Goal: Communication & Community: Share content

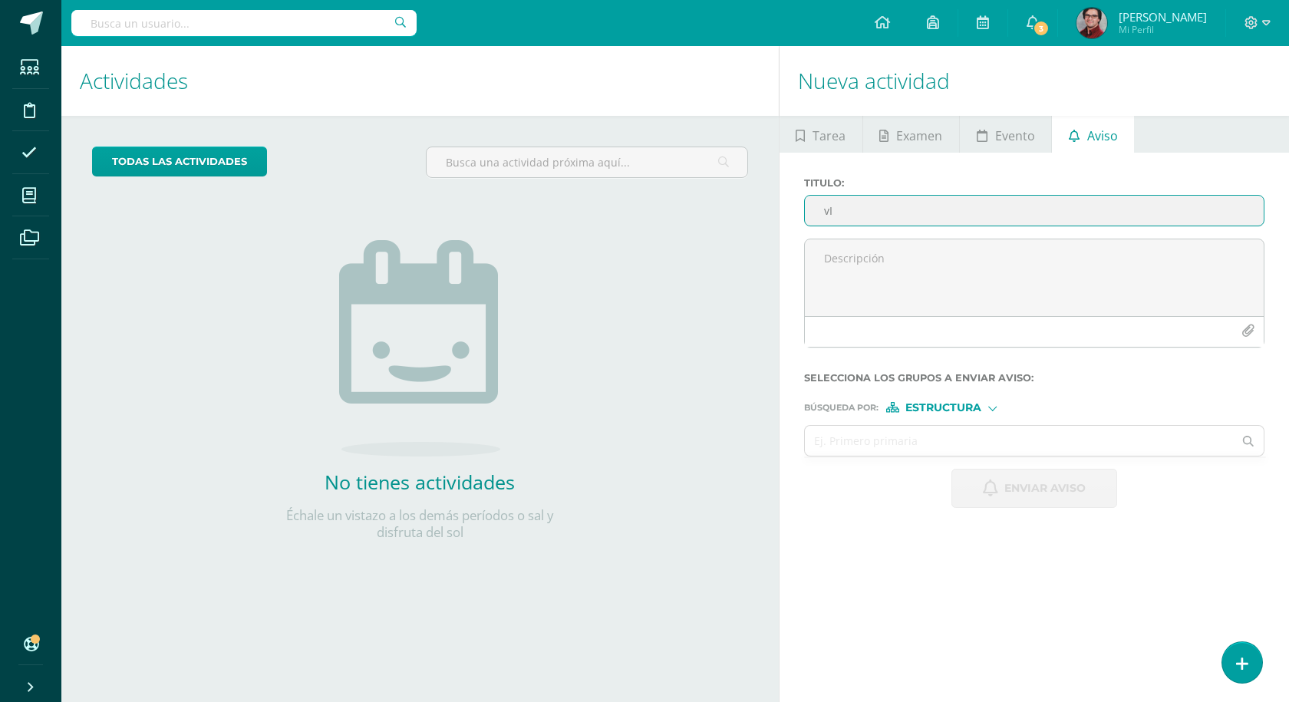
type input "v"
type input "i"
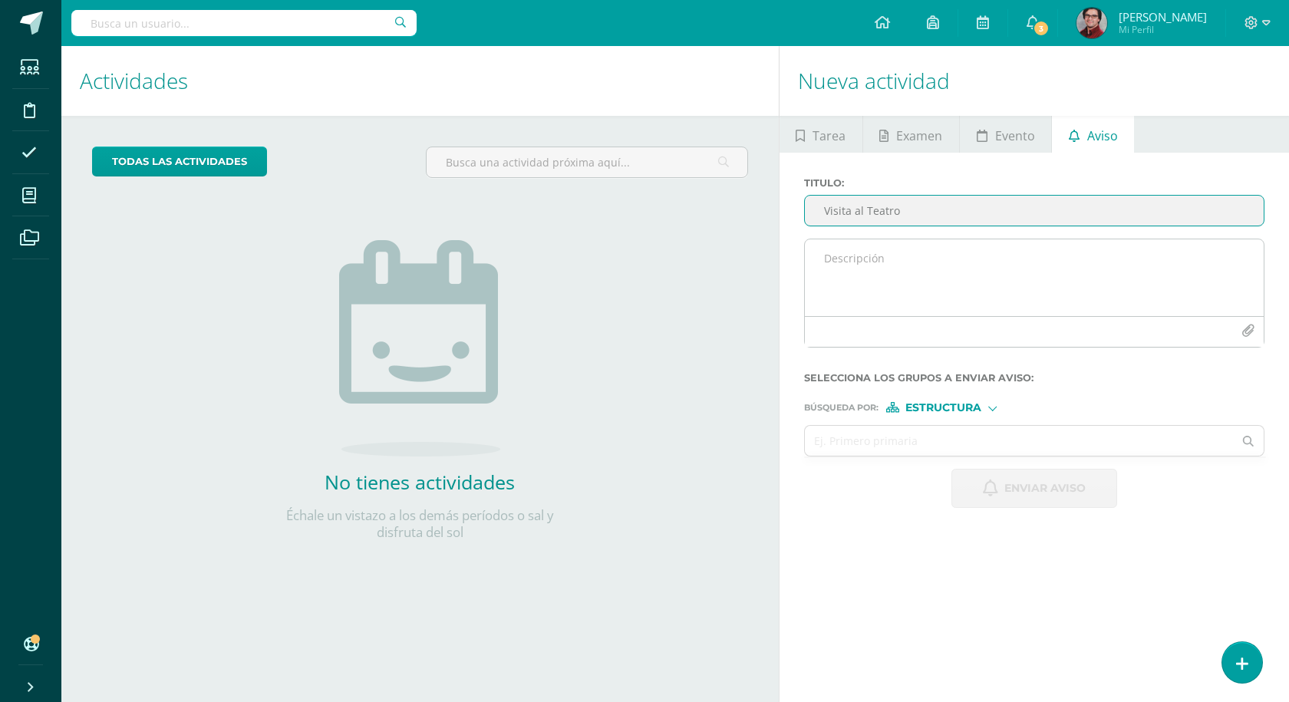
type input "Visita al Teatro"
click at [936, 251] on textarea at bounding box center [1034, 277] width 459 height 77
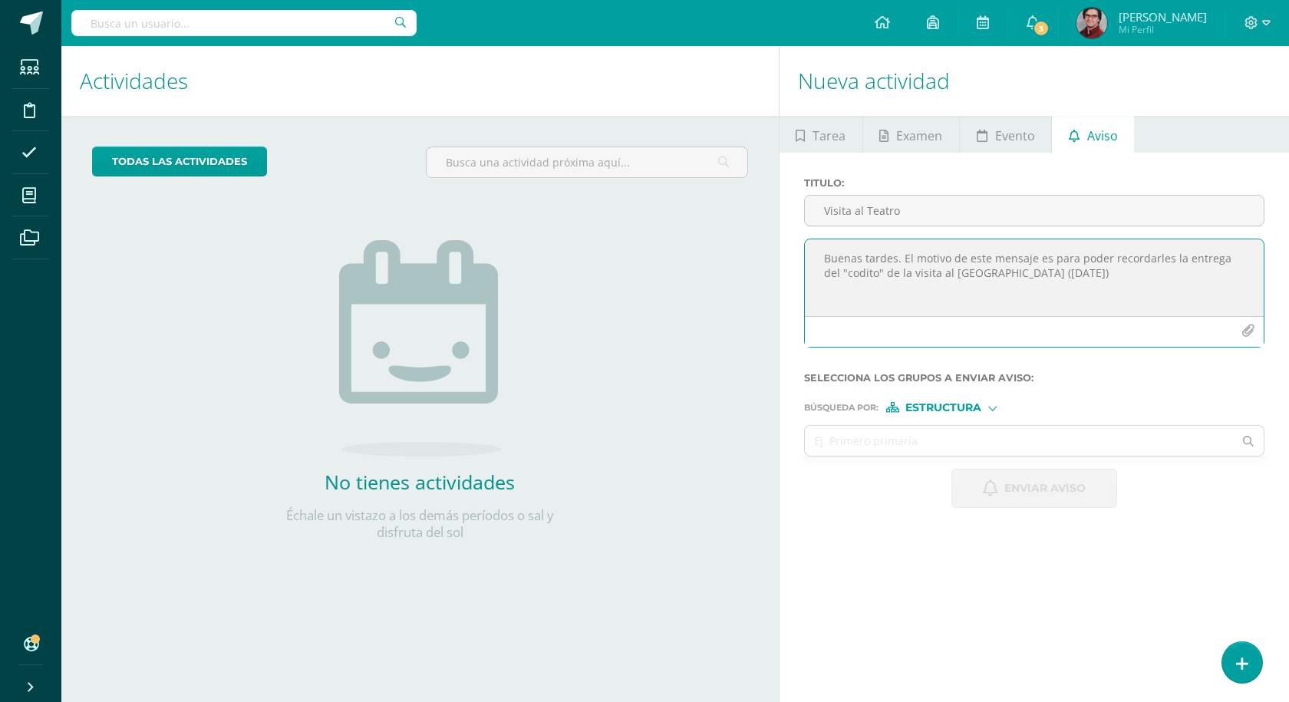
click at [870, 267] on textarea "Buenas tardes. El motivo de este mensaje es para poder recordarles la entrega d…" at bounding box center [1034, 277] width 459 height 77
click at [876, 271] on textarea "Buenas tardes. El motivo de este mensaje es para poder recordarles la entrega d…" at bounding box center [1034, 277] width 459 height 77
click at [876, 272] on textarea "Buenas tardes. El motivo de este mensaje es para poder recordarles la entrega d…" at bounding box center [1034, 277] width 459 height 77
click at [1163, 272] on textarea "Buenas tardes. El motivo de este mensaje es para poder recordarles la entrega d…" at bounding box center [1034, 277] width 459 height 77
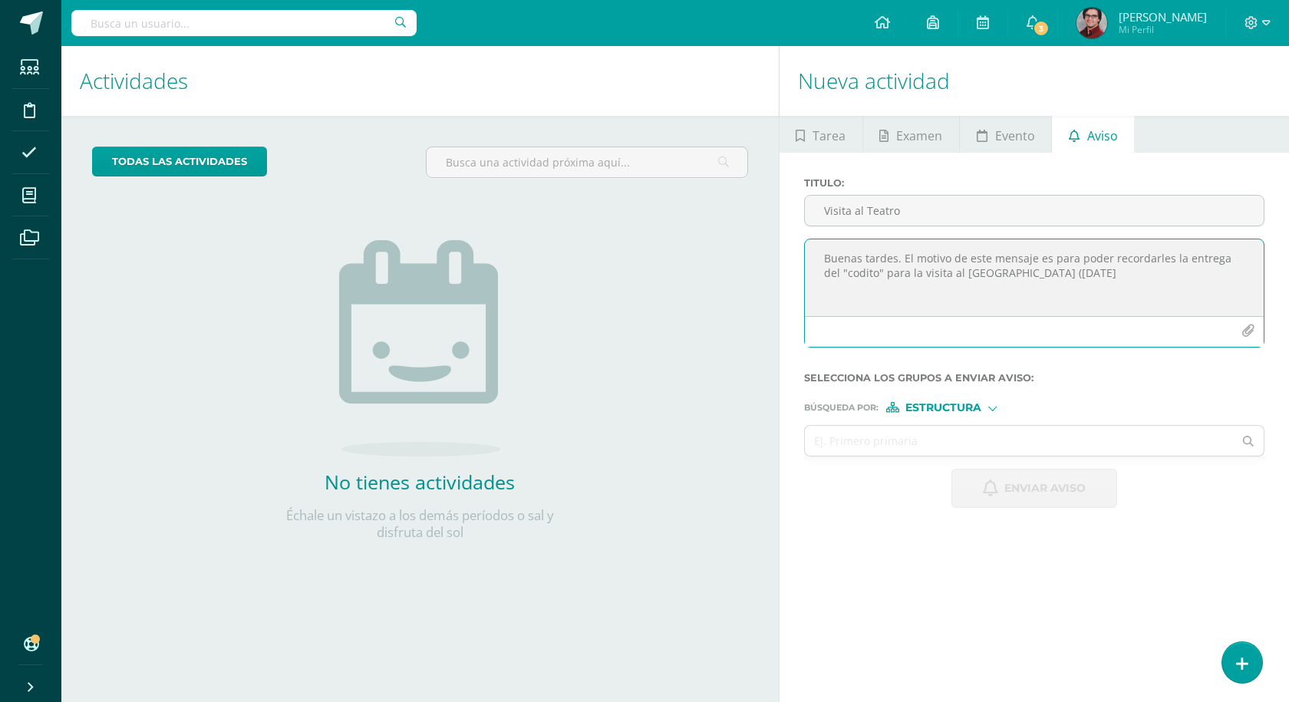
click at [1005, 273] on textarea "Buenas tardes. El motivo de este mensaje es para poder recordarles la entrega d…" at bounding box center [1034, 277] width 459 height 77
click at [1001, 293] on textarea "Buenas tardes. El motivo de este mensaje es para poder recordarles la entrega d…" at bounding box center [1034, 277] width 459 height 77
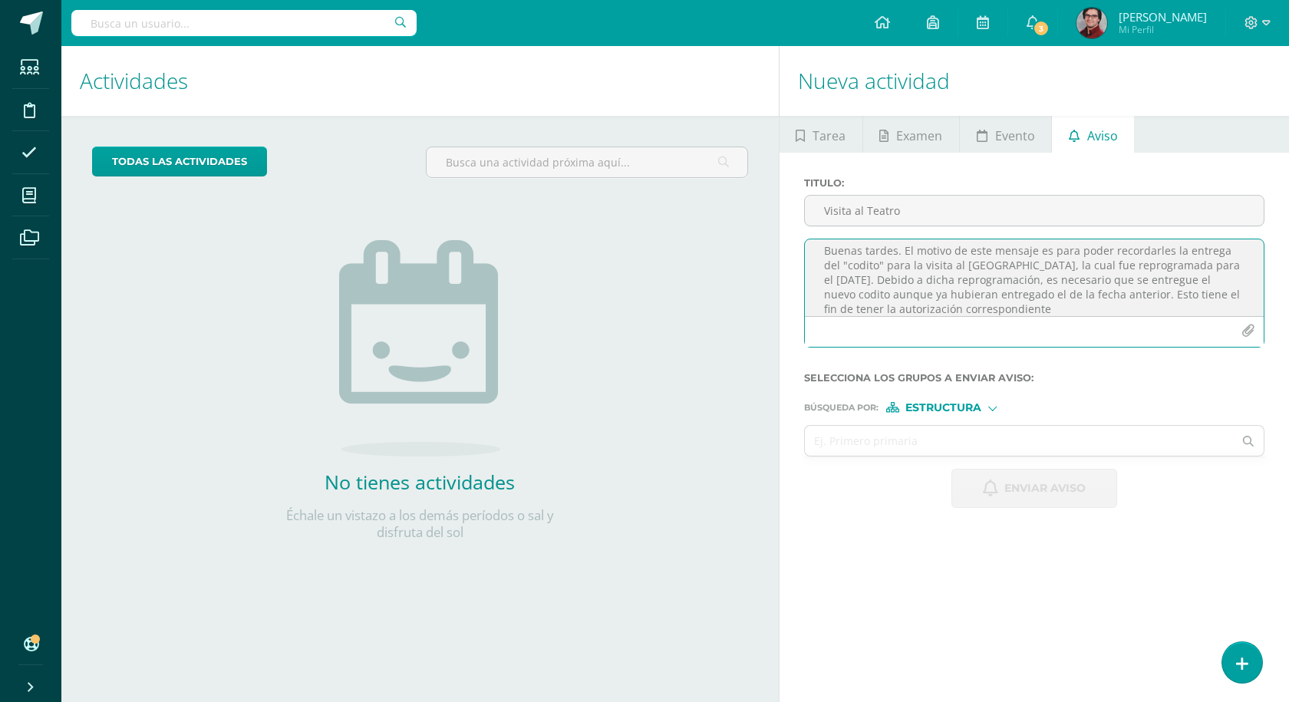
click at [962, 305] on textarea "Buenas tardes. El motivo de este mensaje es para poder recordarles la entrega d…" at bounding box center [1034, 277] width 459 height 77
click at [886, 315] on textarea "Buenas tardes. El motivo de este mensaje es para poder recordarles la entrega d…" at bounding box center [1034, 277] width 459 height 77
click at [1100, 308] on textarea "Buenas tardes. El motivo de este mensaje es para poder recordarles la entrega d…" at bounding box center [1034, 277] width 459 height 77
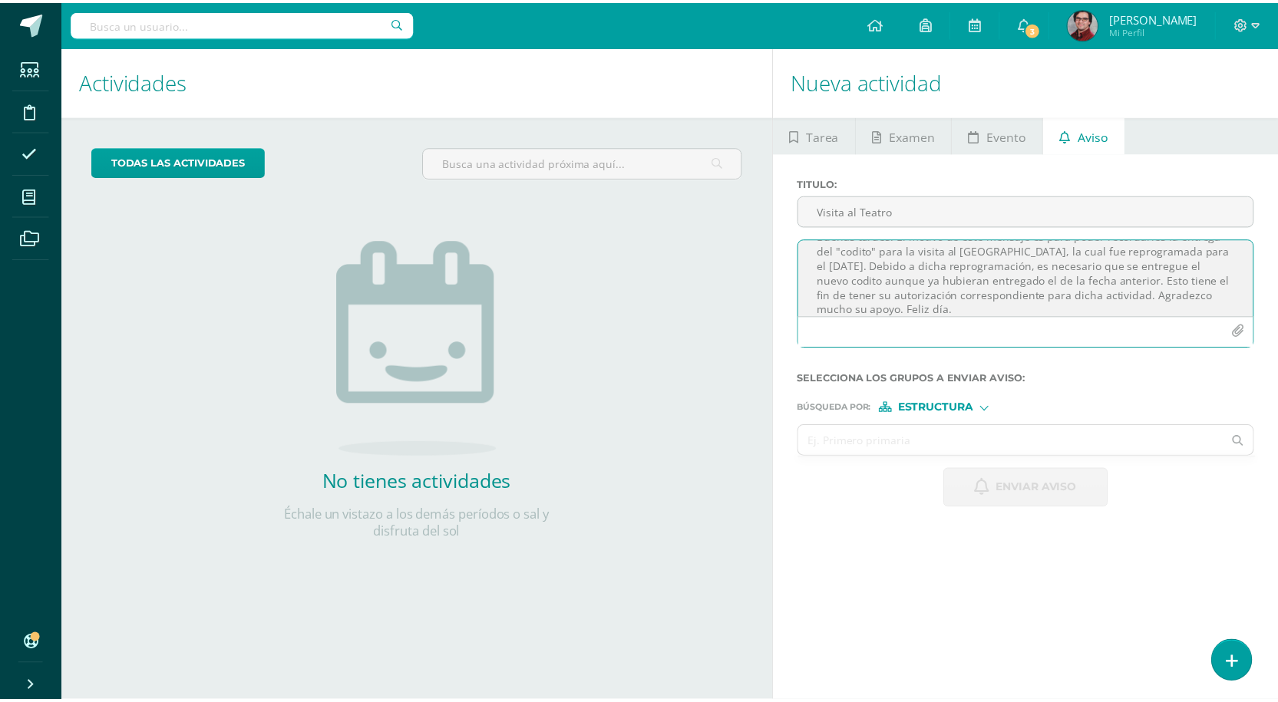
scroll to position [34, 0]
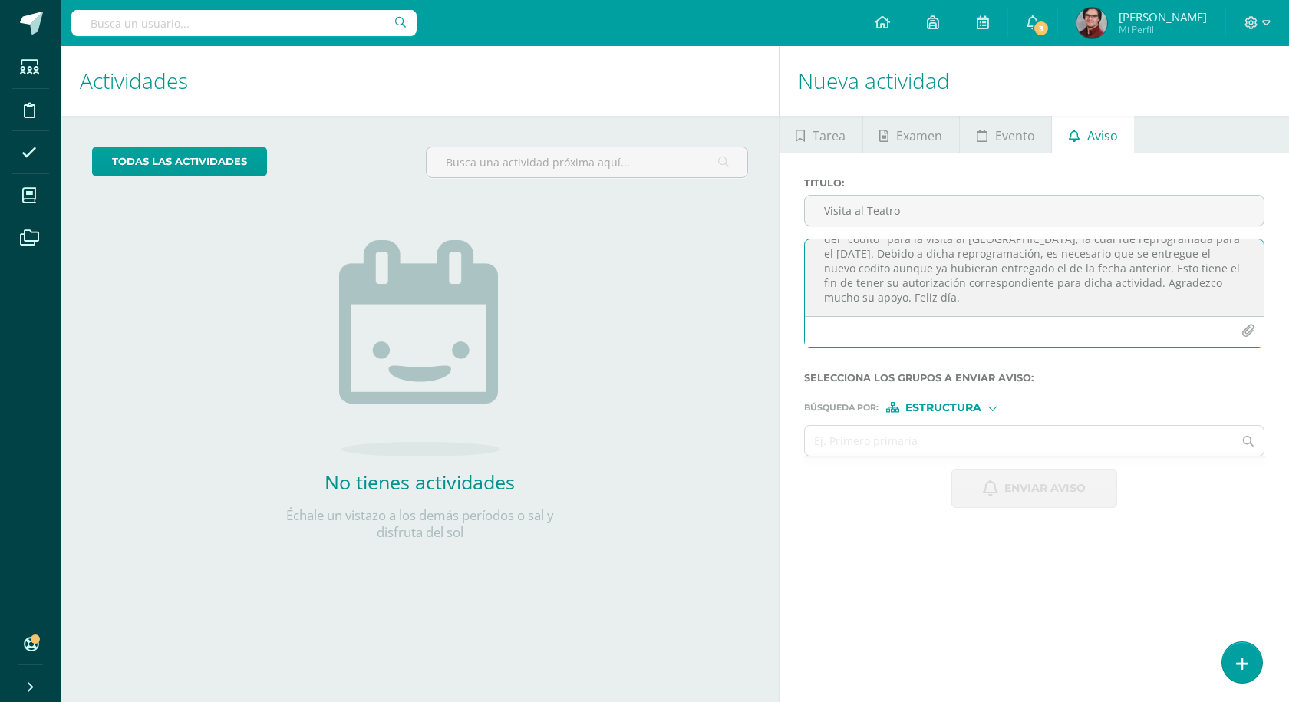
click at [1216, 271] on textarea "Buenas tardes. El motivo de este mensaje es para poder recordarles la entrega d…" at bounding box center [1034, 277] width 459 height 77
click at [1221, 267] on textarea "Buenas tardes. El motivo de este mensaje es para poder recordarles la entrega d…" at bounding box center [1034, 277] width 459 height 77
click at [1170, 268] on textarea "Buenas tardes. El motivo de este mensaje es para poder recordarles la entrega d…" at bounding box center [1034, 277] width 459 height 77
drag, startPoint x: 1164, startPoint y: 268, endPoint x: 853, endPoint y: 287, distance: 312.2
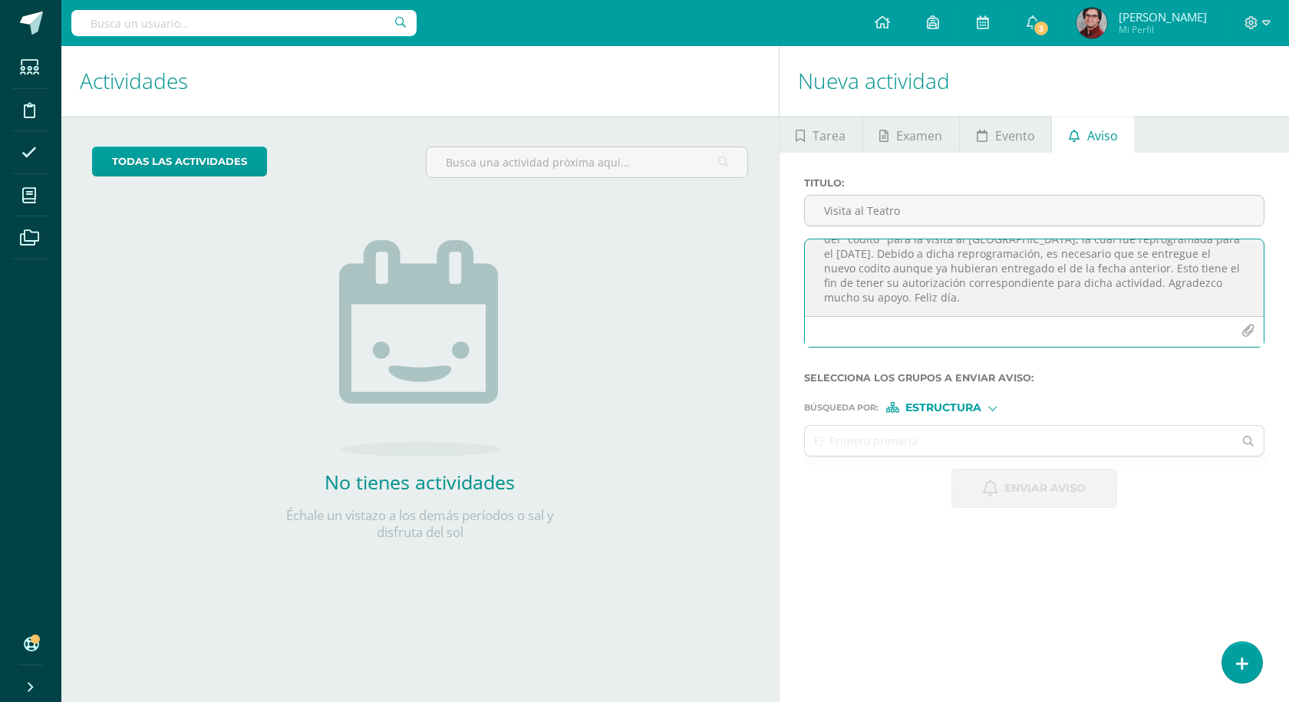
click at [853, 287] on textarea "Buenas tardes. El motivo de este mensaje es para poder recordarles la entrega d…" at bounding box center [1034, 277] width 459 height 77
click at [923, 295] on textarea "Buenas tardes. El motivo de este mensaje es para poder recordarles la entrega d…" at bounding box center [1034, 277] width 459 height 77
click at [945, 295] on textarea "Buenas tardes. El motivo de este mensaje es para poder recordarles la entrega d…" at bounding box center [1034, 277] width 459 height 77
type textarea "Buenas tardes. El motivo de este mensaje es para poder recordarles la entrega d…"
click at [916, 421] on form "Titulo : Visita al [GEOGRAPHIC_DATA] tardes. El motivo de este mensaje es para …" at bounding box center [1034, 342] width 460 height 331
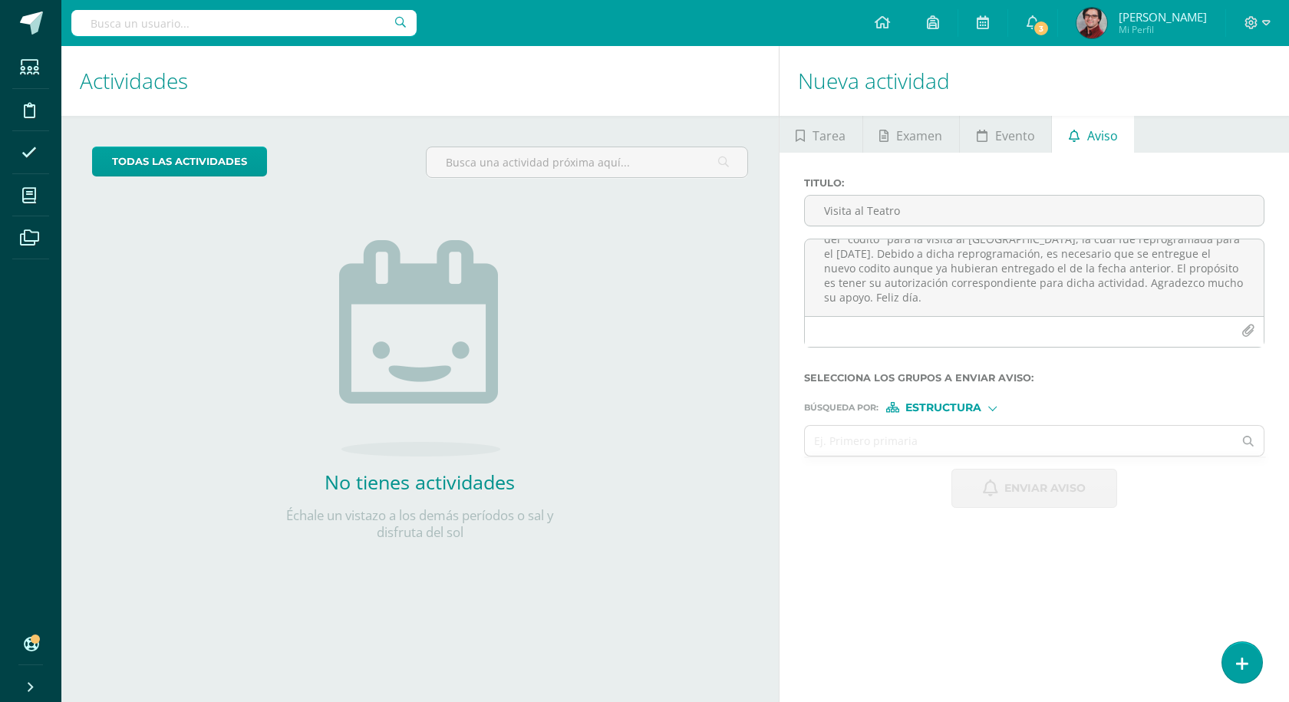
click at [914, 414] on form "Titulo : Visita al [GEOGRAPHIC_DATA] tardes. El motivo de este mensaje es para …" at bounding box center [1034, 342] width 460 height 331
click at [991, 404] on div at bounding box center [992, 407] width 8 height 8
click at [946, 444] on span "Persona" at bounding box center [949, 448] width 55 height 8
click at [946, 444] on input "text" at bounding box center [1019, 441] width 429 height 30
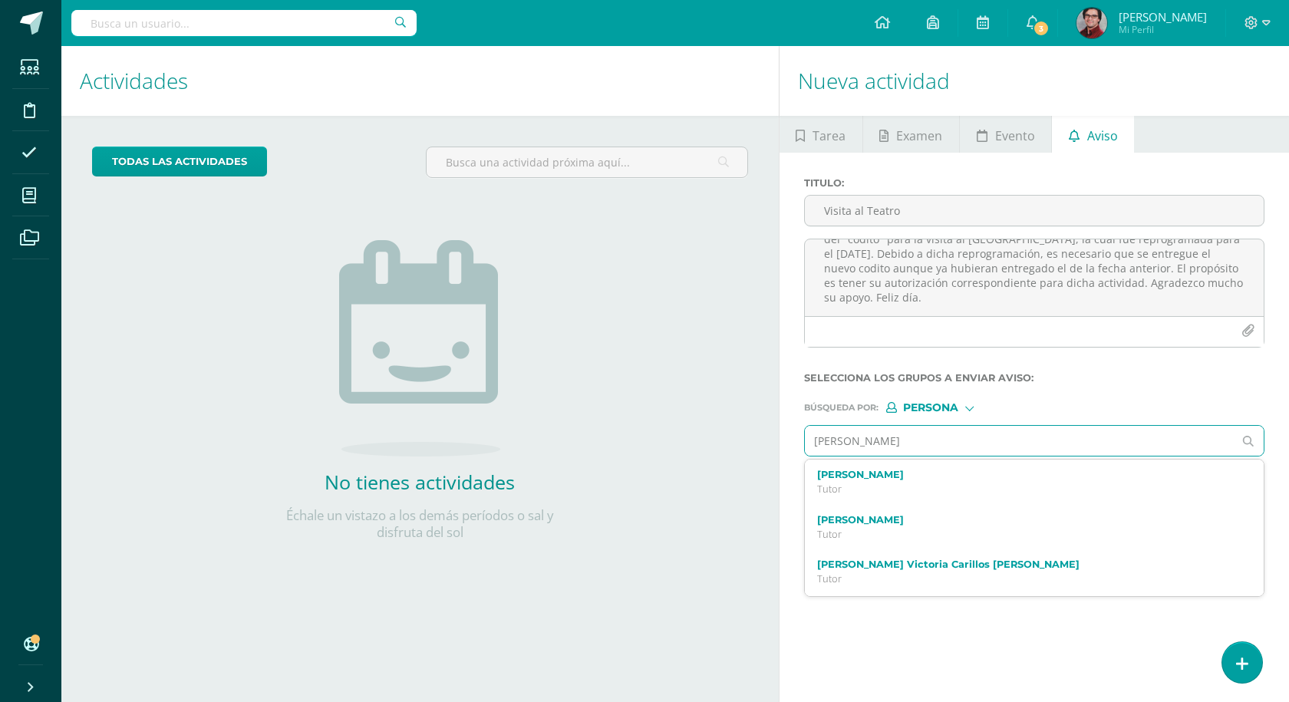
type input "[PERSON_NAME]"
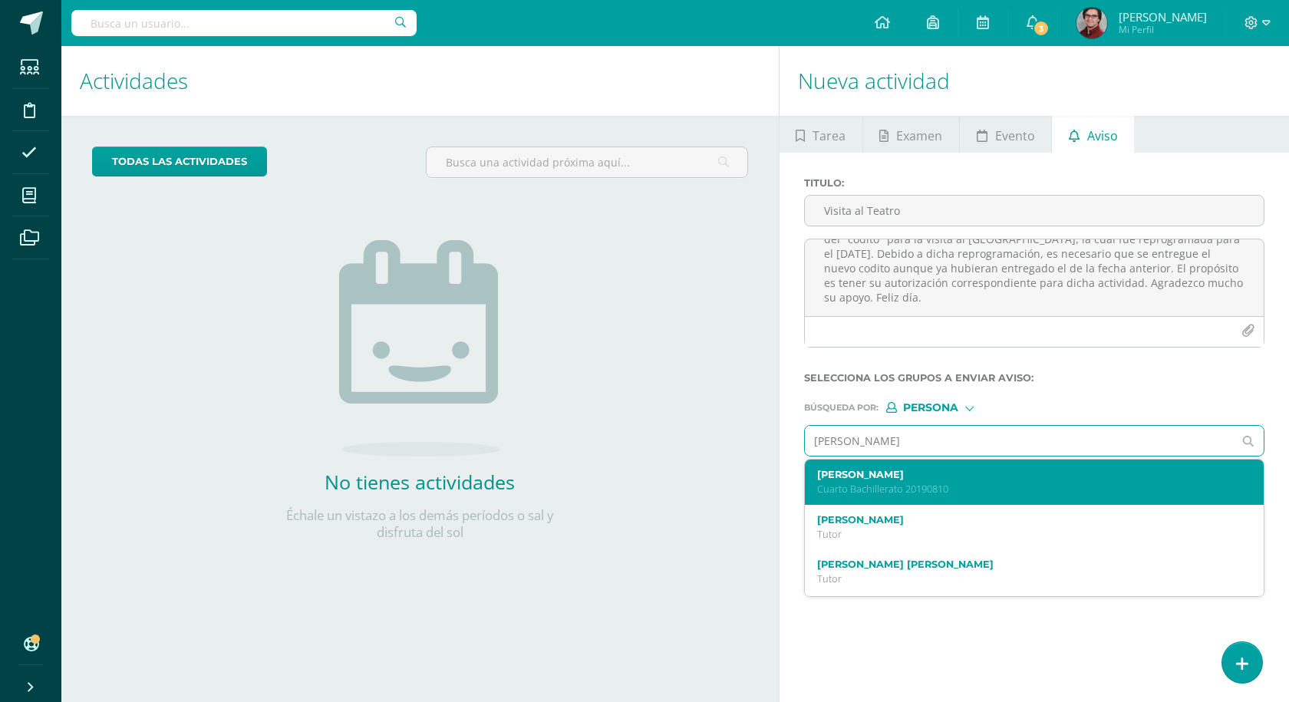
click at [961, 483] on p "Cuarto Bachillerato 20190810" at bounding box center [1025, 489] width 416 height 13
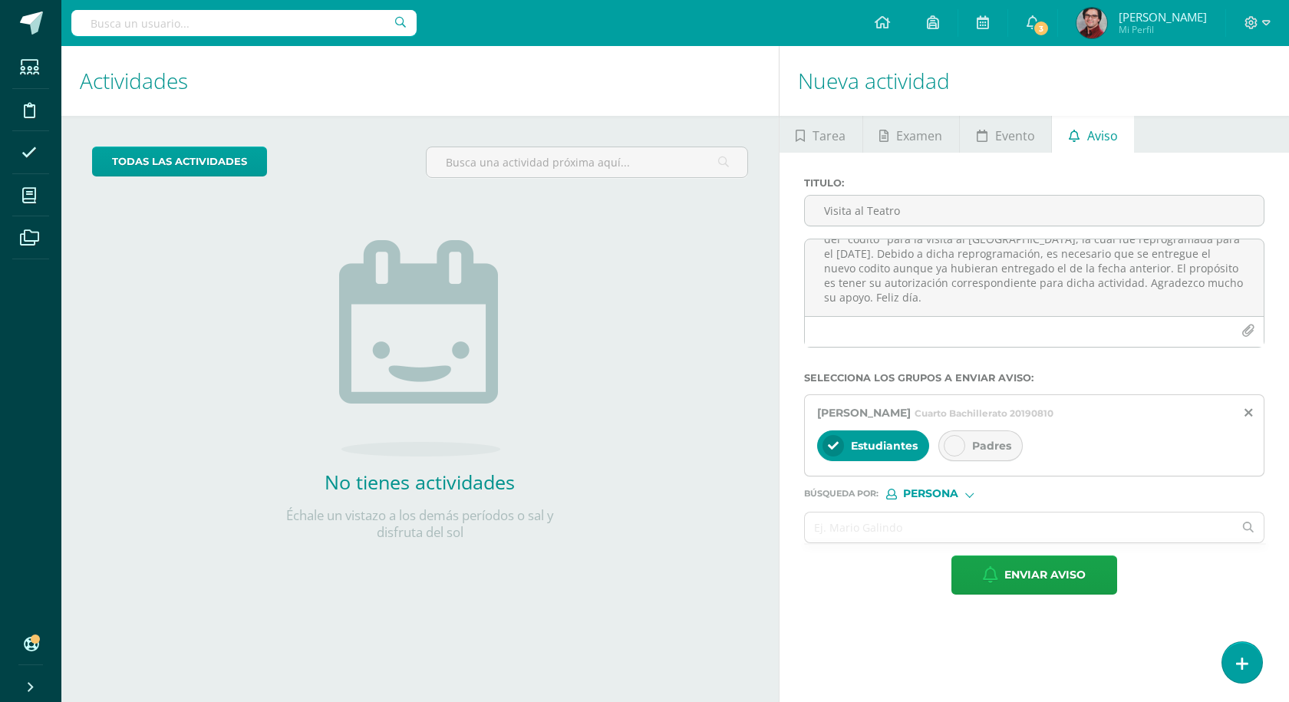
click at [967, 450] on div "Padres" at bounding box center [981, 446] width 84 height 31
click at [879, 536] on input "text" at bounding box center [1019, 528] width 429 height 30
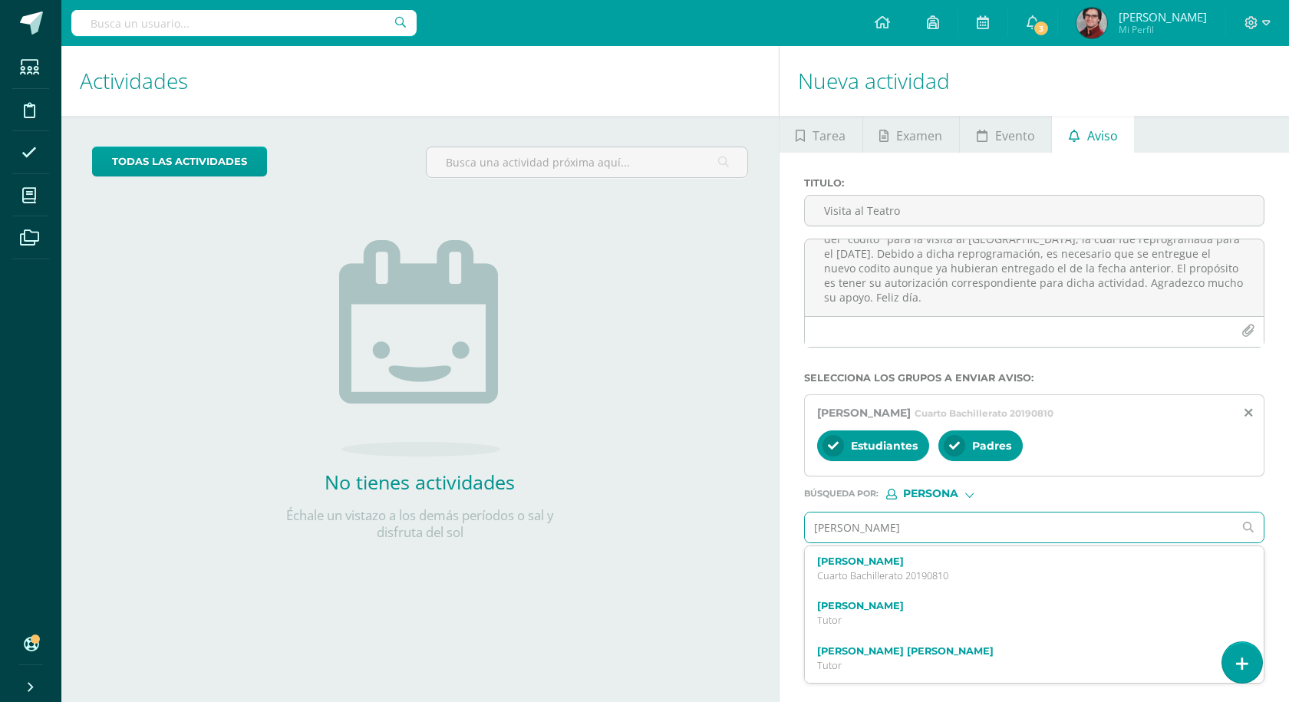
type input "[PERSON_NAME]"
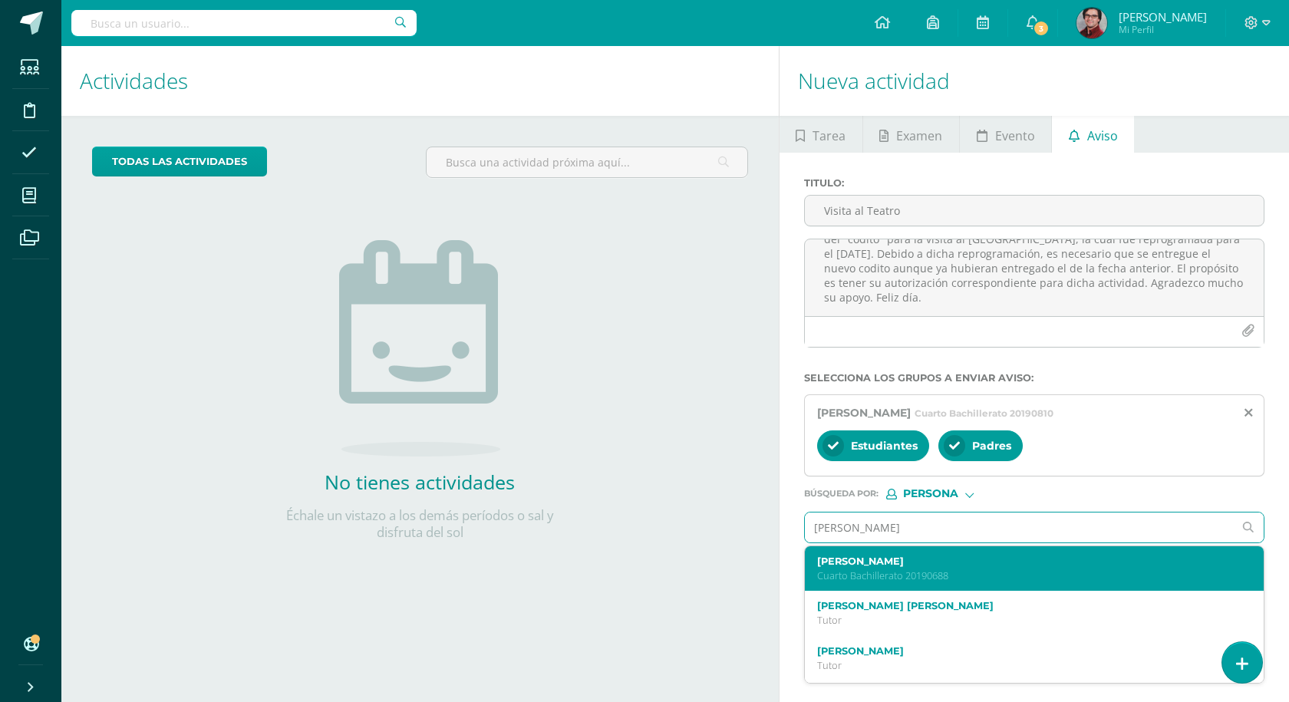
click at [881, 552] on div "[PERSON_NAME] Cuarto Bachillerato 20190688" at bounding box center [1034, 568] width 459 height 45
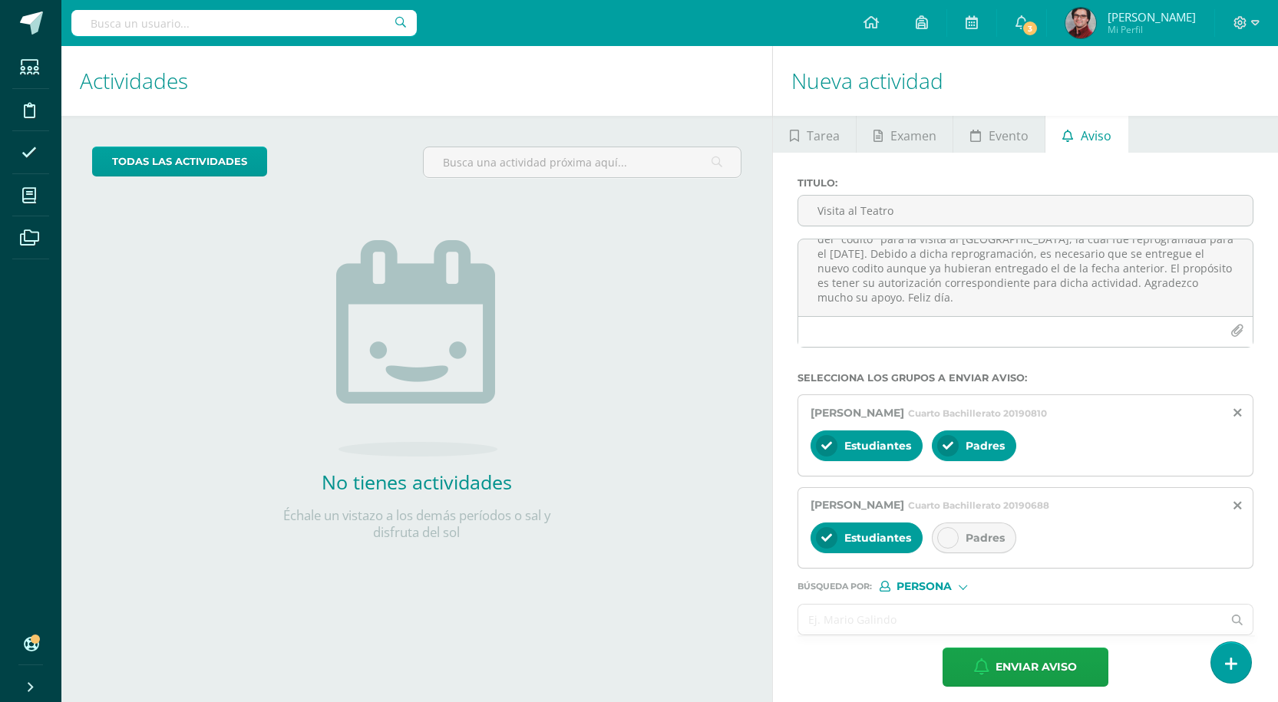
click at [874, 605] on input "text" at bounding box center [1010, 620] width 424 height 30
click at [945, 541] on icon at bounding box center [947, 538] width 11 height 11
click at [822, 622] on input "text" at bounding box center [1010, 620] width 424 height 30
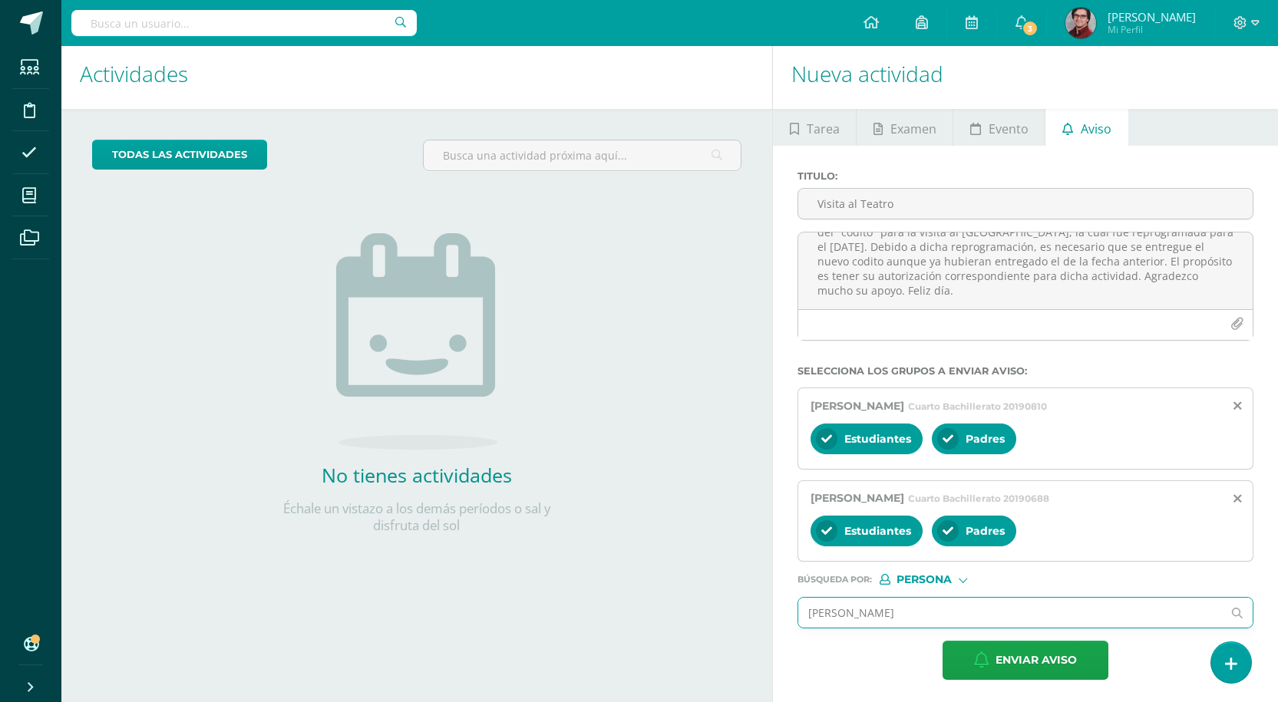
scroll to position [9, 0]
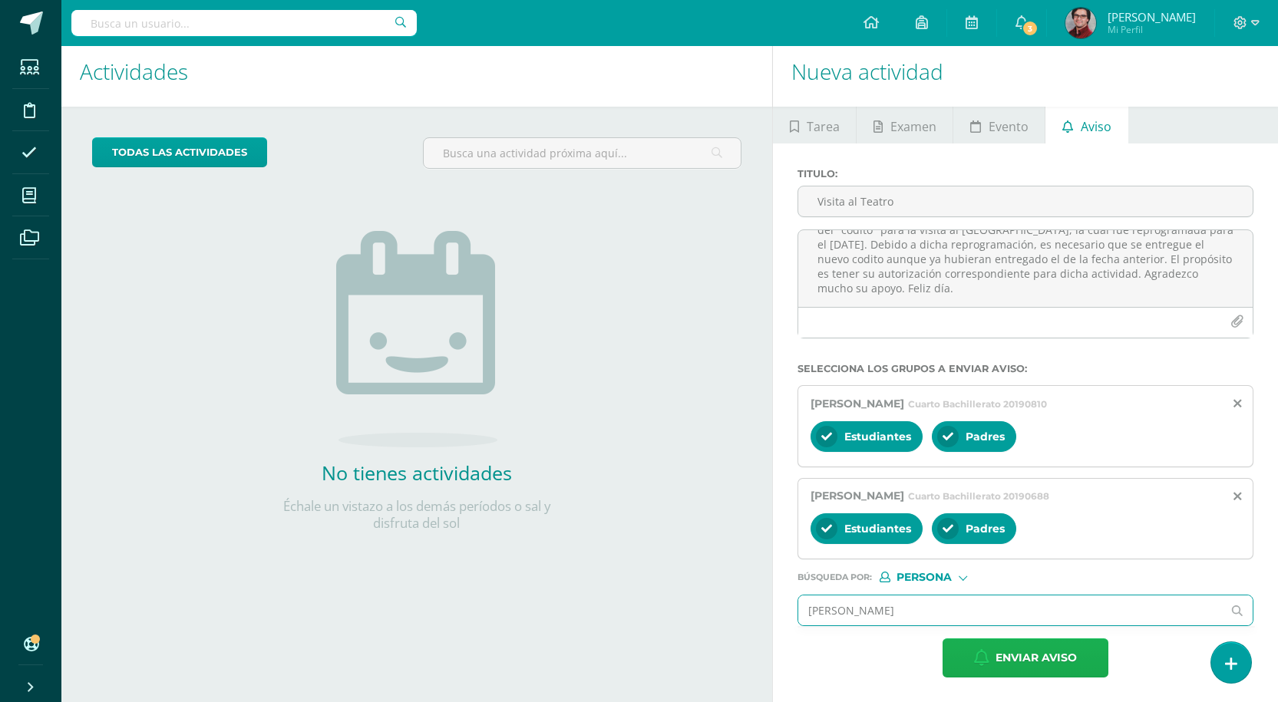
type input "[PERSON_NAME]"
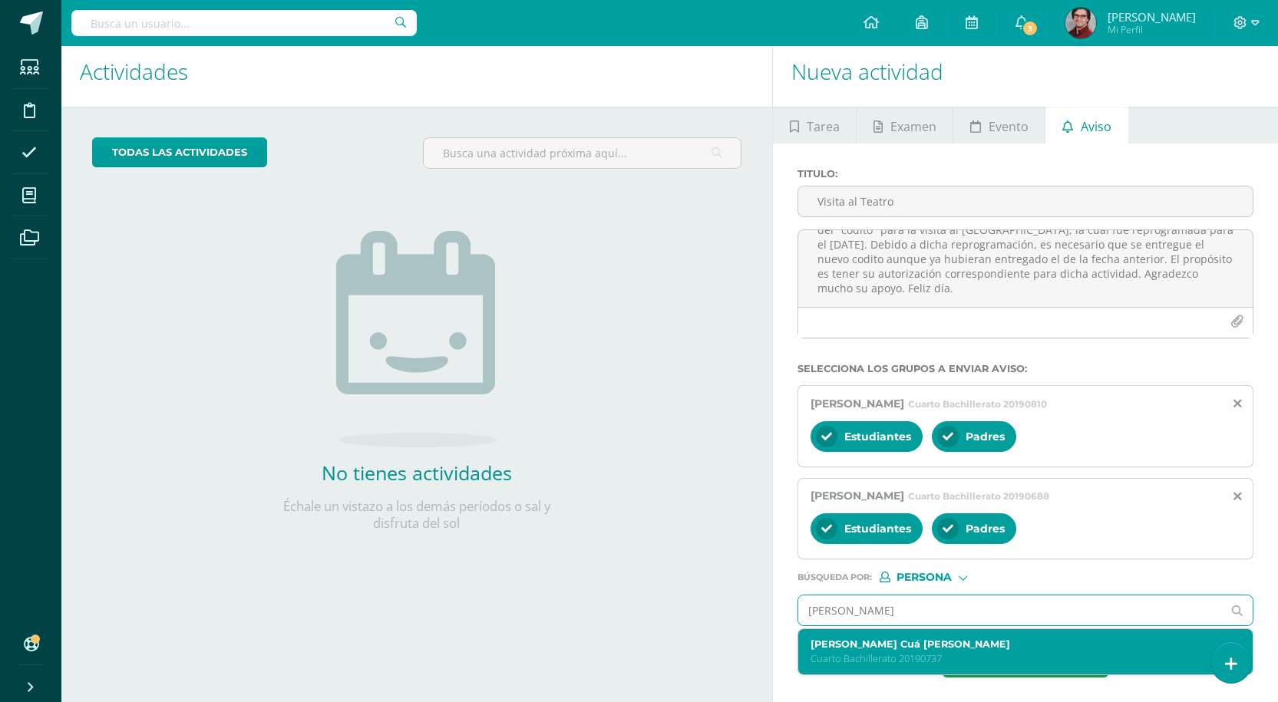
click at [930, 658] on p "Cuarto Bachillerato 20190737" at bounding box center [1015, 658] width 411 height 13
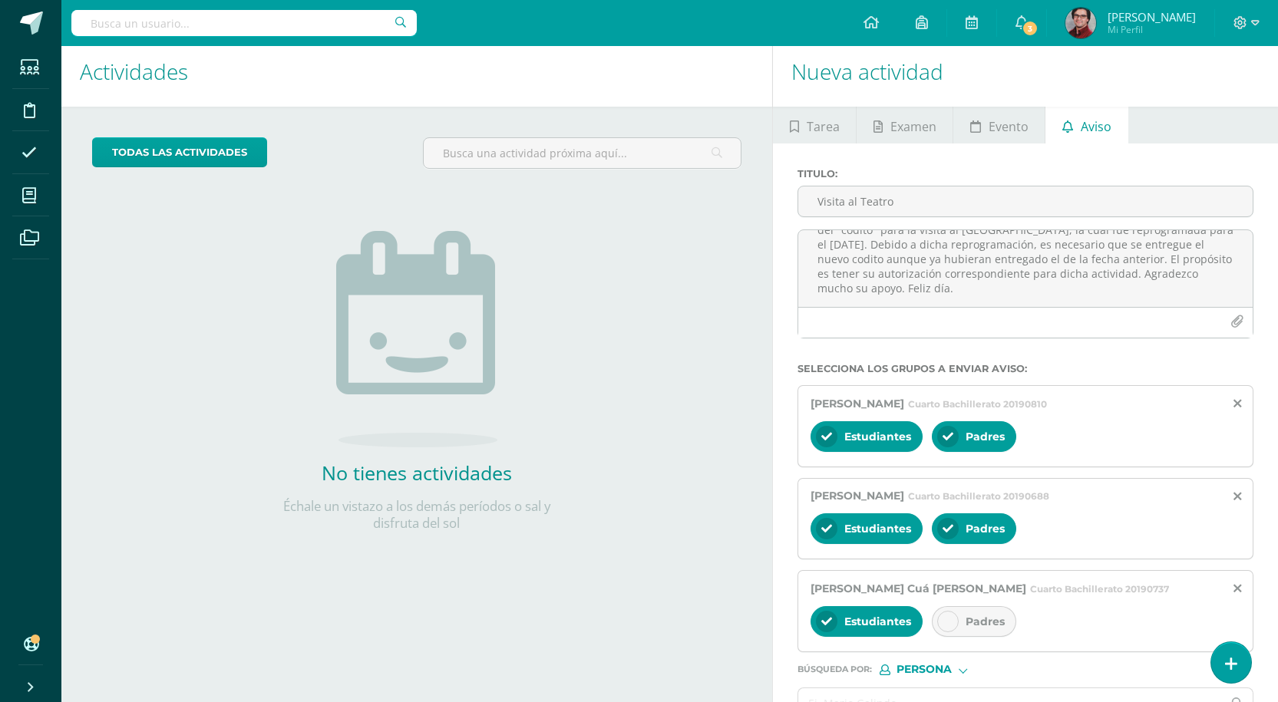
scroll to position [102, 0]
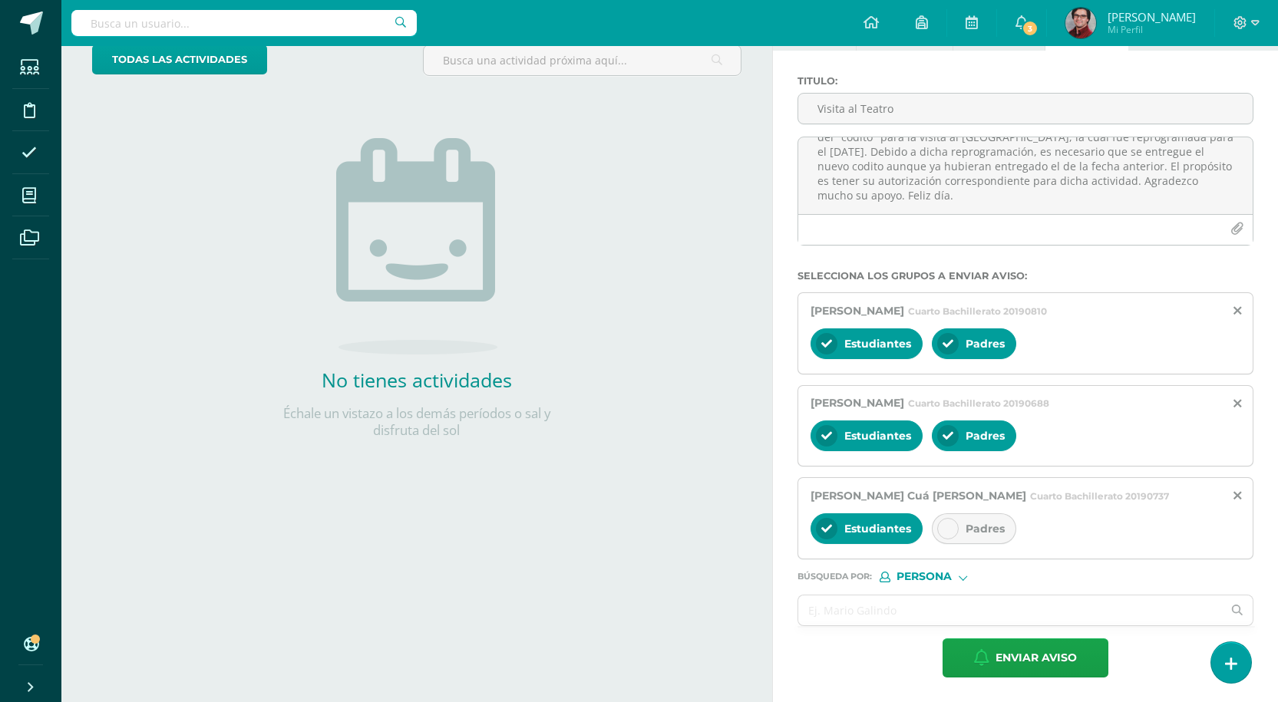
click at [951, 520] on div at bounding box center [947, 528] width 21 height 21
click at [859, 612] on input "text" at bounding box center [1010, 611] width 424 height 30
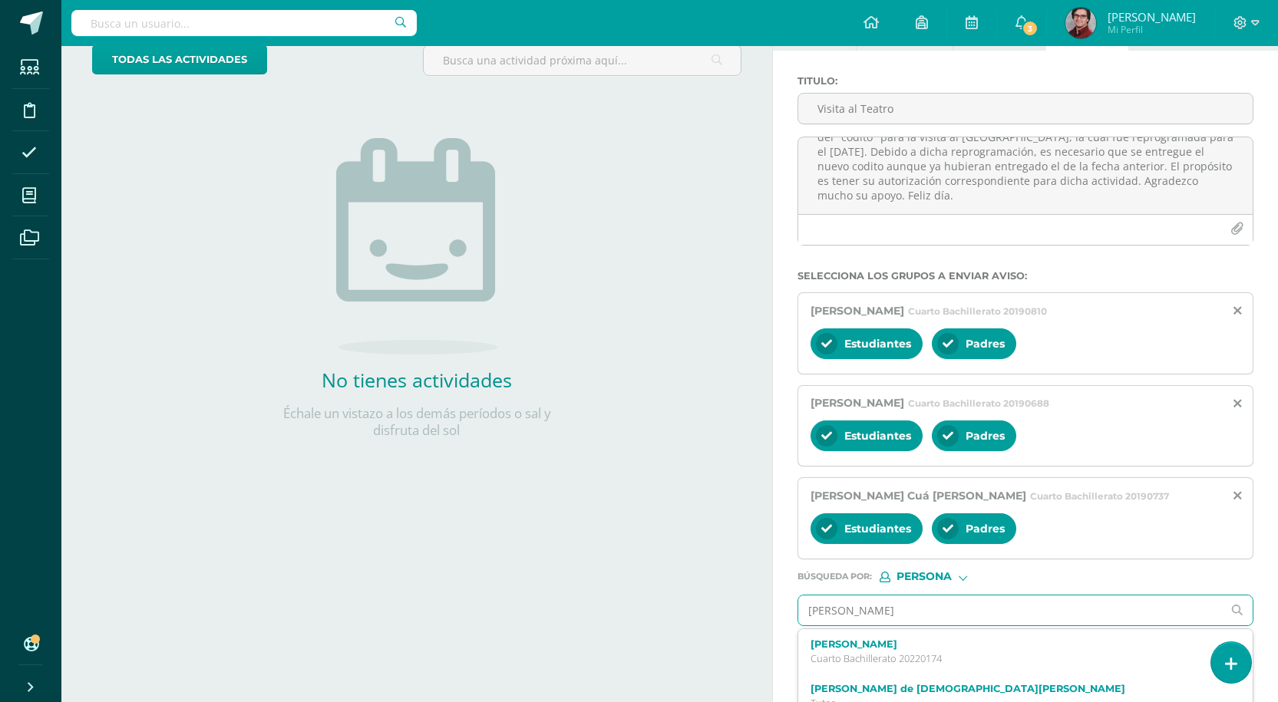
type input "[PERSON_NAME]"
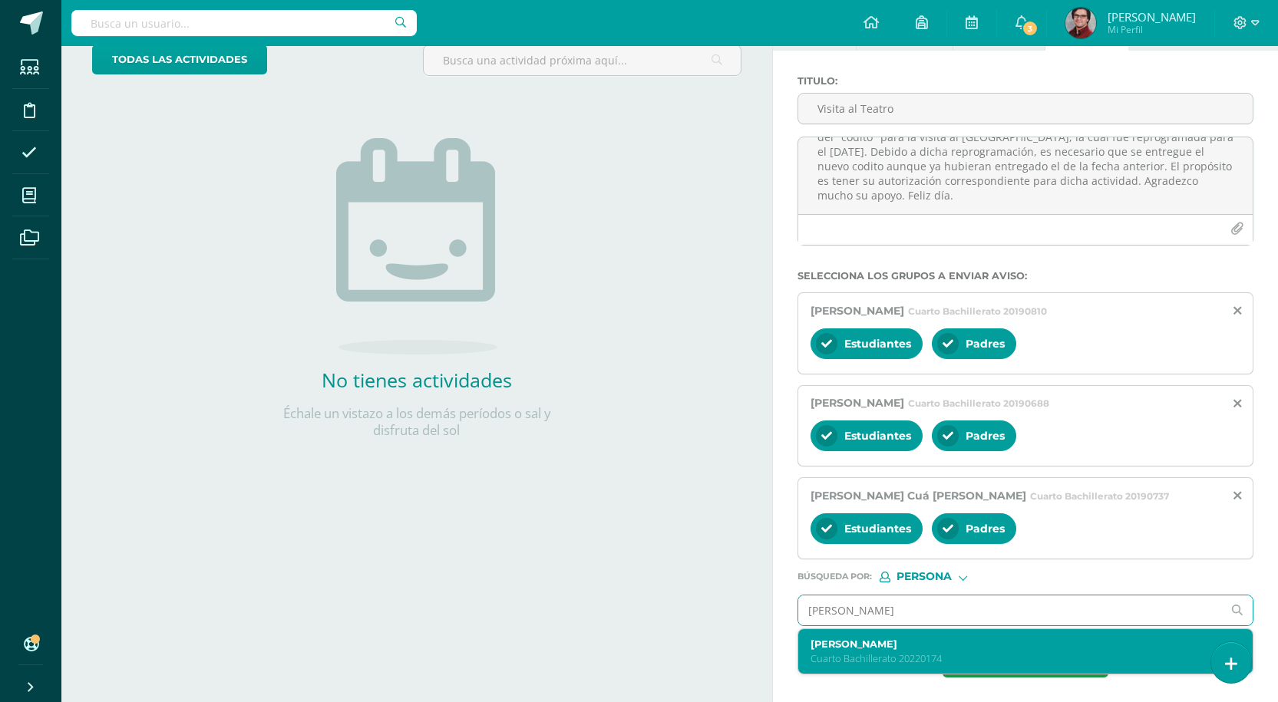
click at [928, 655] on p "Cuarto Bachillerato 20220174" at bounding box center [1015, 658] width 411 height 13
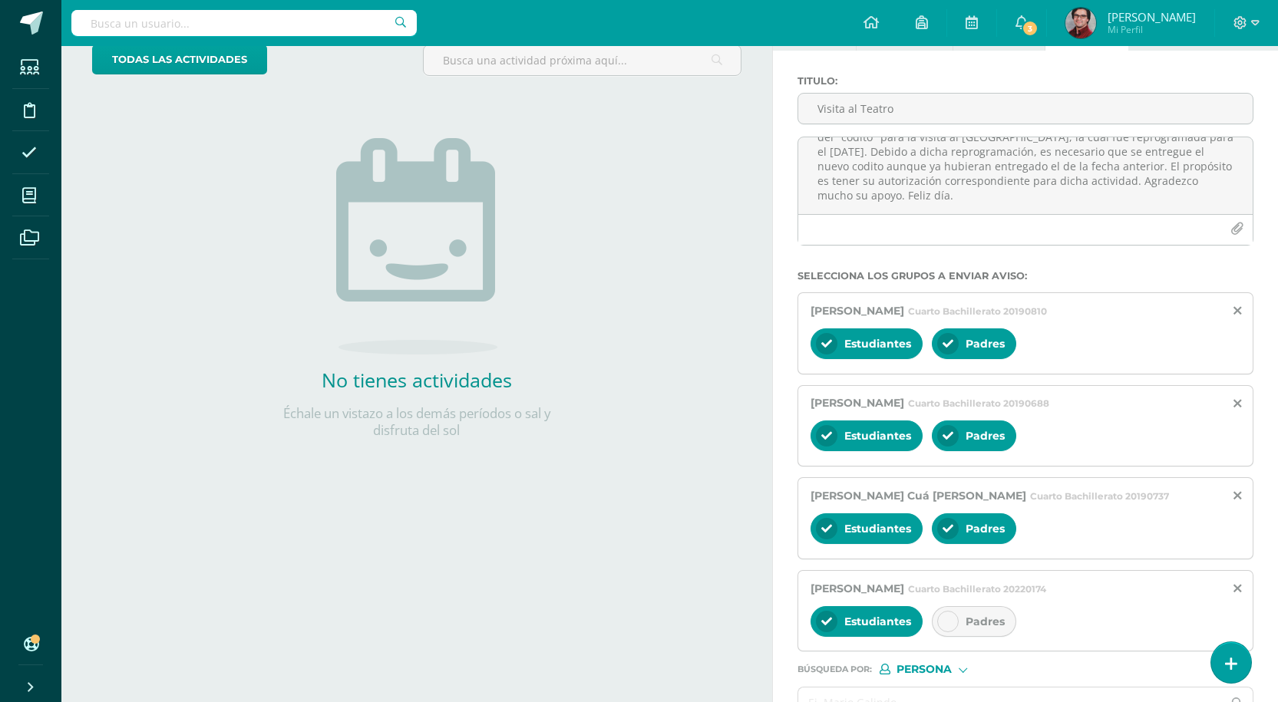
drag, startPoint x: 959, startPoint y: 628, endPoint x: 952, endPoint y: 634, distance: 9.2
click at [958, 627] on div "Padres" at bounding box center [974, 621] width 84 height 31
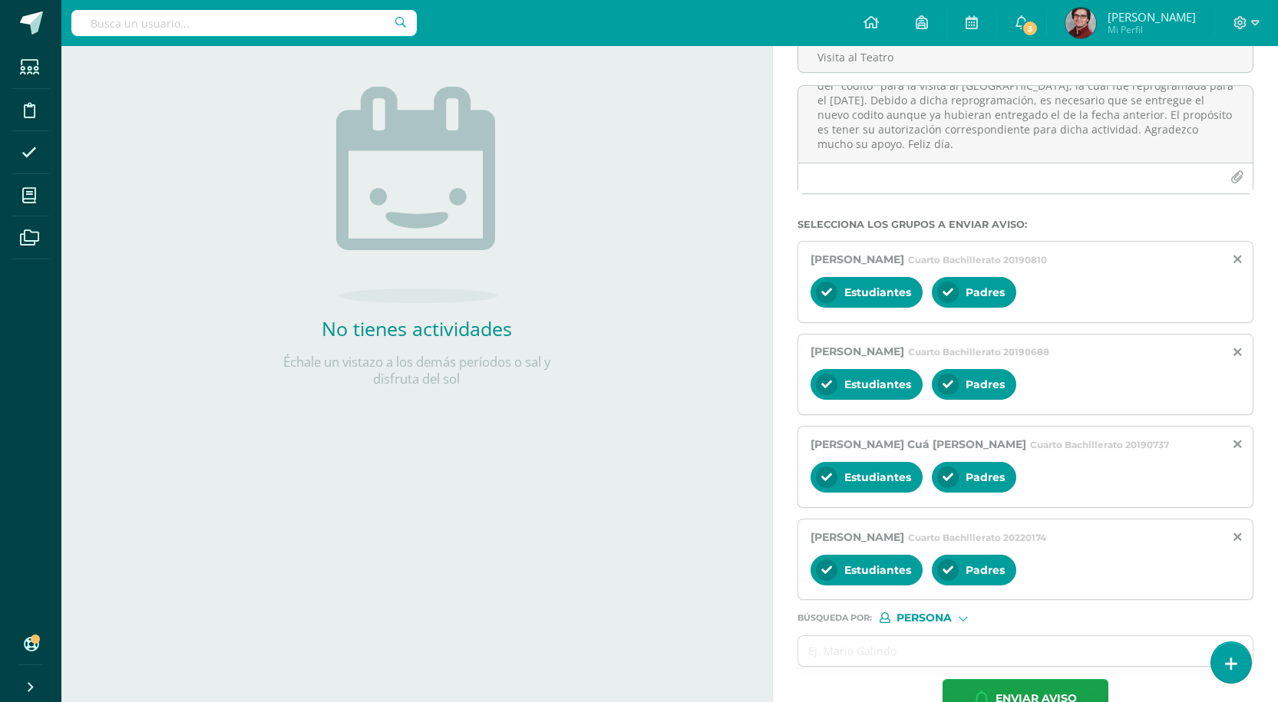
scroll to position [194, 0]
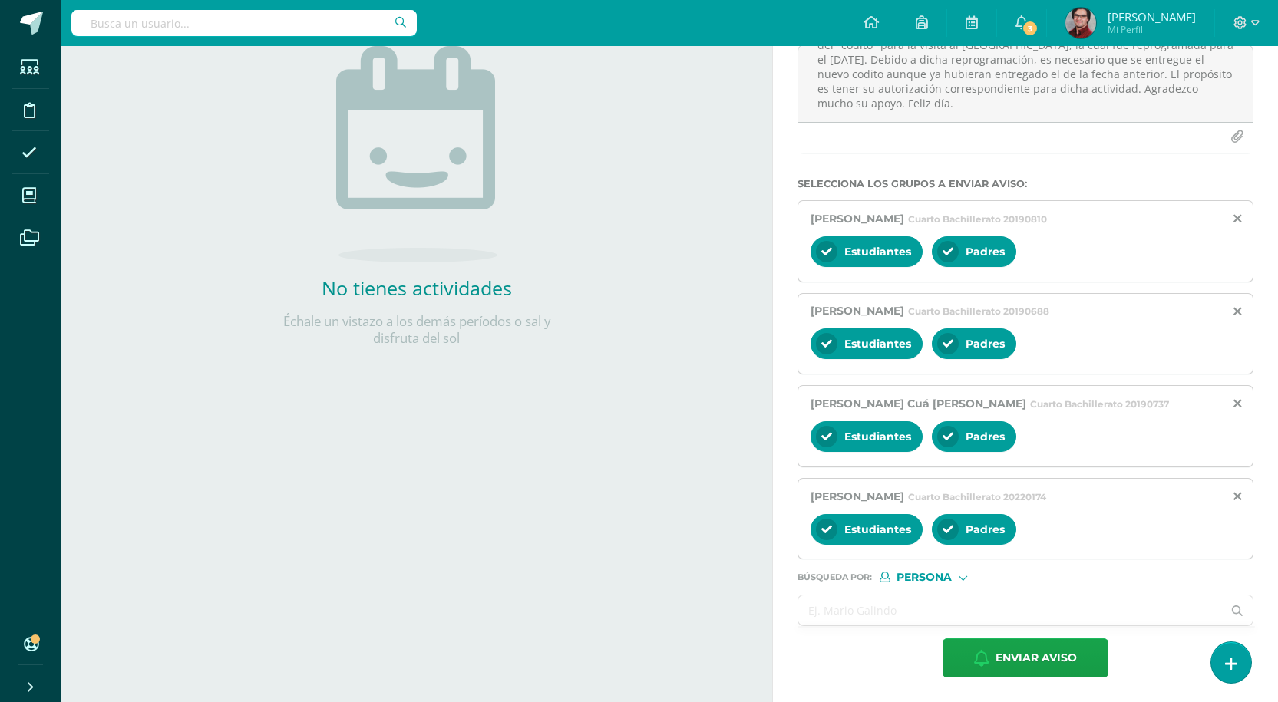
click at [870, 613] on input "text" at bounding box center [1010, 611] width 424 height 30
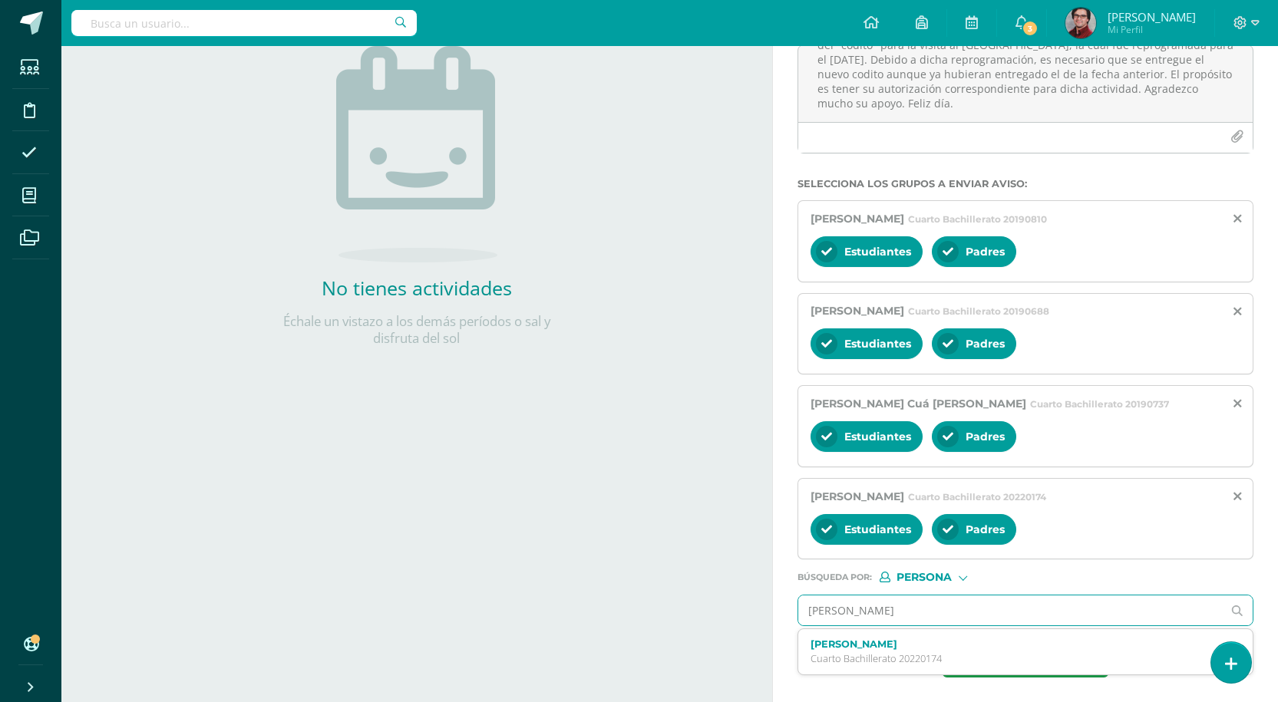
type input "[PERSON_NAME]"
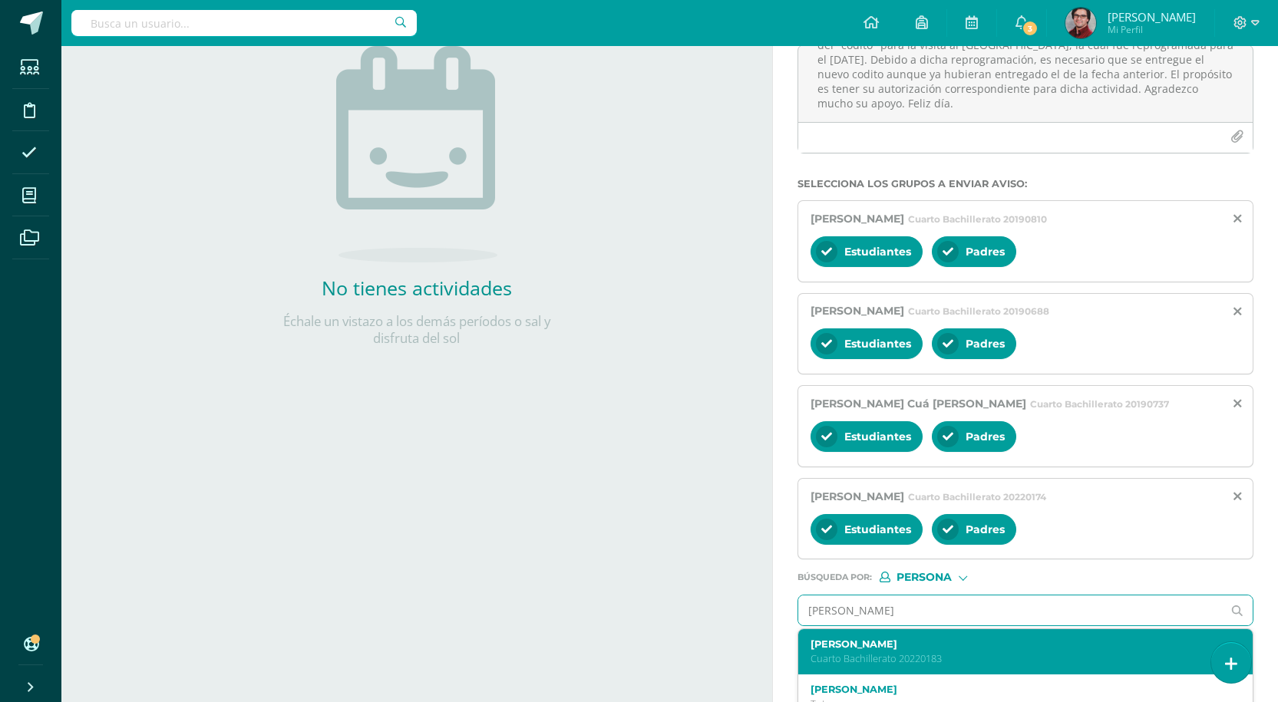
click at [982, 668] on div "[PERSON_NAME] Bachillerato 20220183" at bounding box center [1025, 651] width 454 height 45
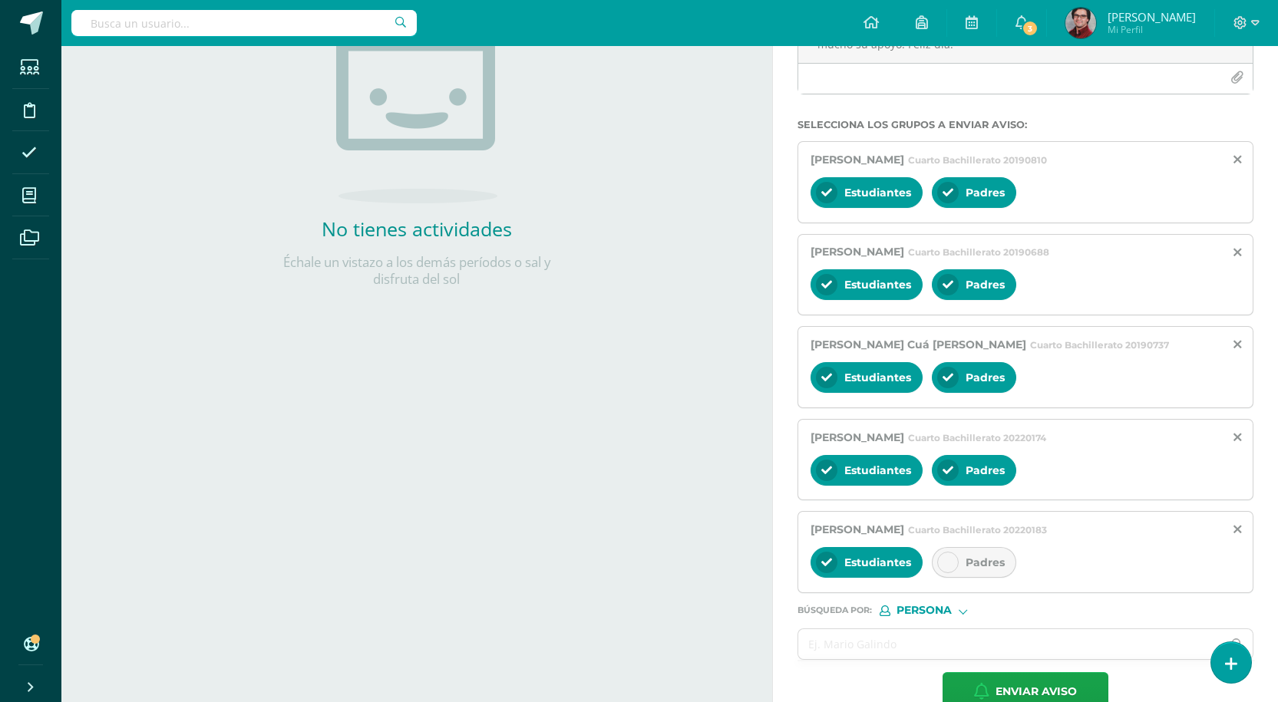
scroll to position [271, 0]
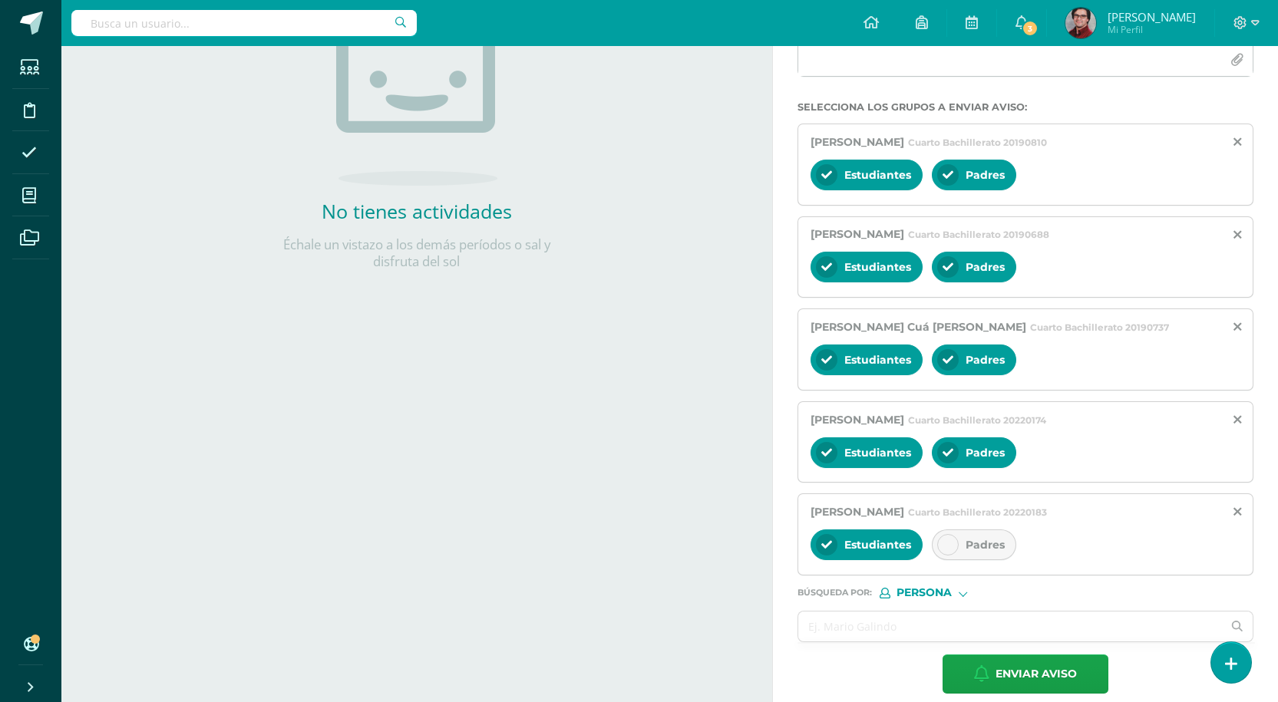
click at [969, 539] on span "Padres" at bounding box center [984, 545] width 39 height 14
click at [889, 631] on input "text" at bounding box center [1010, 627] width 424 height 30
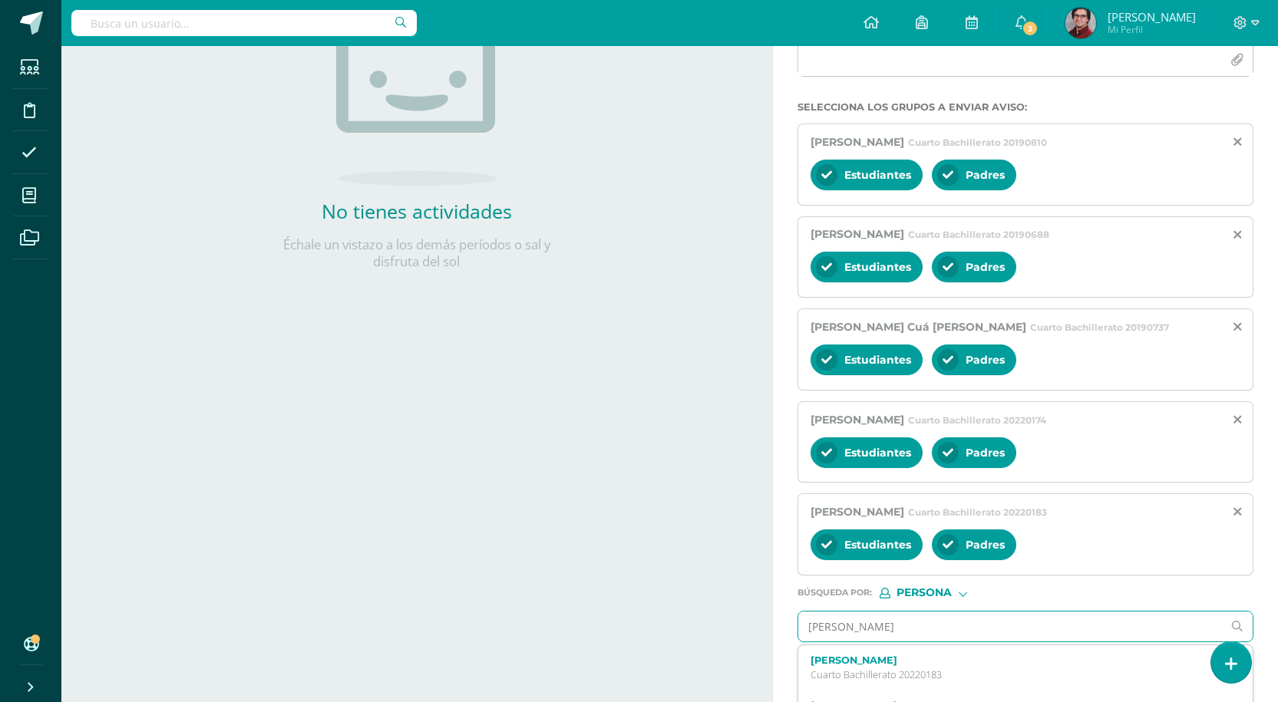
type input "[PERSON_NAME]"
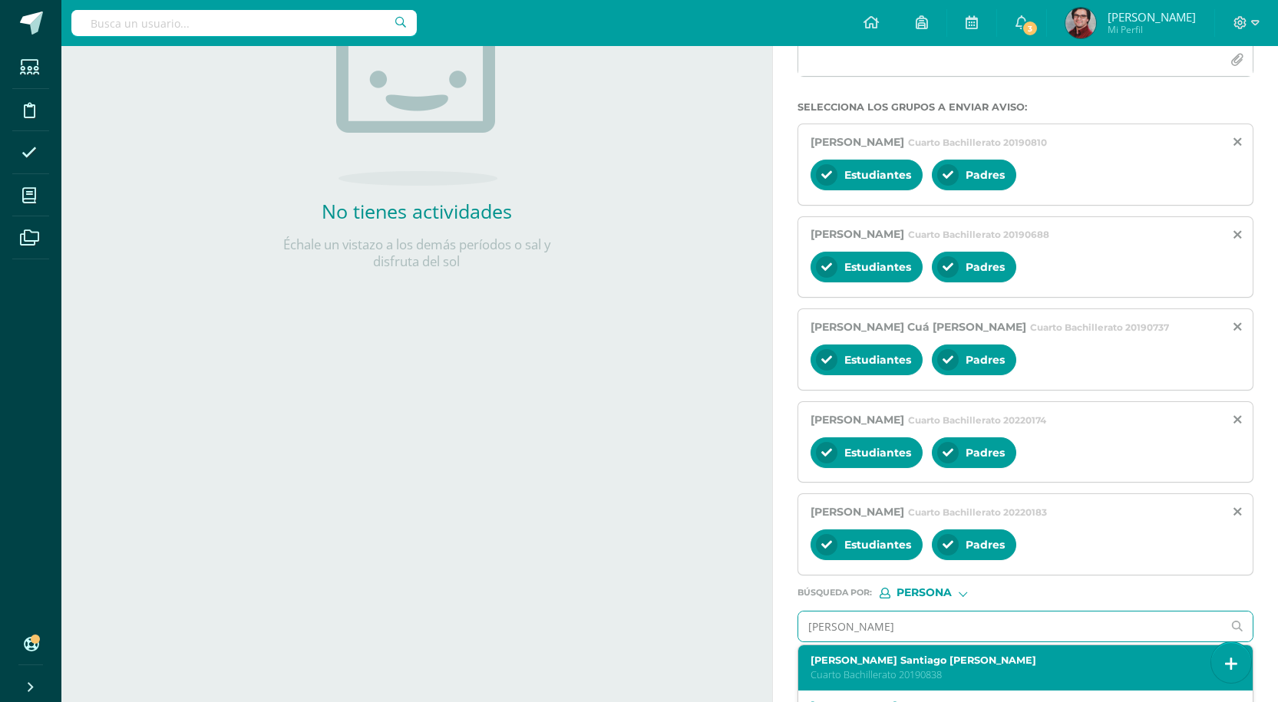
click at [876, 670] on p "Cuarto Bachillerato 20190838" at bounding box center [1015, 674] width 411 height 13
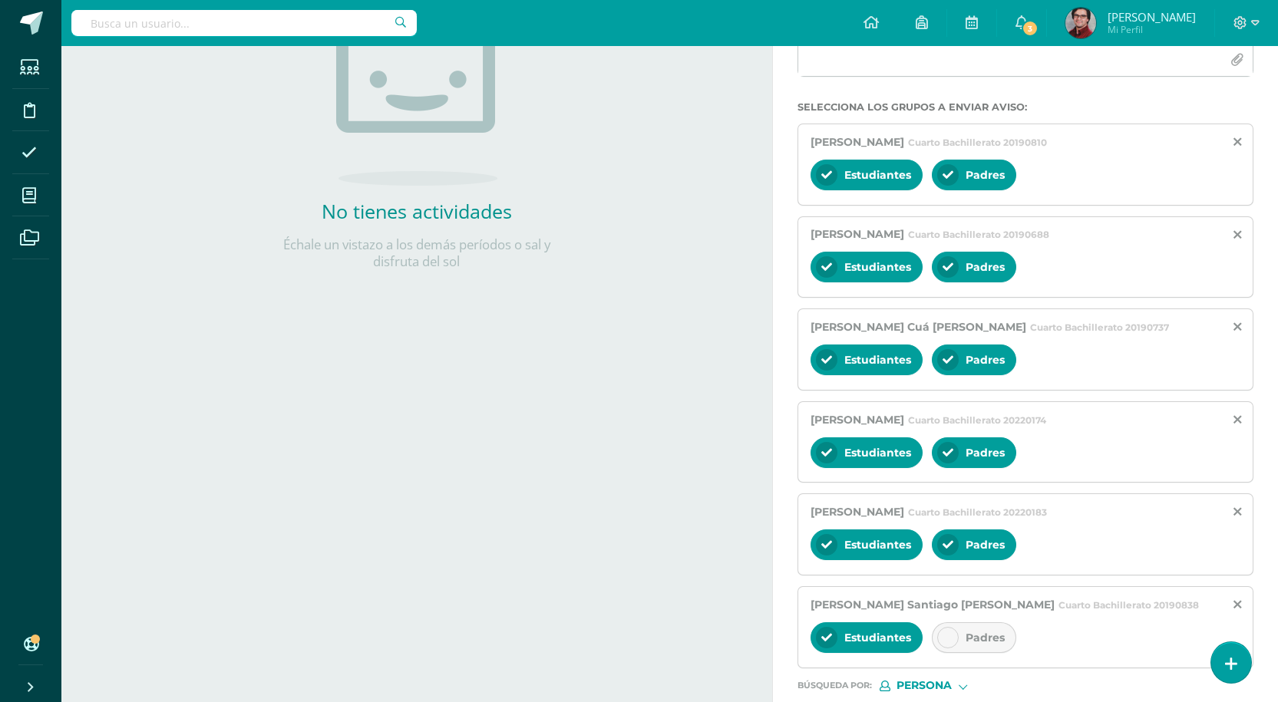
click at [985, 643] on span "Padres" at bounding box center [984, 638] width 39 height 14
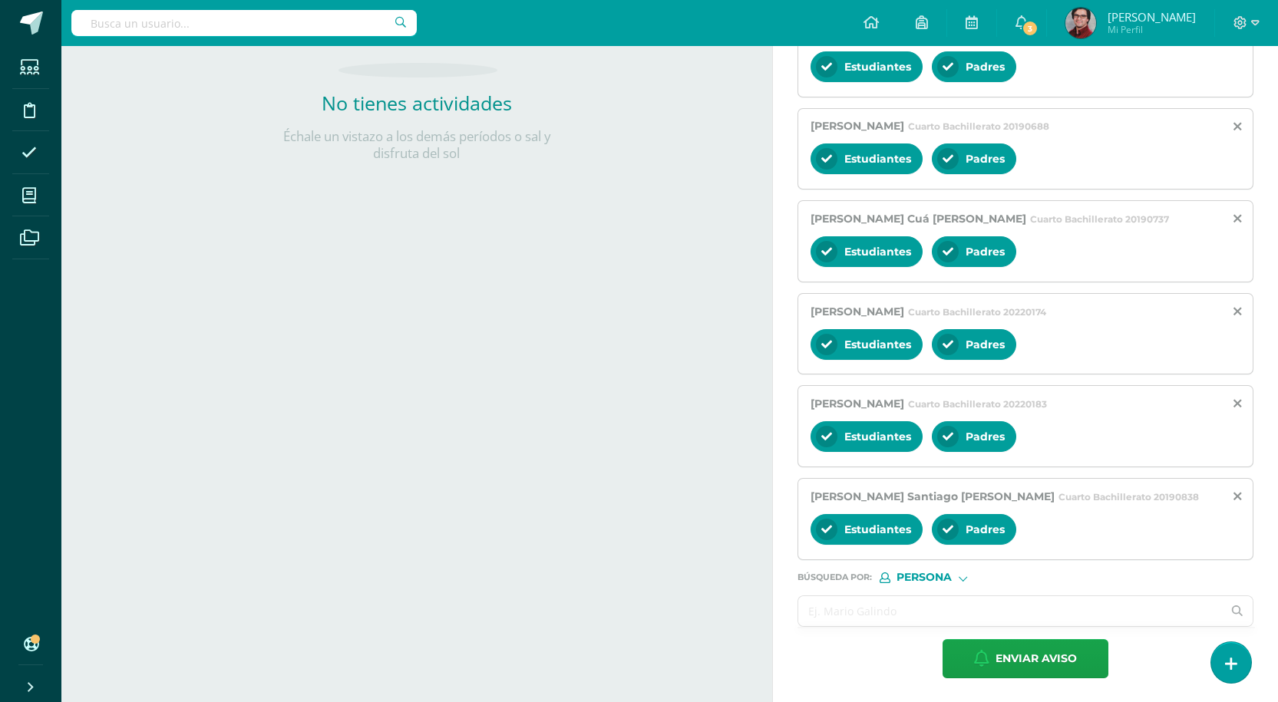
scroll to position [380, 0]
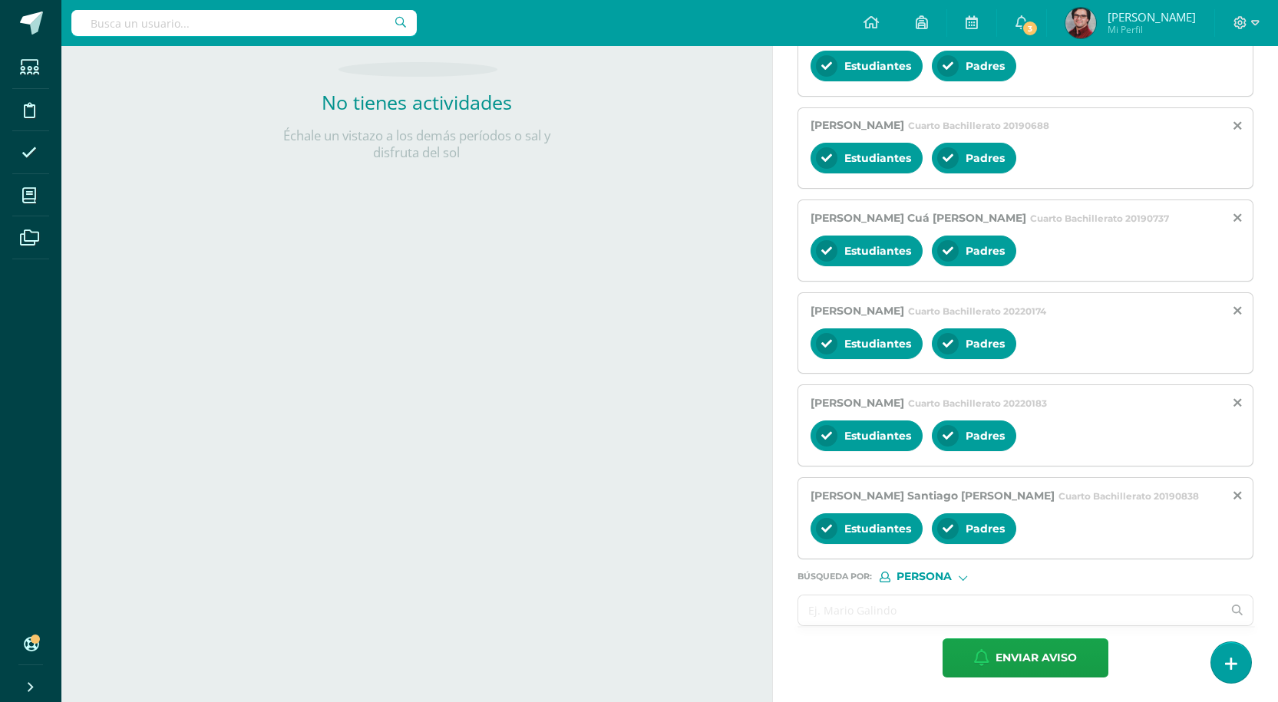
click at [929, 613] on input "text" at bounding box center [1010, 611] width 424 height 30
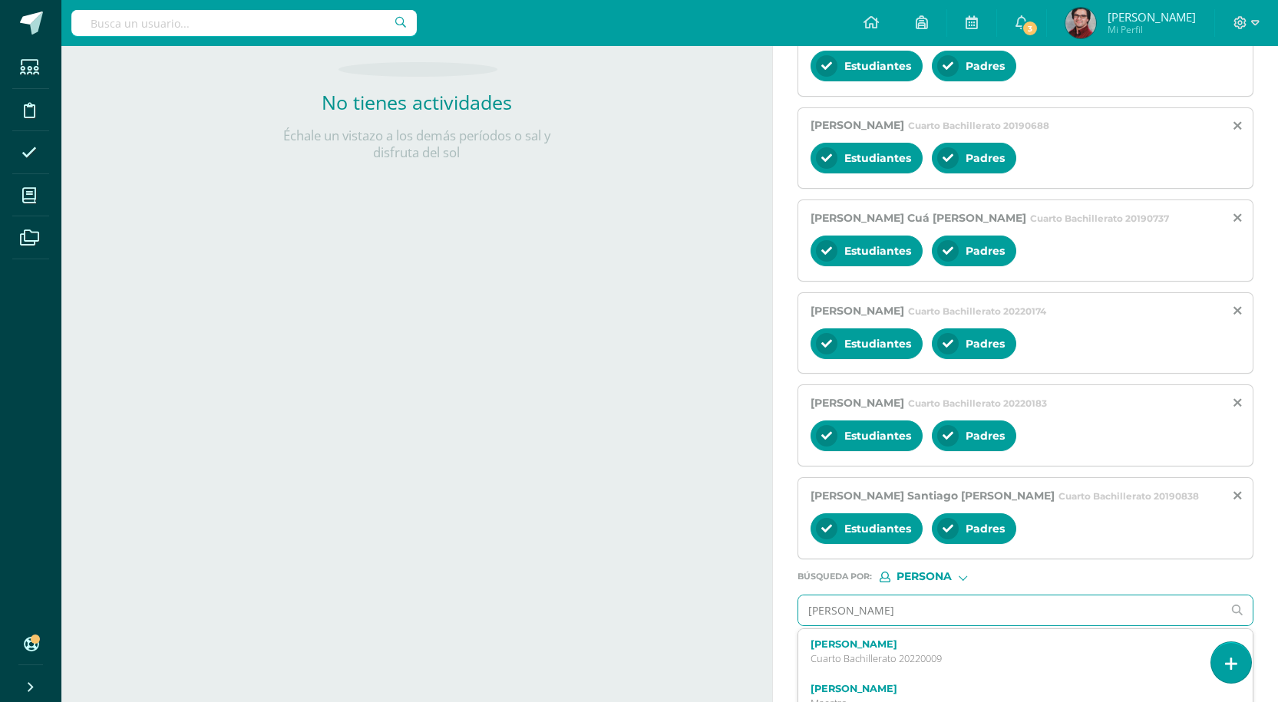
type input "[PERSON_NAME]"
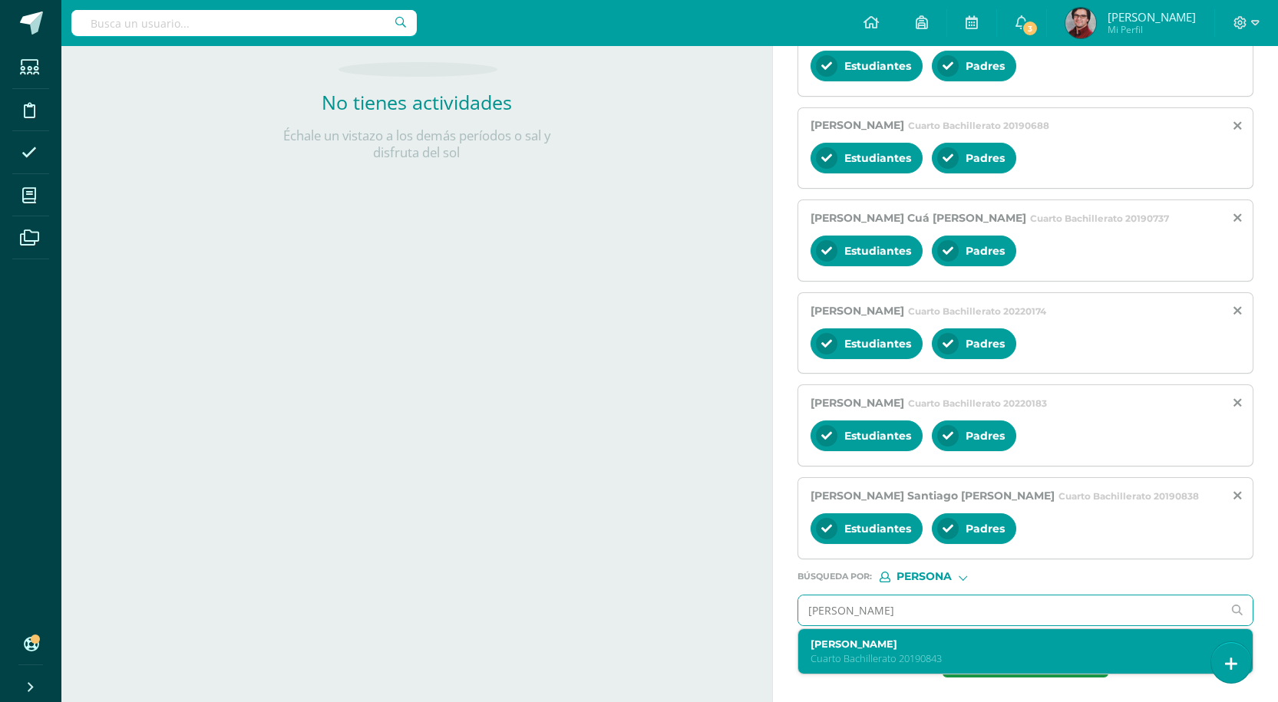
click at [902, 649] on label "[PERSON_NAME]" at bounding box center [1015, 644] width 411 height 12
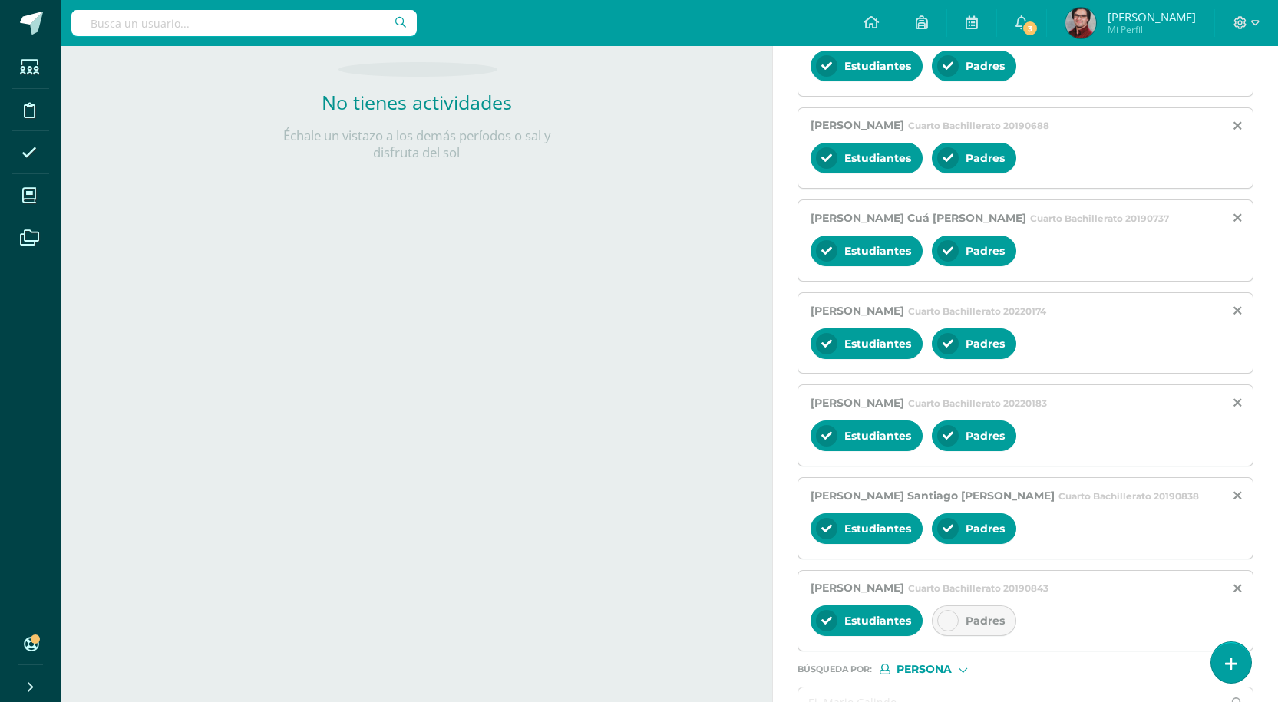
click at [995, 612] on div "Padres" at bounding box center [974, 620] width 84 height 31
click at [916, 690] on input "text" at bounding box center [1010, 703] width 424 height 30
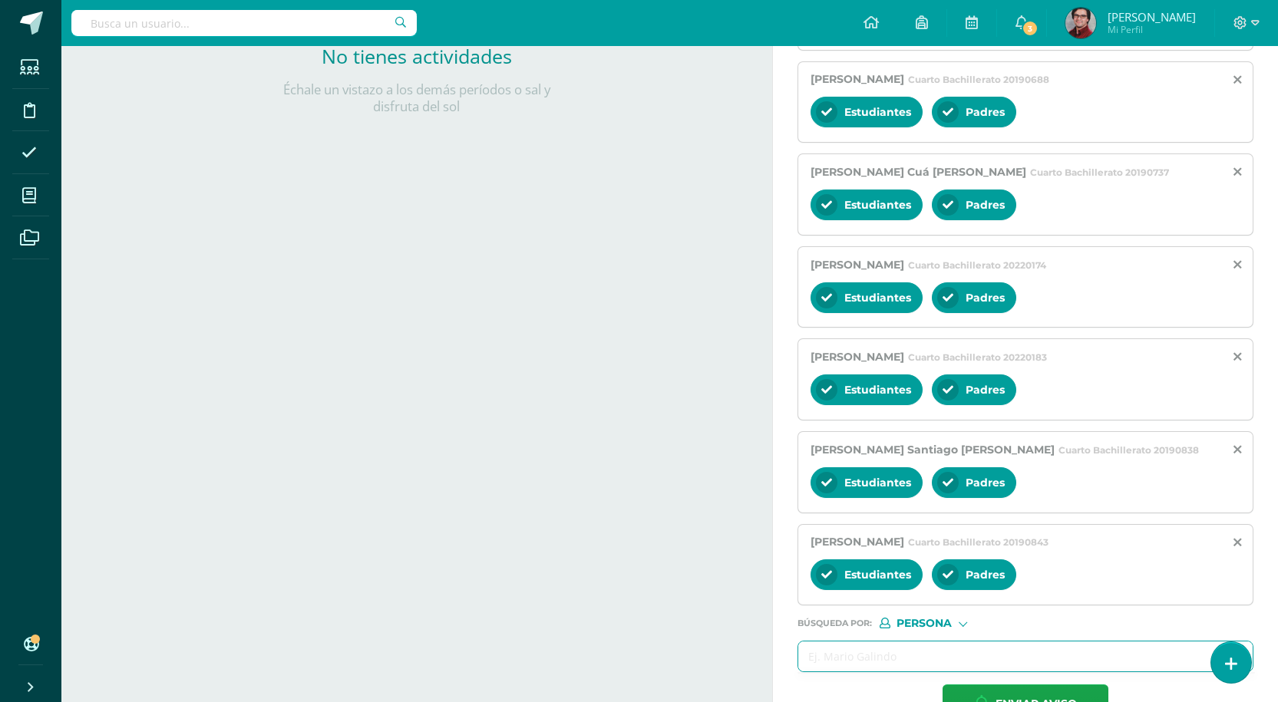
scroll to position [472, 0]
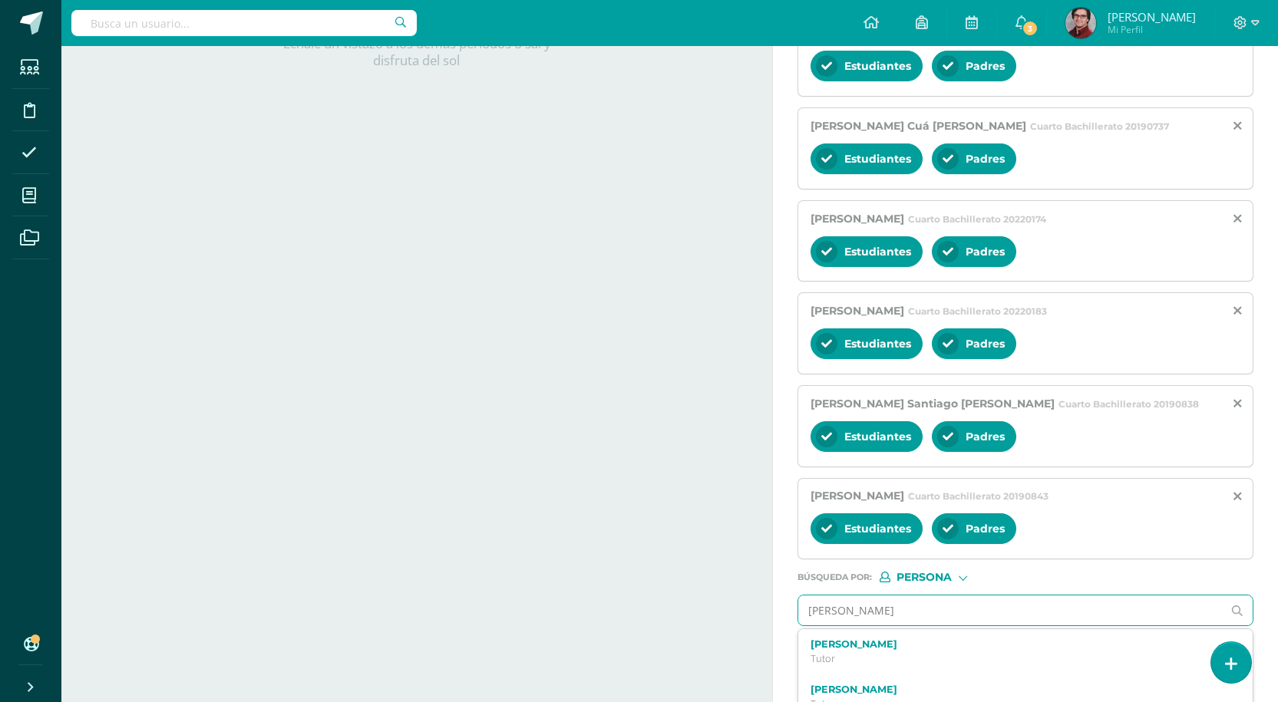
type input "[PERSON_NAME]"
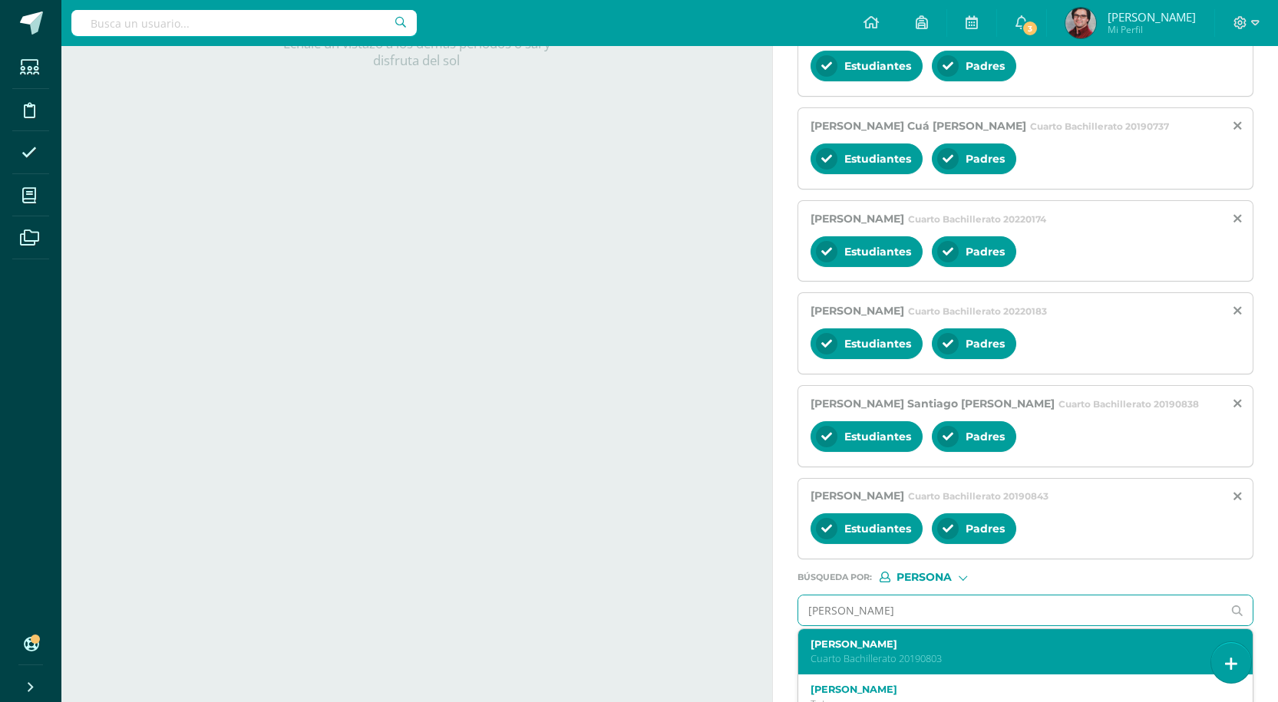
click at [928, 644] on label "[PERSON_NAME]" at bounding box center [1015, 644] width 411 height 12
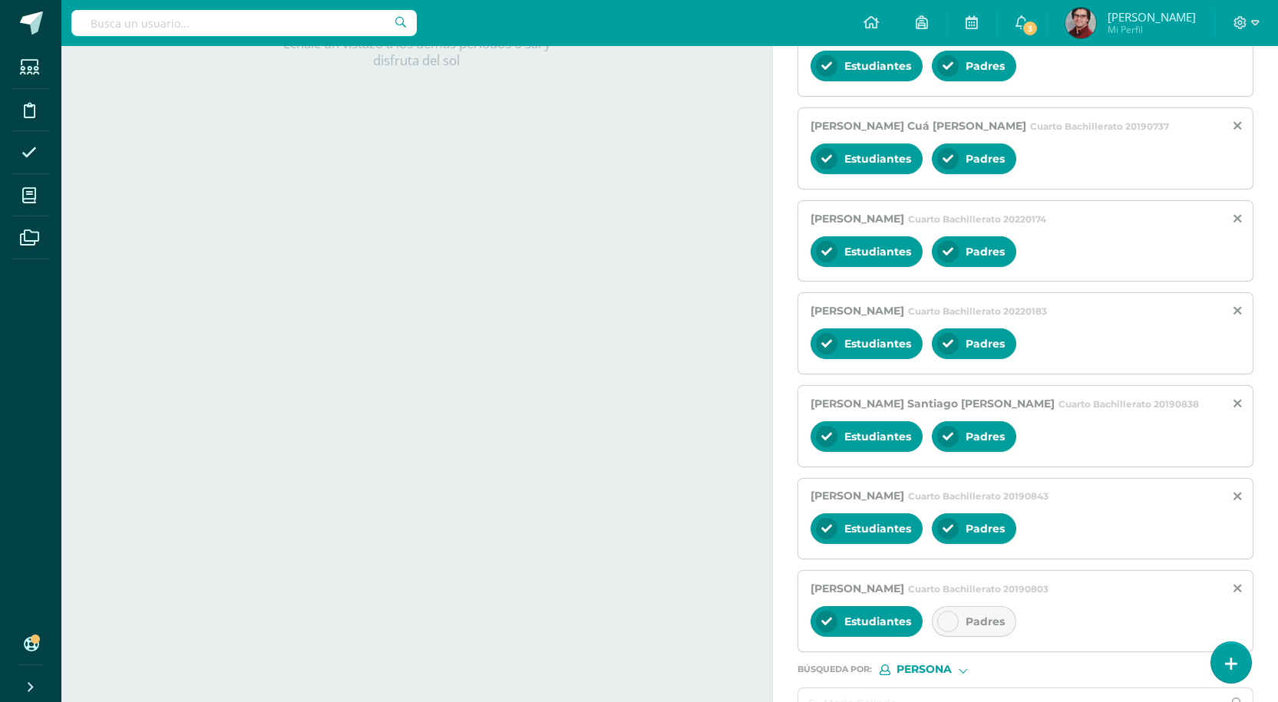
click at [1013, 621] on div "Padres" at bounding box center [974, 621] width 84 height 31
click at [939, 686] on form "Titulo : Visita al [GEOGRAPHIC_DATA] tardes. El motivo de este mensaje es para …" at bounding box center [1025, 237] width 456 height 1065
click at [925, 700] on input "text" at bounding box center [1010, 703] width 424 height 30
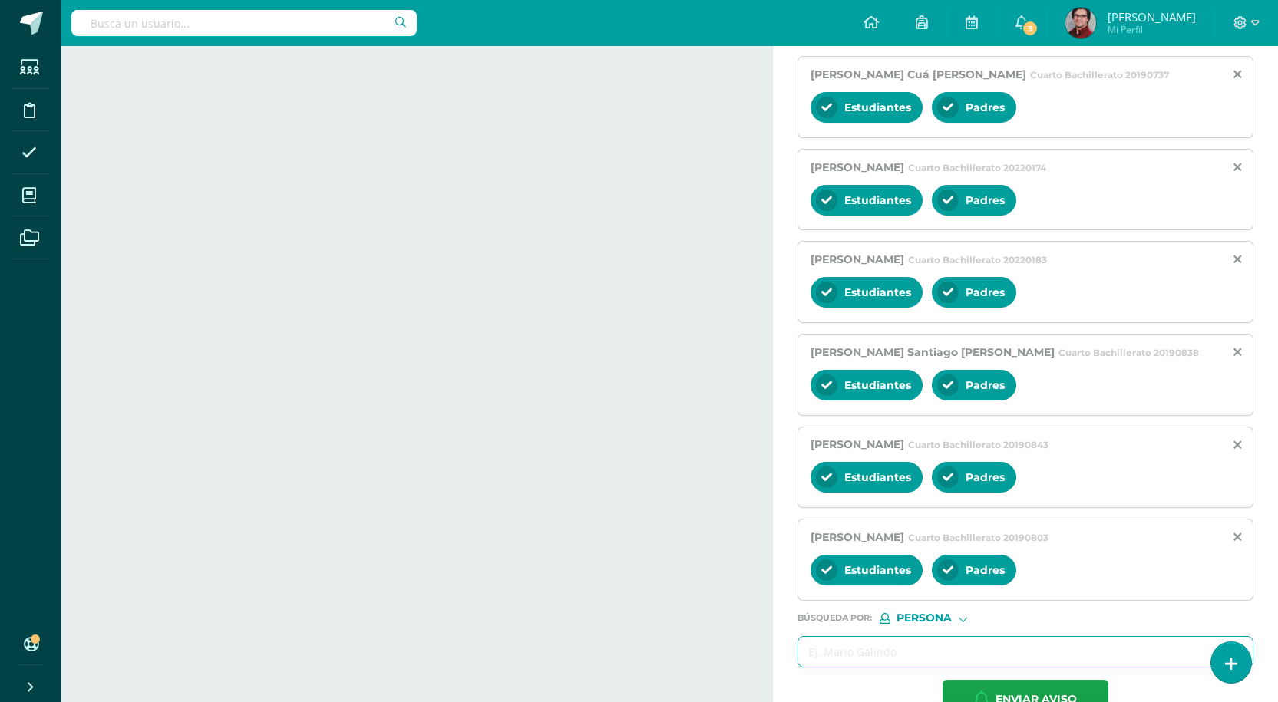
scroll to position [565, 0]
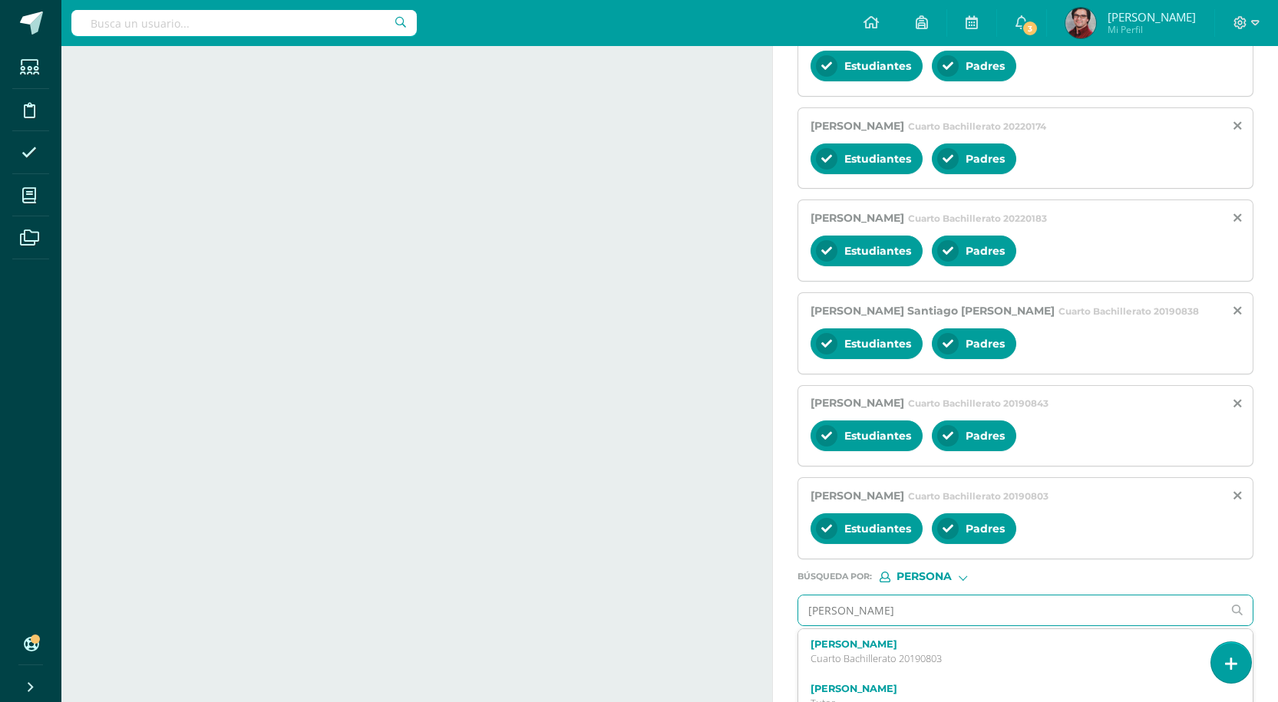
type input "[PERSON_NAME]"
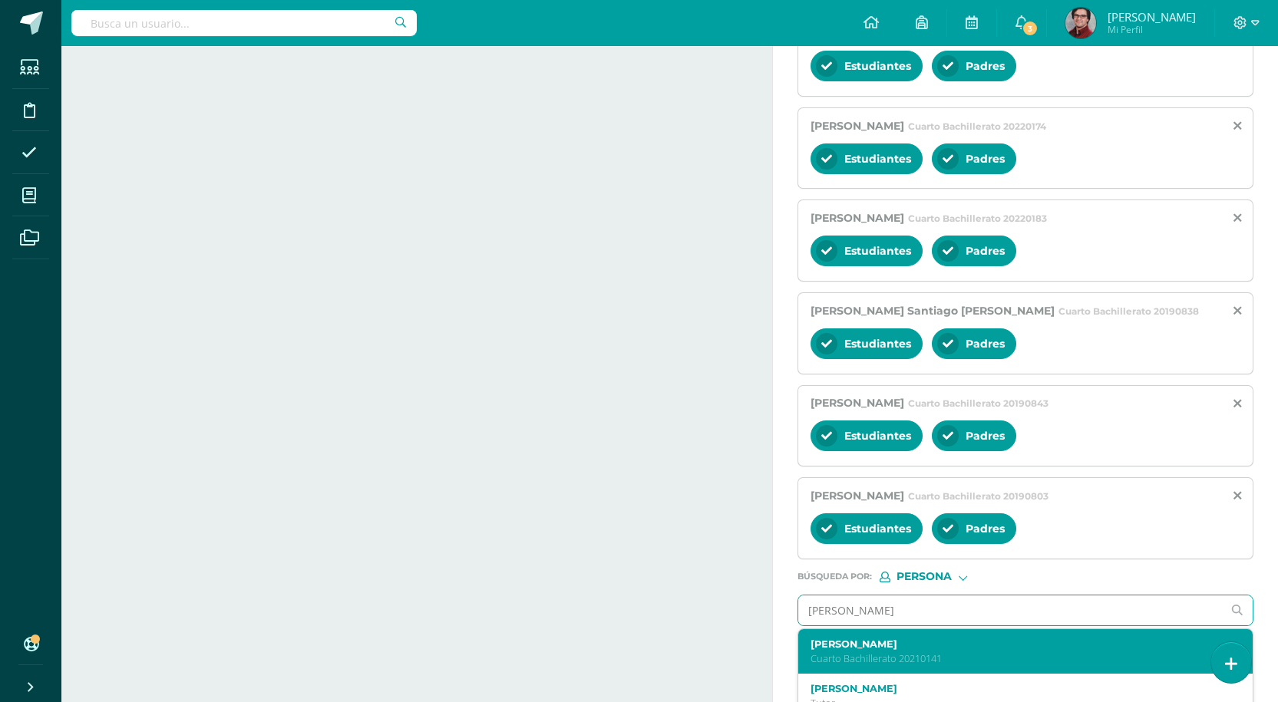
click at [933, 657] on p "Cuarto Bachillerato 20210141" at bounding box center [1015, 658] width 411 height 13
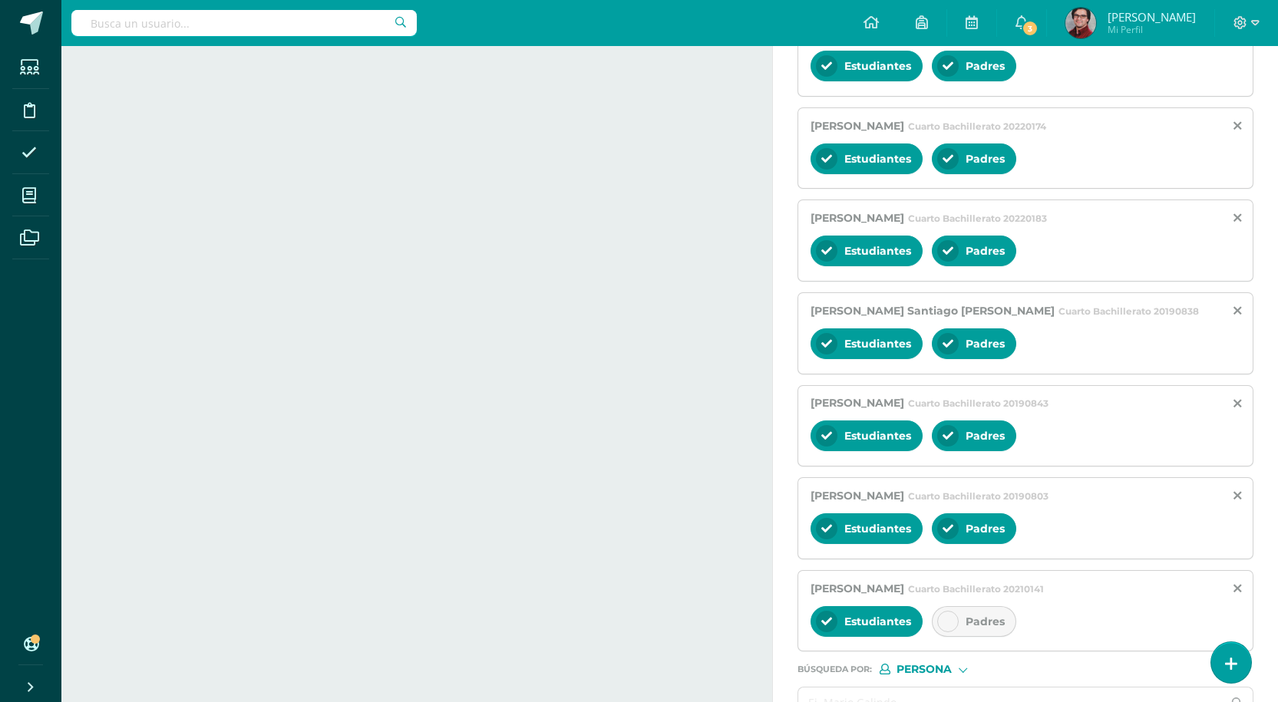
click at [952, 610] on div "Padres" at bounding box center [974, 621] width 84 height 31
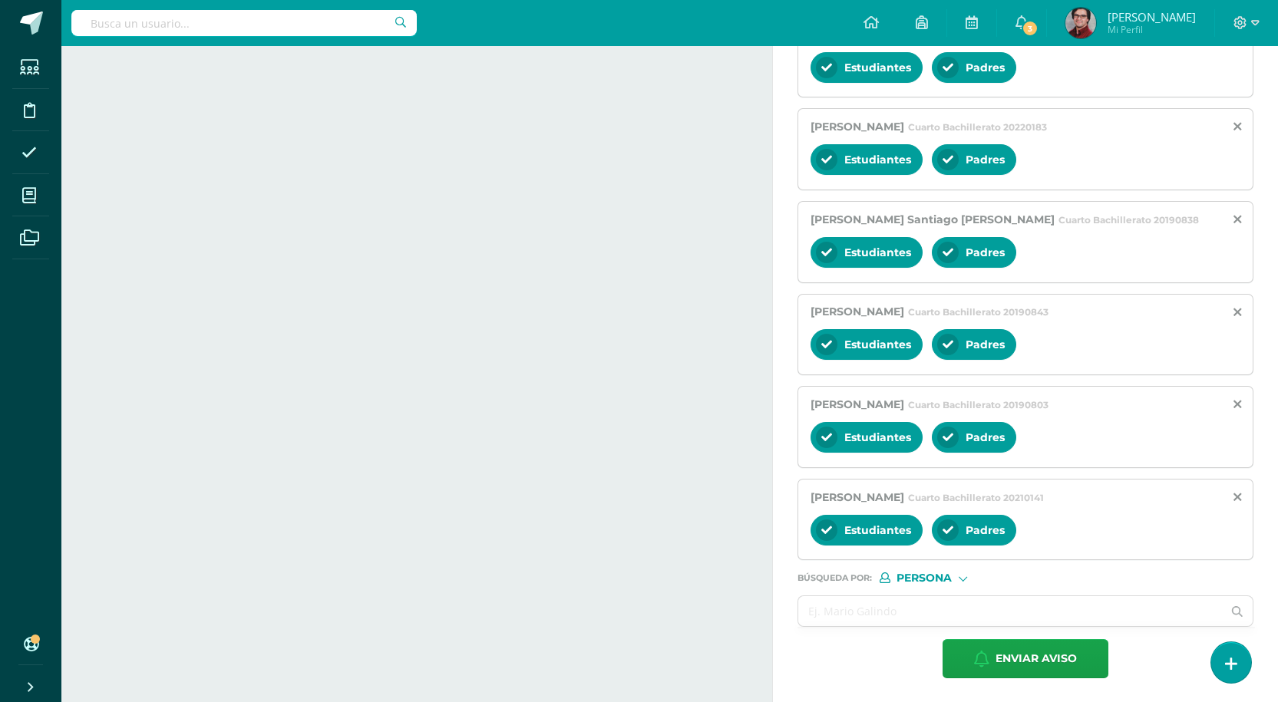
scroll to position [657, 0]
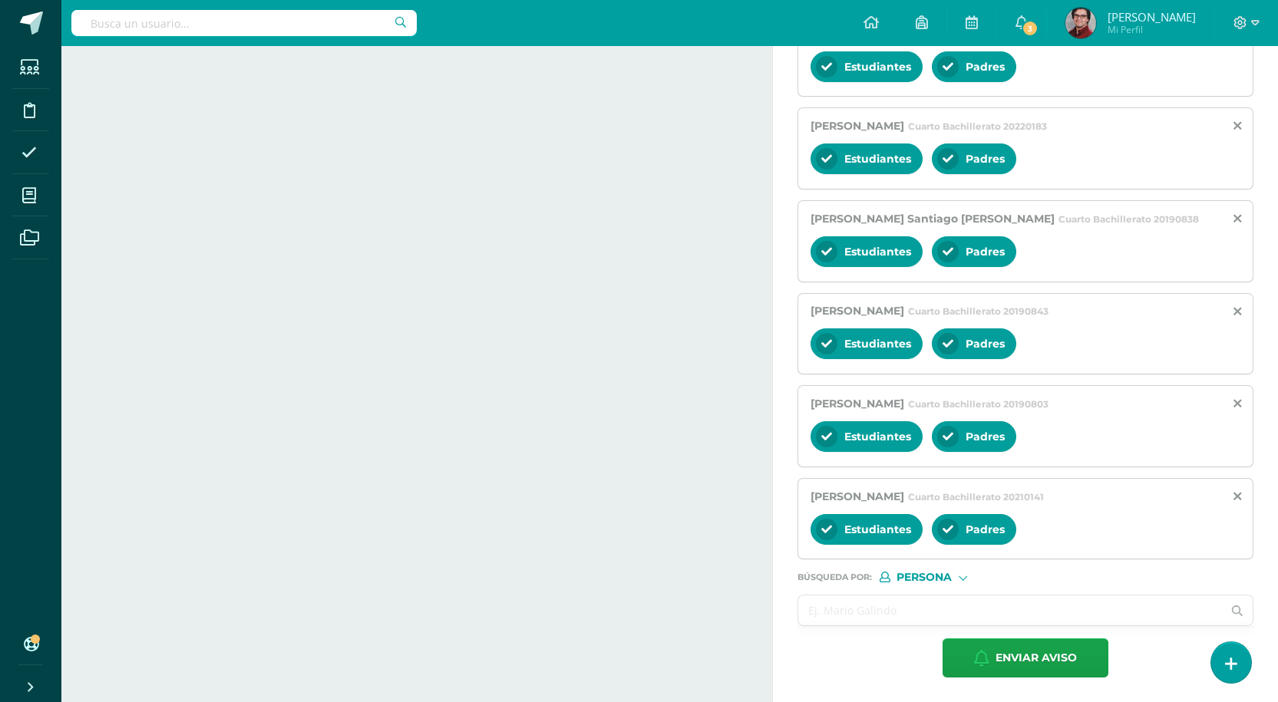
click at [856, 605] on input "text" at bounding box center [1010, 611] width 424 height 30
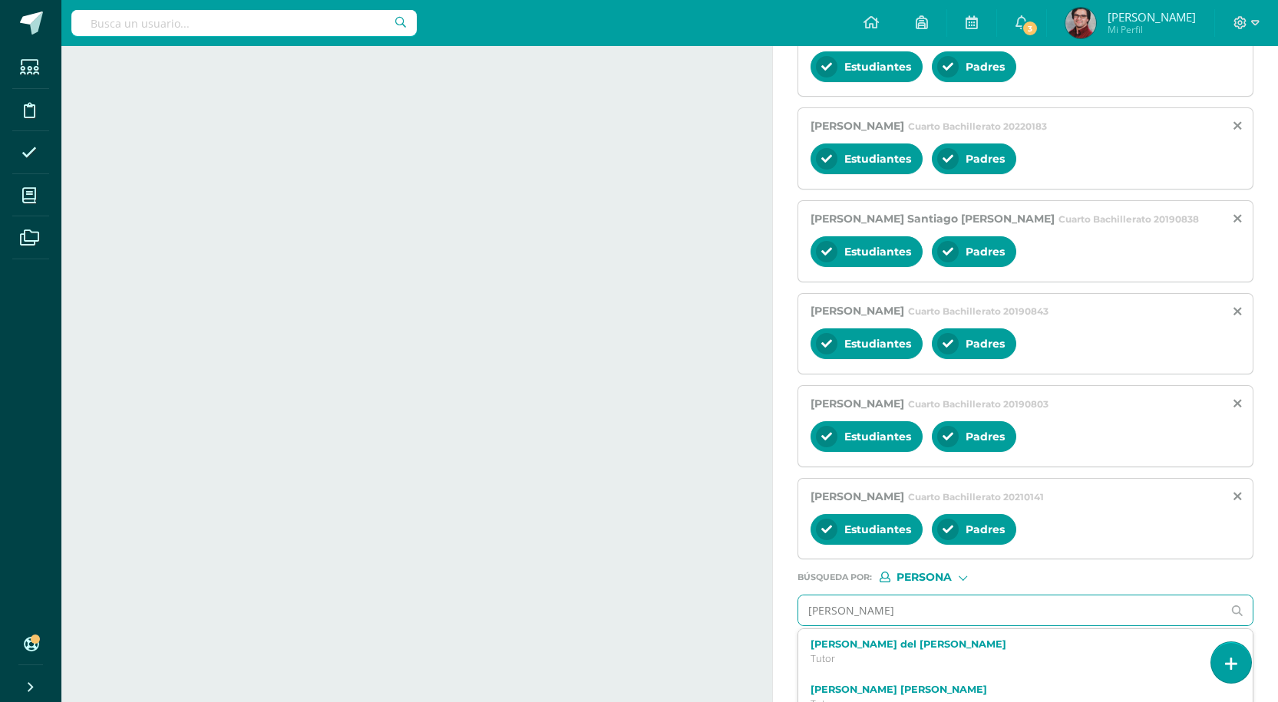
type input "[PERSON_NAME]"
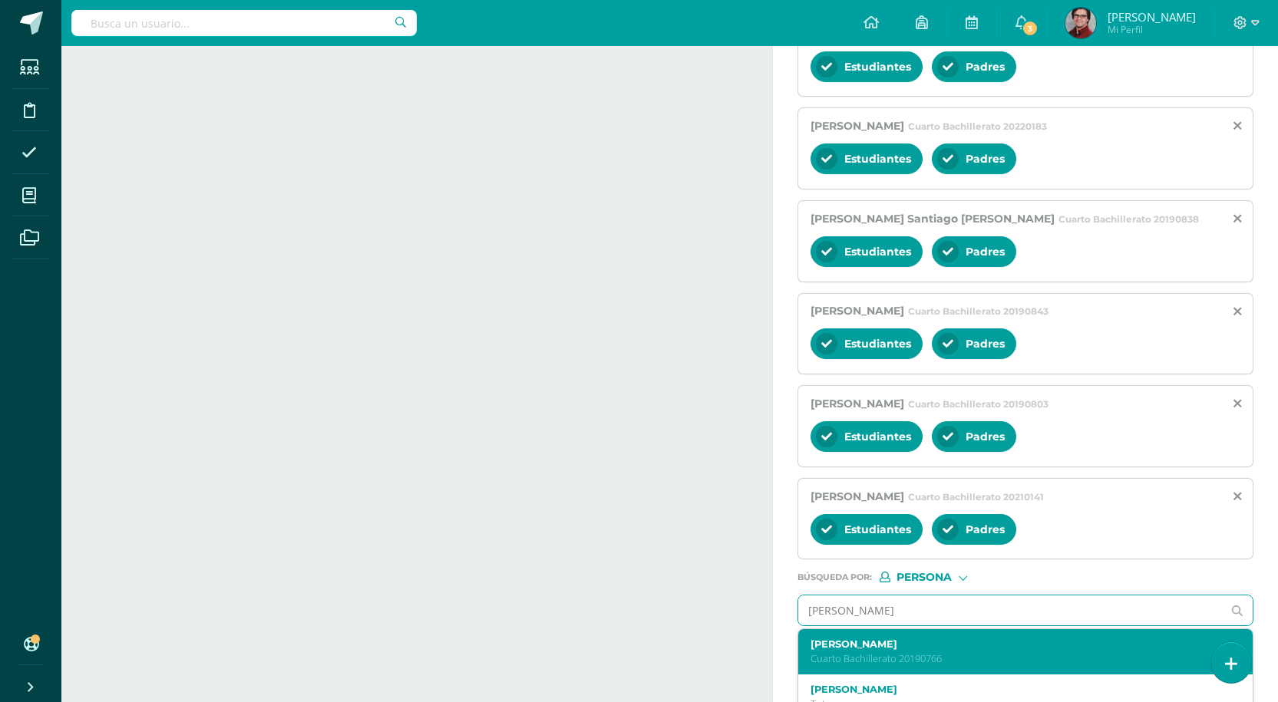
click at [972, 642] on label "[PERSON_NAME]" at bounding box center [1015, 644] width 411 height 12
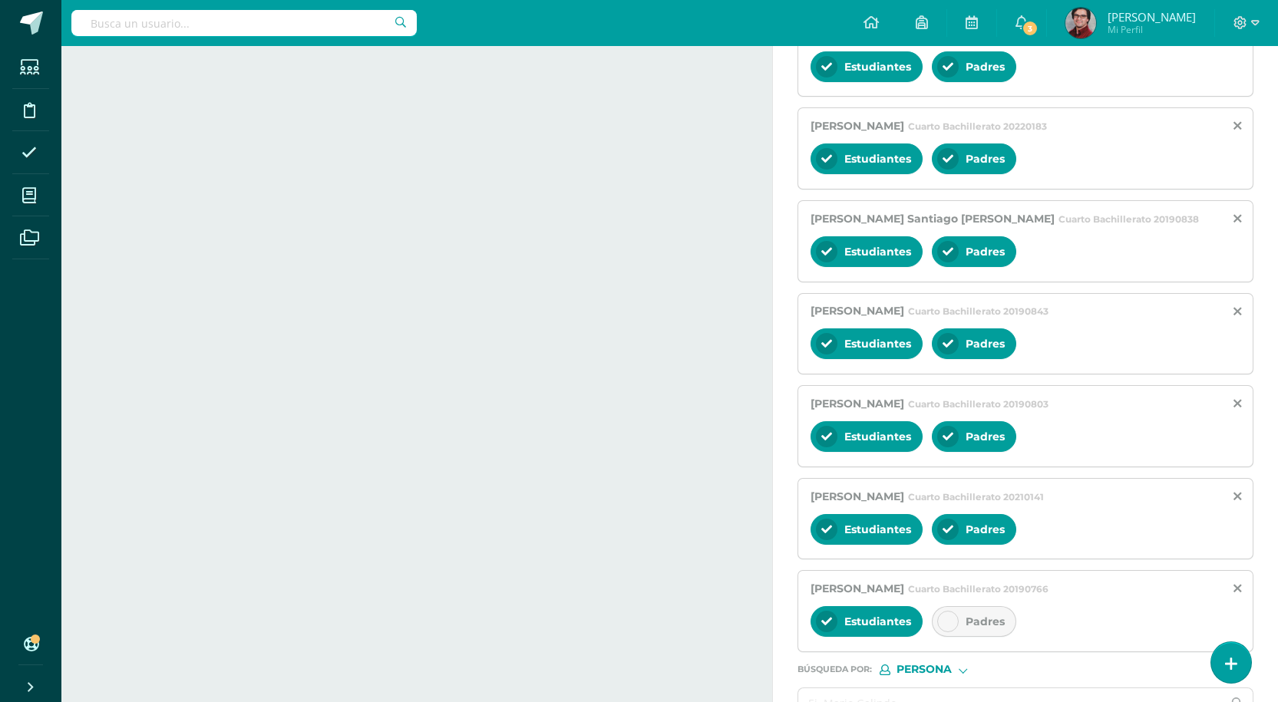
click at [444, 533] on div "Actividades Actividad todas las Actividades No tienes actividades Échale un vis…" at bounding box center [413, 92] width 717 height 1406
click at [942, 618] on icon at bounding box center [947, 621] width 11 height 11
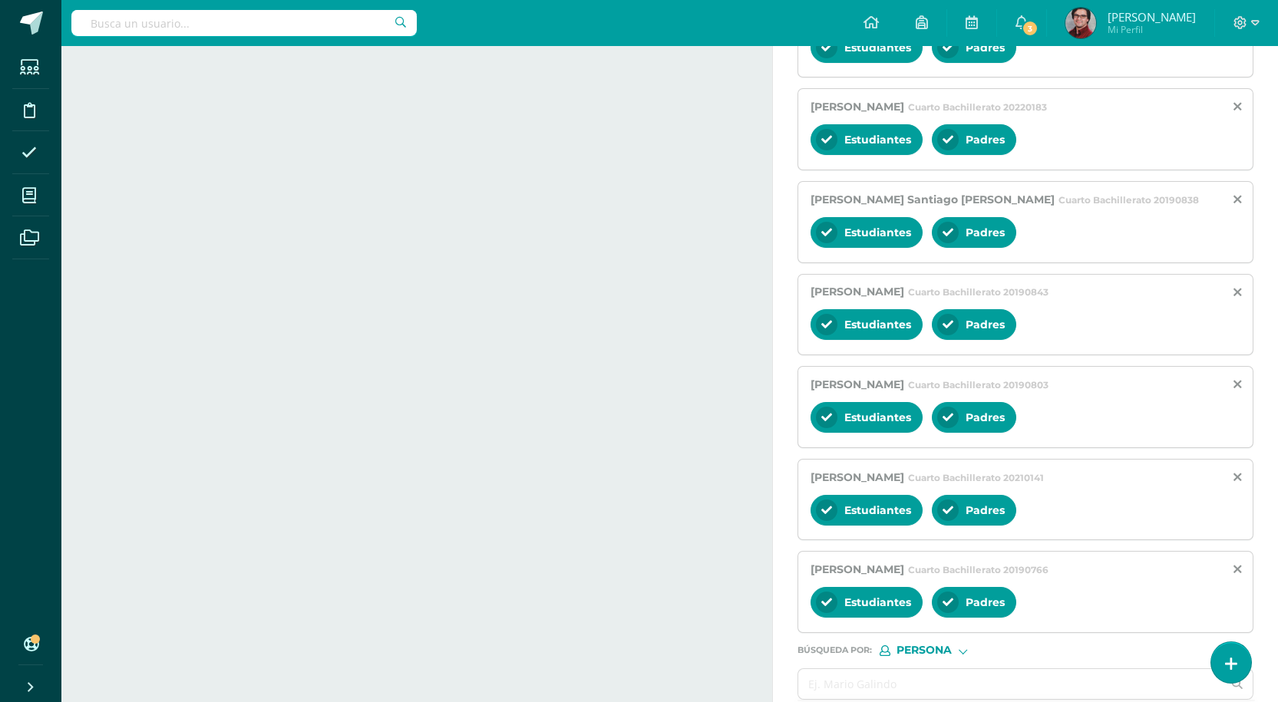
scroll to position [750, 0]
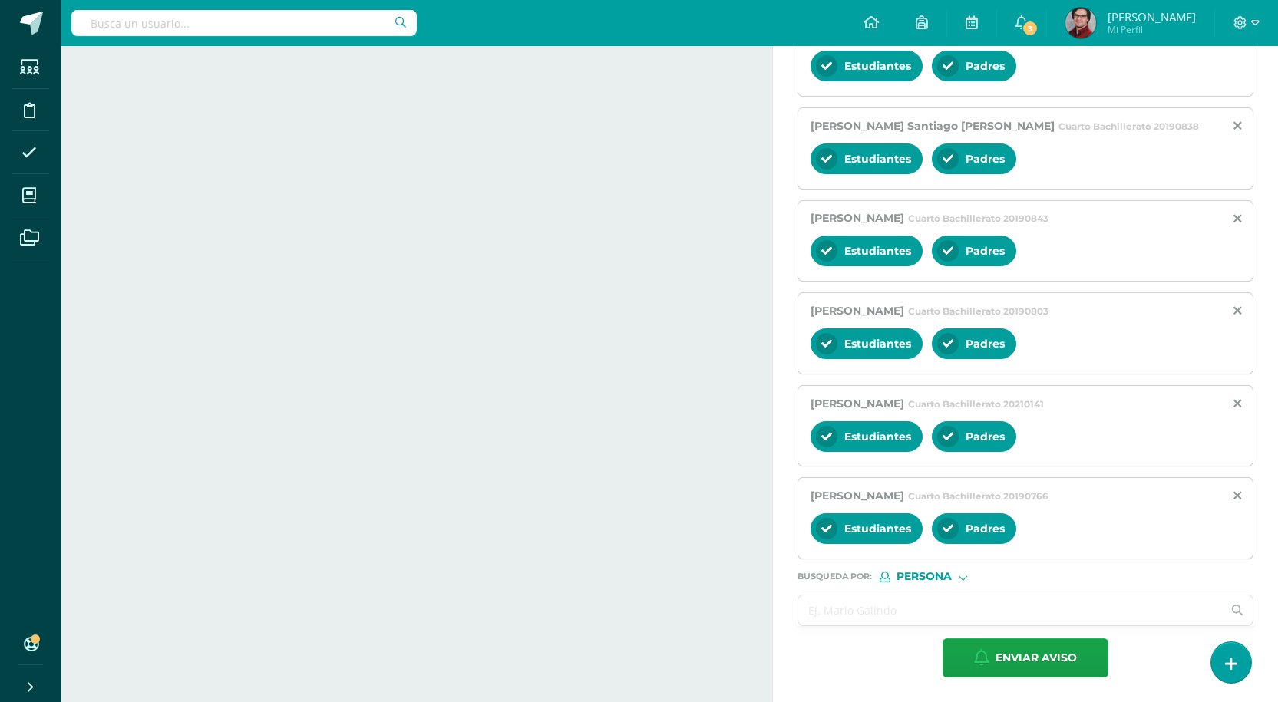
click at [944, 613] on input "text" at bounding box center [1010, 611] width 424 height 30
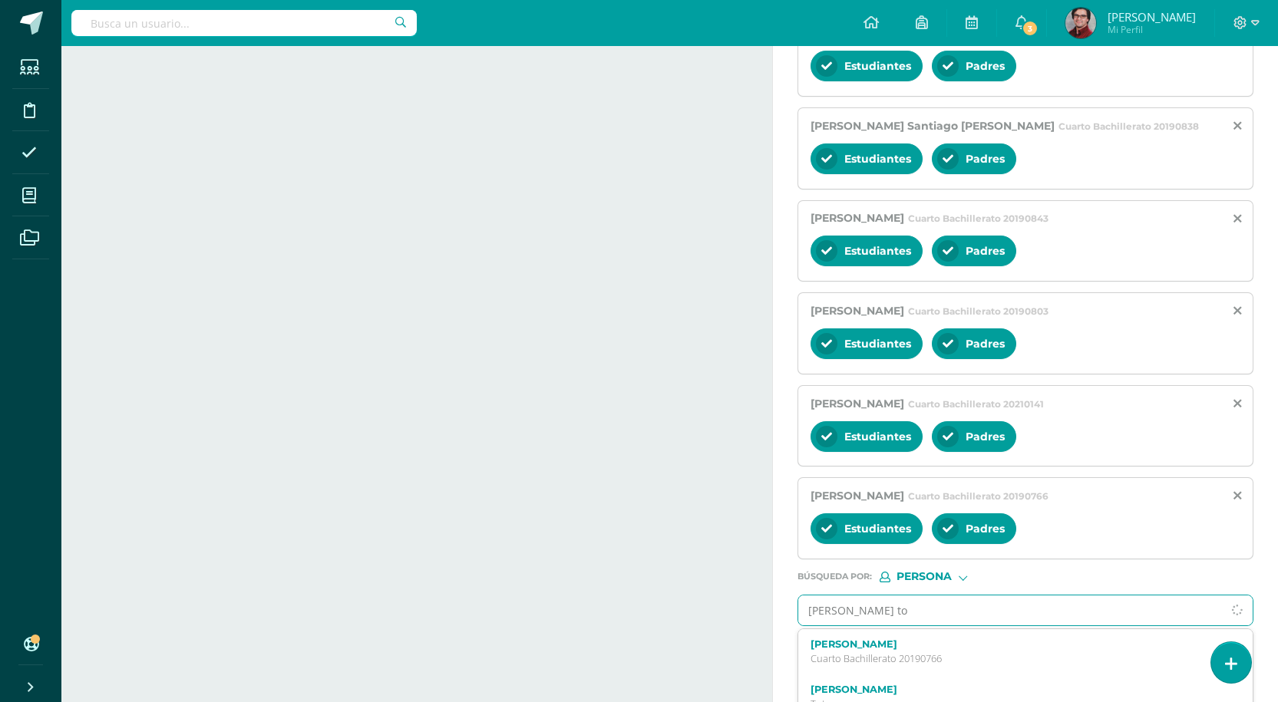
type input "[PERSON_NAME] toc"
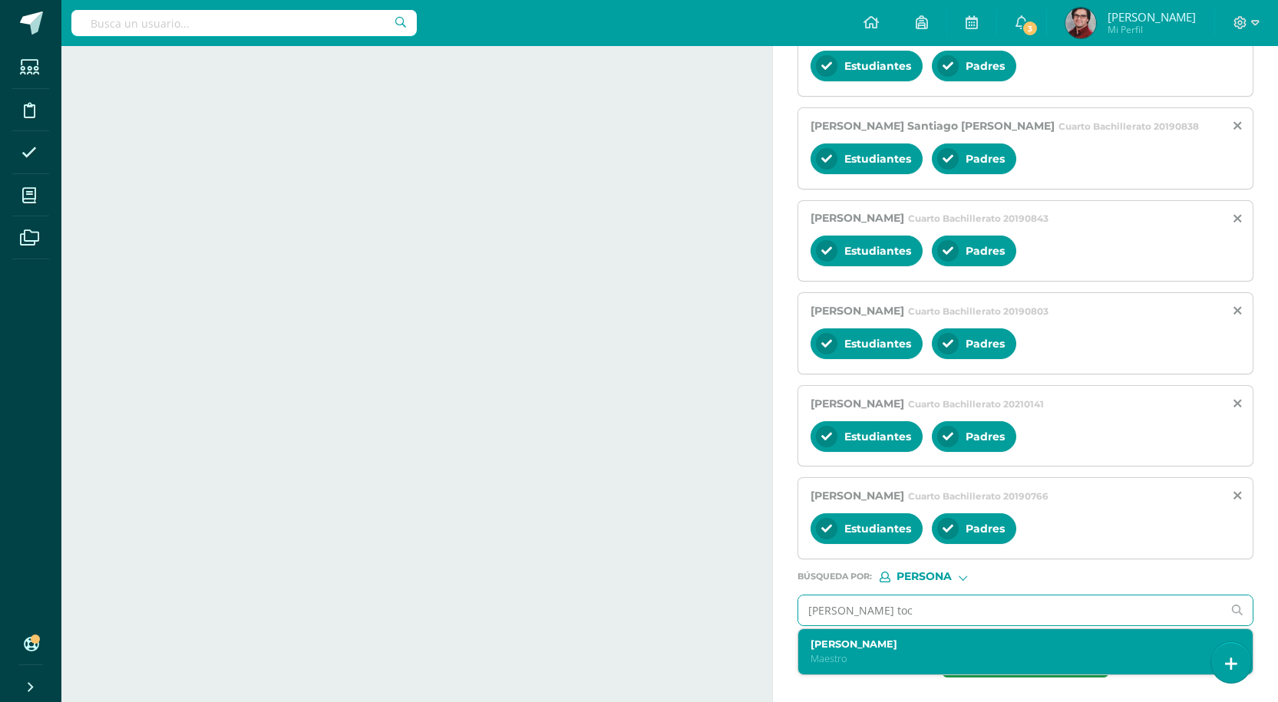
click at [916, 635] on div "[PERSON_NAME] Toc Maestro" at bounding box center [1025, 651] width 454 height 45
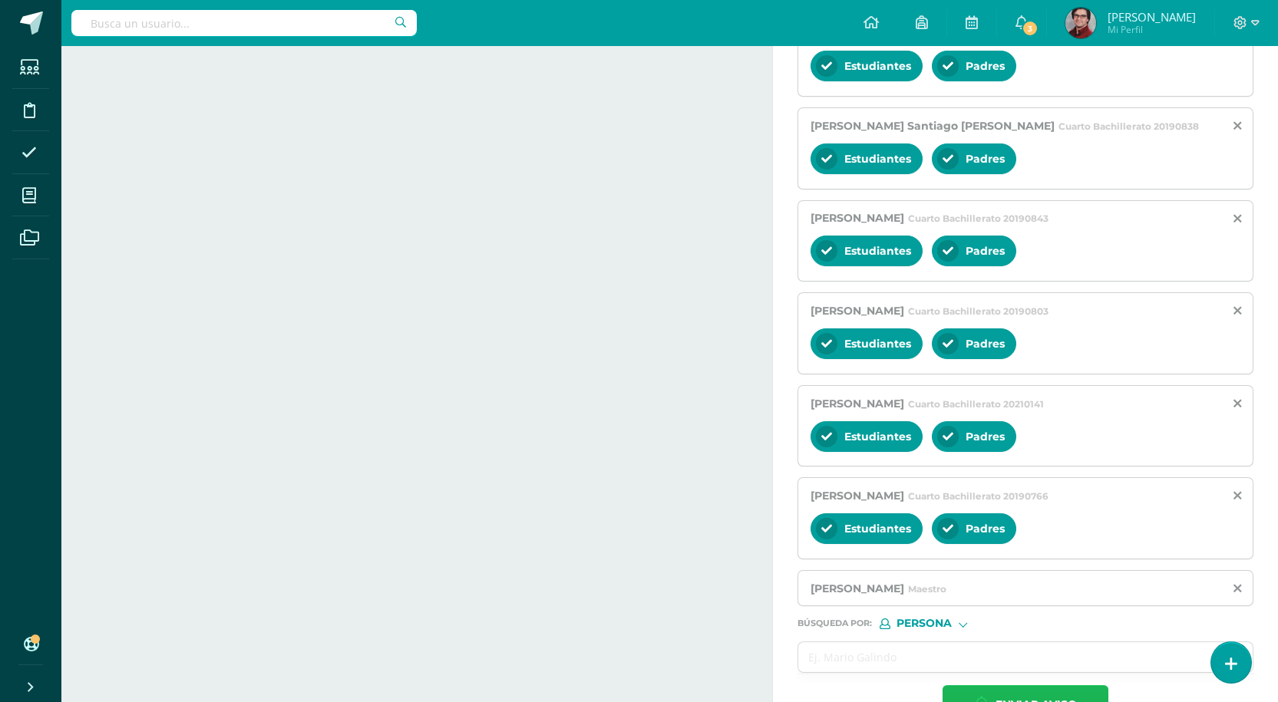
click at [1024, 694] on span "Enviar aviso" at bounding box center [1035, 705] width 81 height 38
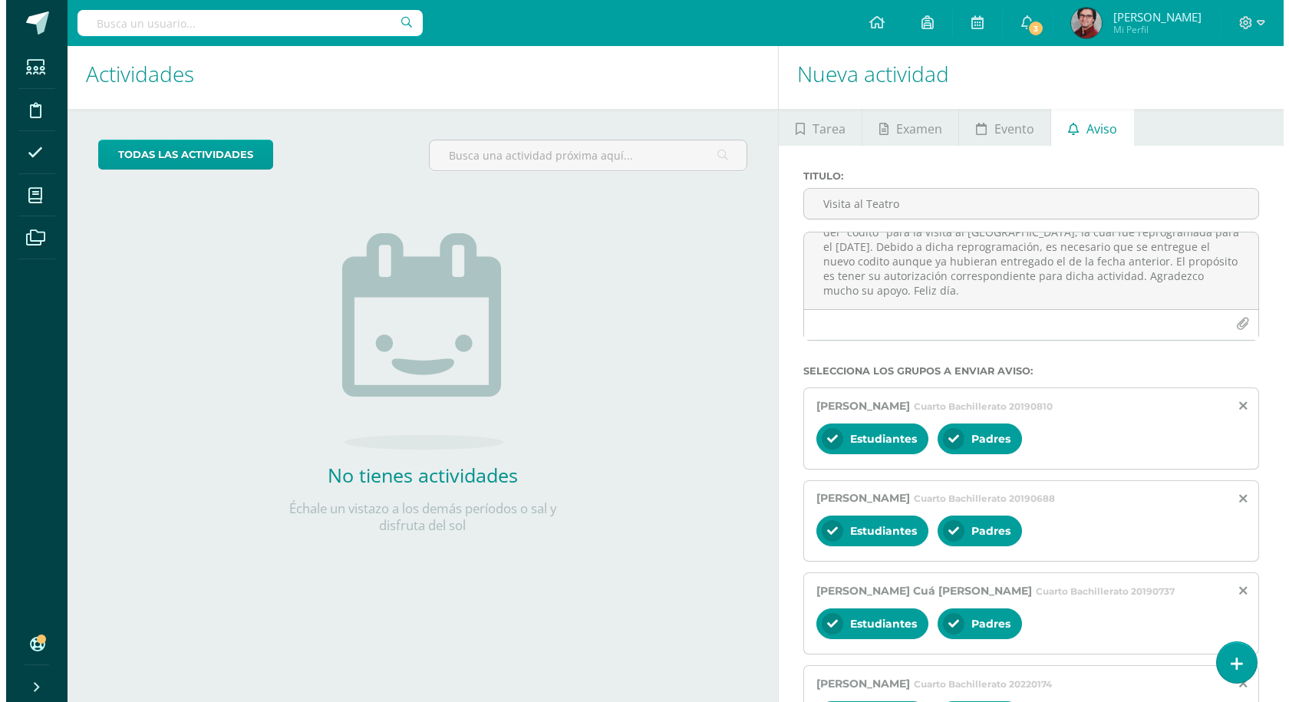
scroll to position [0, 0]
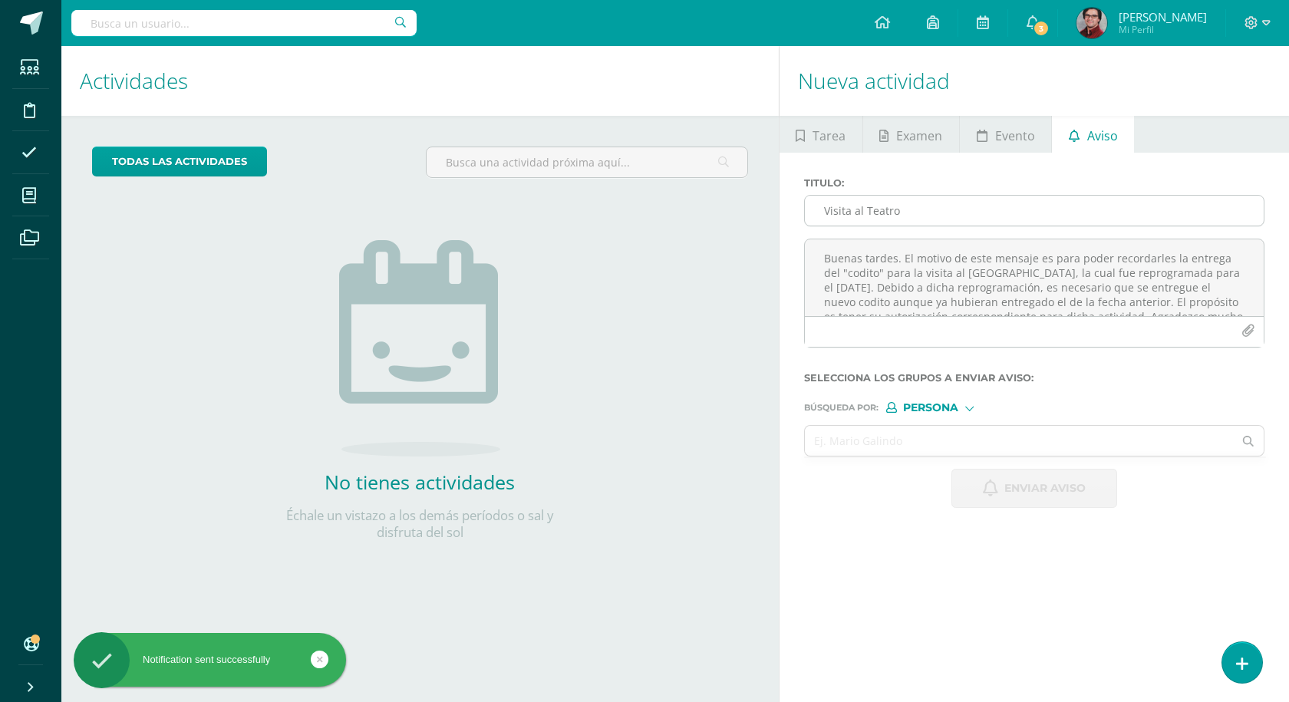
click at [906, 215] on input "Visita al Teatro" at bounding box center [1034, 211] width 459 height 30
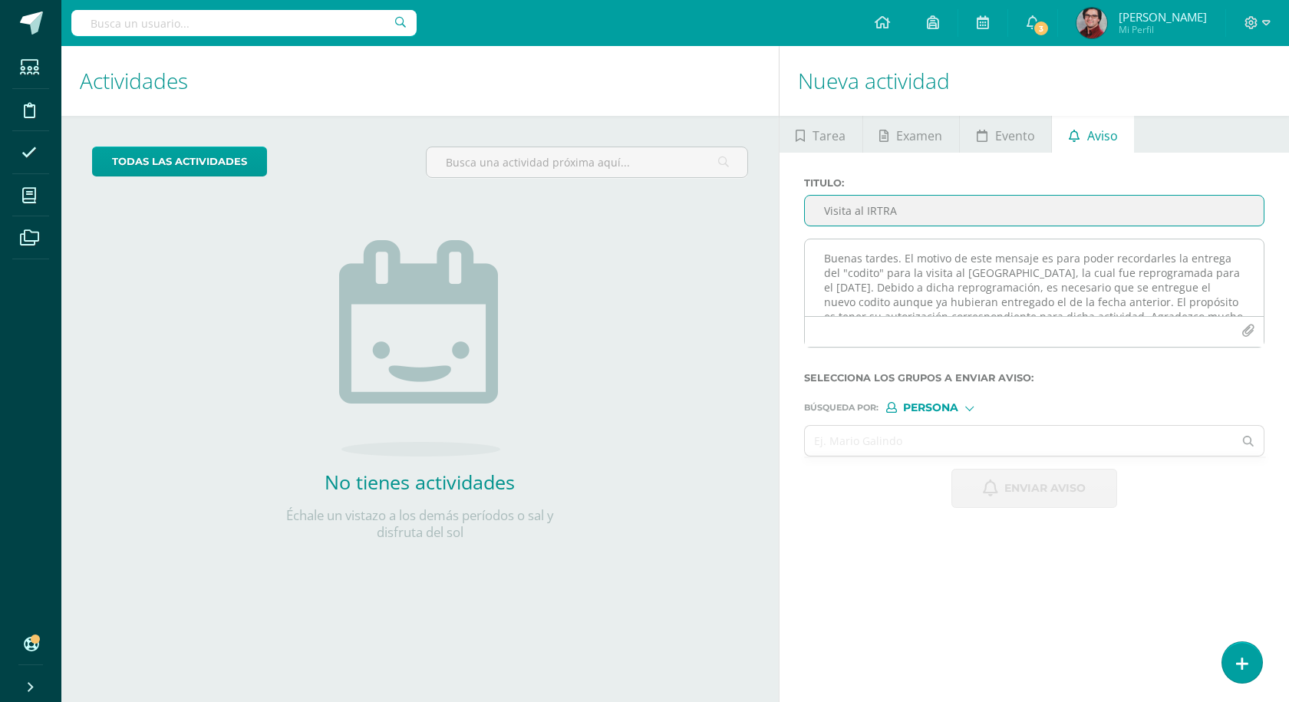
type input "Visita al IRTRA"
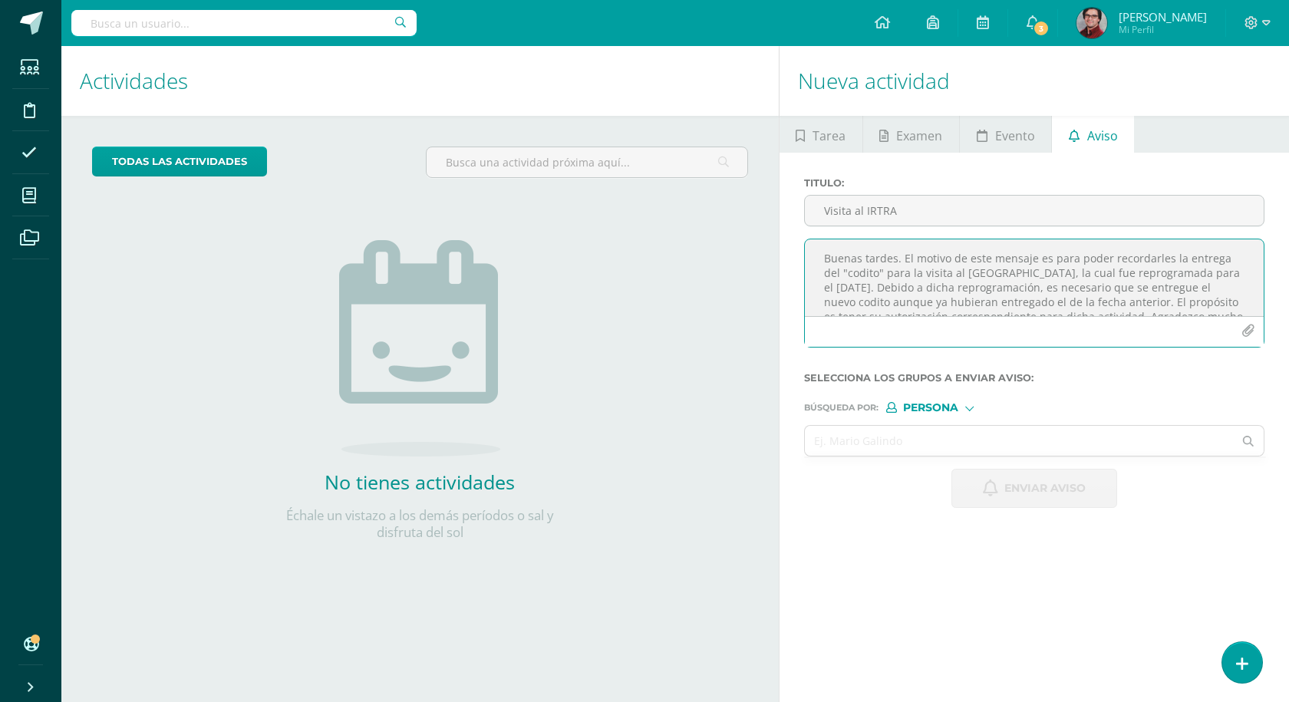
click at [828, 275] on textarea "Buenas tardes. El motivo de este mensaje es para poder recordarles la entrega d…" at bounding box center [1034, 277] width 459 height 77
click at [1066, 254] on textarea "Buenas tardes. El propósito de este mensaje es pedir su colaboración para la en…" at bounding box center [1034, 277] width 459 height 77
click at [1246, 284] on textarea "Buenas tardes. El propósito de este mensaje es pedir su colaboración para la en…" at bounding box center [1034, 277] width 459 height 77
click at [1189, 308] on textarea "Buenas tardes. El propósito de este mensaje es pedir su colaboración para la en…" at bounding box center [1034, 277] width 459 height 77
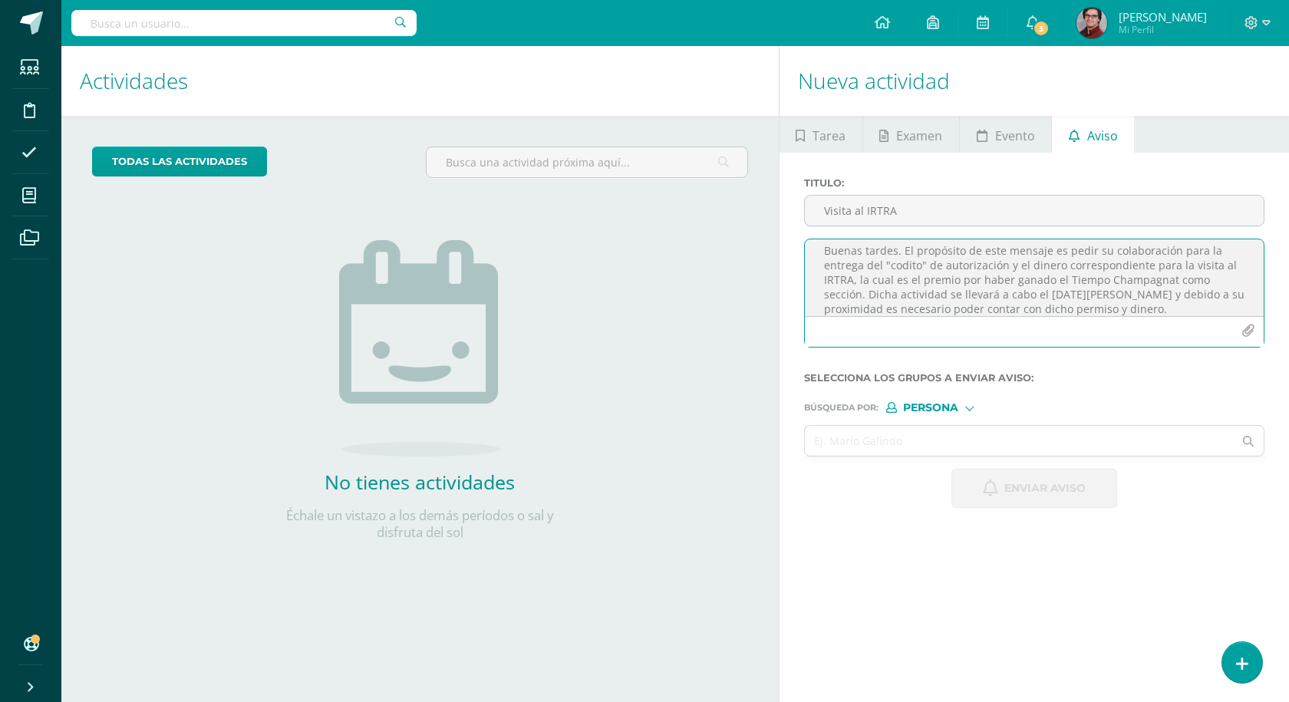
click at [1183, 308] on textarea "Buenas tardes. El propósito de este mensaje es pedir su colaboración para la en…" at bounding box center [1034, 277] width 459 height 77
click at [1201, 308] on textarea "Buenas tardes. El propósito de este mensaje es pedir su colaboración para la en…" at bounding box center [1034, 277] width 459 height 77
click at [876, 299] on textarea "Buenas tardes. El propósito de este mensaje es pedir su colaboración para la en…" at bounding box center [1034, 277] width 459 height 77
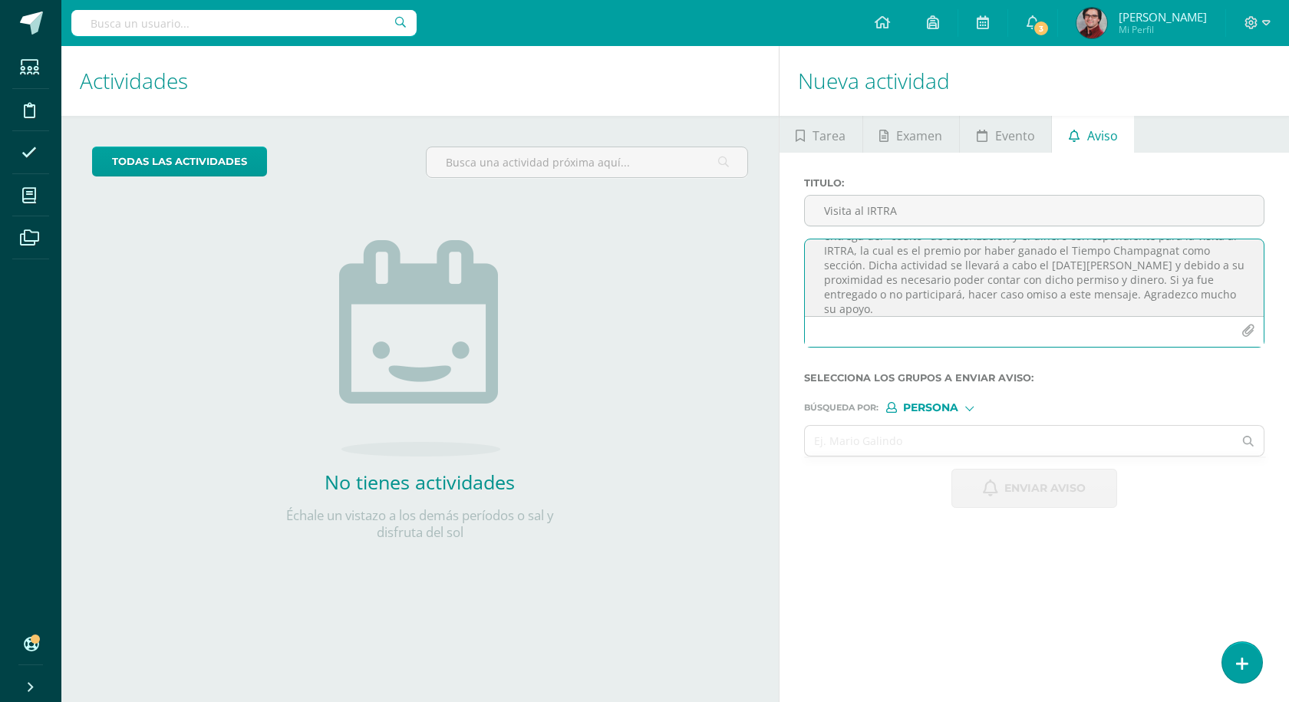
click at [1059, 308] on textarea "Buenas tardes. El propósito de este mensaje es pedir su colaboración para la en…" at bounding box center [1034, 277] width 459 height 77
type textarea "Buenas tardes. El propósito de este mensaje es pedir su colaboración para la en…"
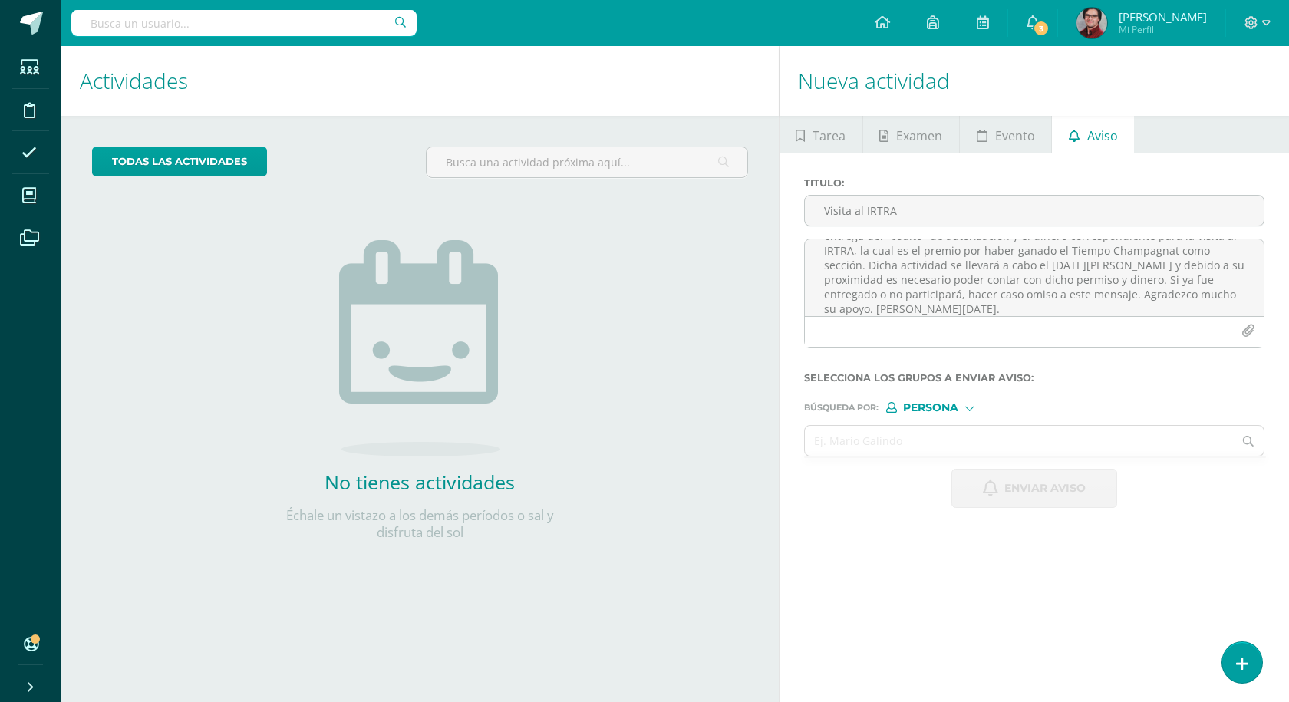
click at [918, 413] on form "Titulo : Visita al IRTRA Buenas tardes. El propósito de este mensaje es pedir s…" at bounding box center [1034, 342] width 460 height 331
click at [918, 411] on span "Persona" at bounding box center [930, 408] width 55 height 8
click at [935, 416] on form "Titulo : Visita al IRTRA Buenas tardes. El propósito de este mensaje es pedir s…" at bounding box center [1034, 342] width 460 height 331
click at [944, 408] on span "Persona" at bounding box center [930, 408] width 55 height 8
click at [939, 424] on span "Estructura" at bounding box center [963, 428] width 76 height 8
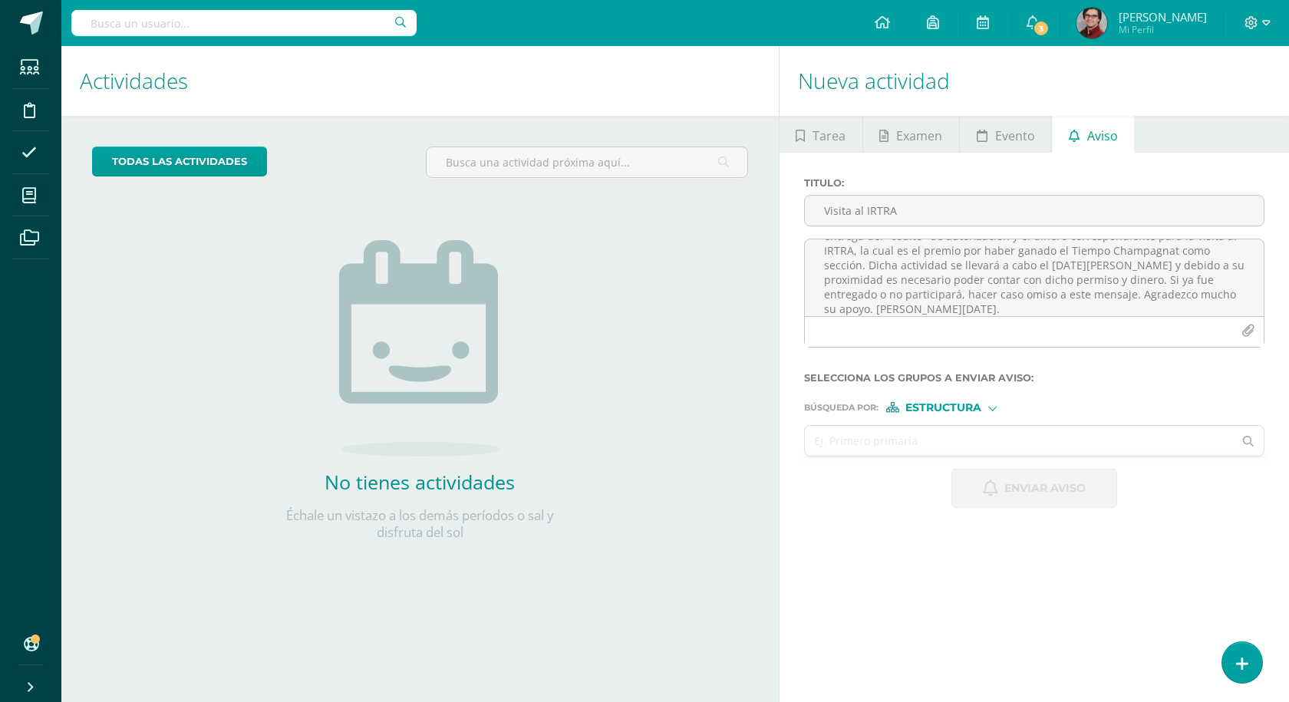
click at [932, 437] on input "text" at bounding box center [1019, 441] width 429 height 30
type input "titularidad"
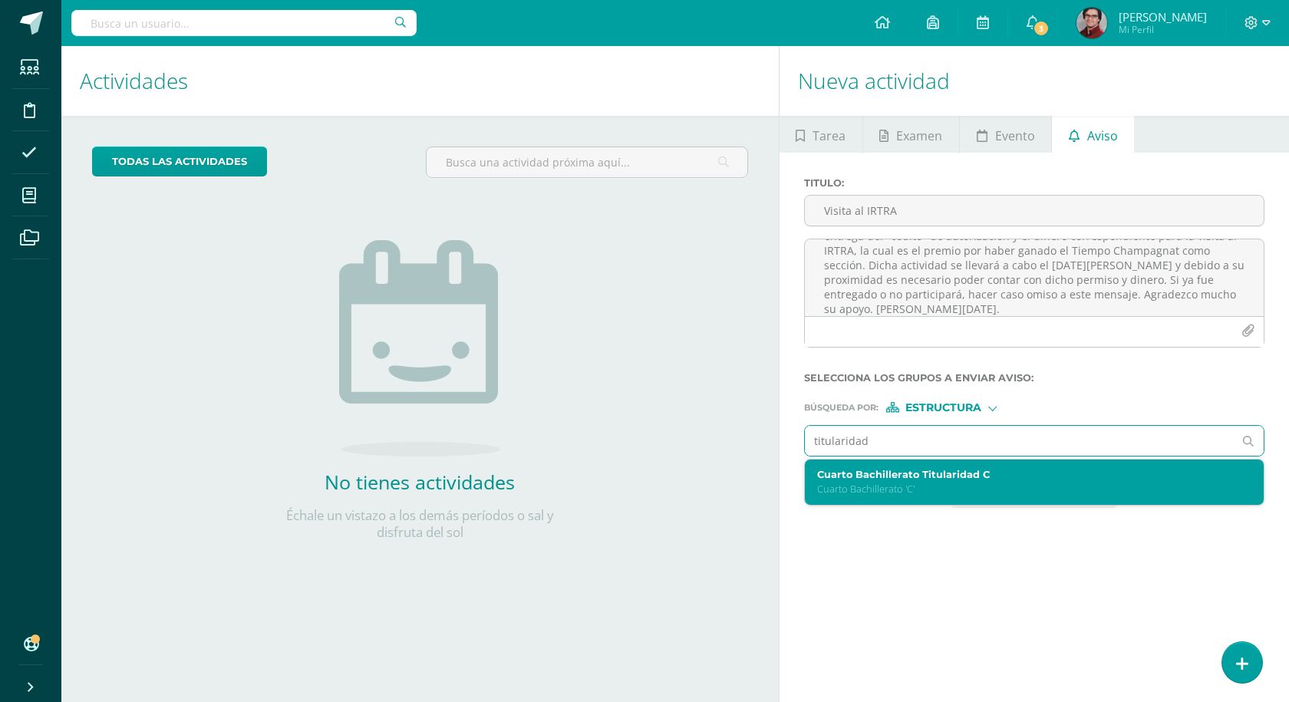
click at [929, 477] on label "Cuarto Bachillerato Titularidad C" at bounding box center [1025, 475] width 416 height 12
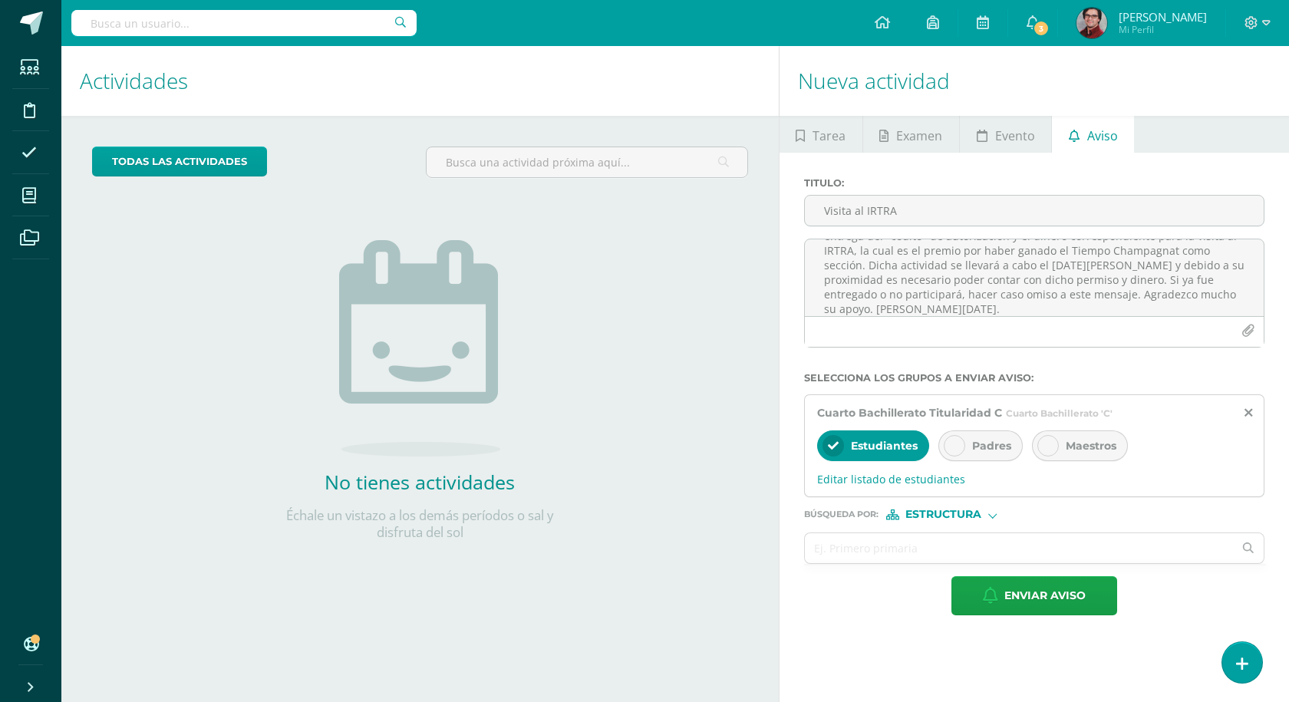
click at [975, 439] on span "Padres" at bounding box center [991, 446] width 39 height 14
click at [915, 552] on input "text" at bounding box center [1019, 548] width 429 height 30
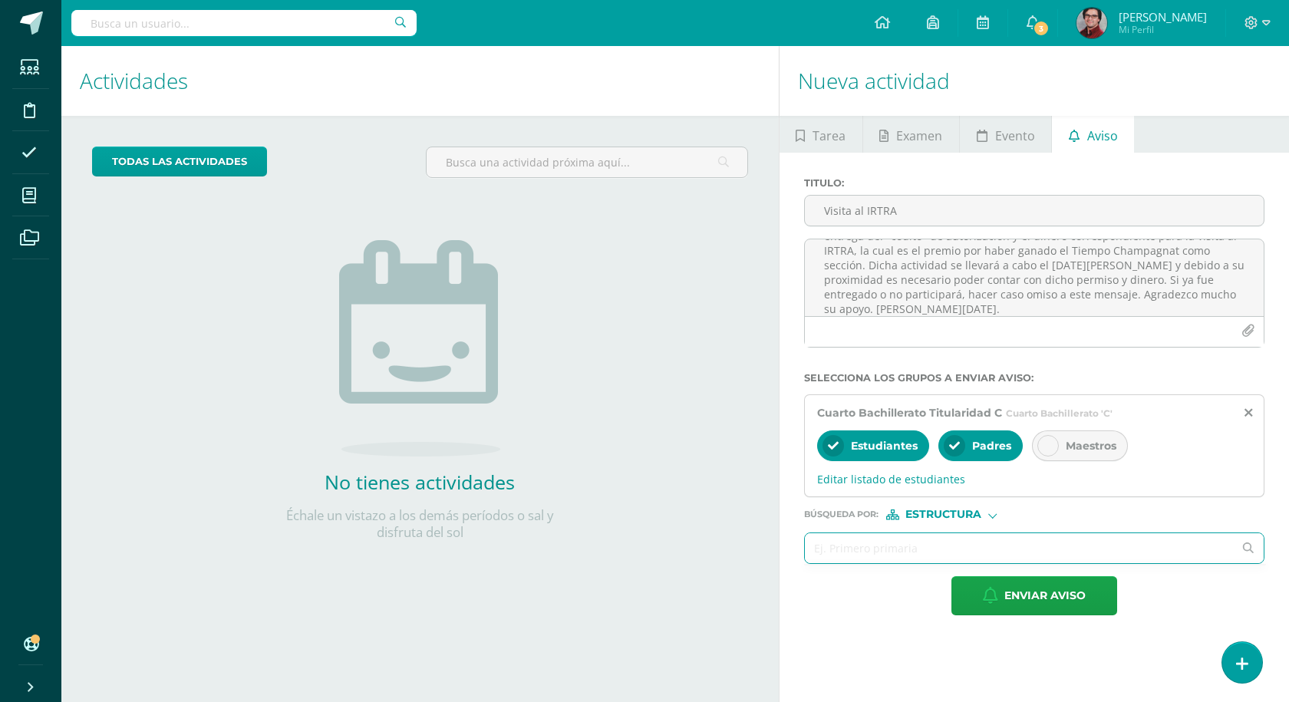
click at [930, 513] on span "Estructura" at bounding box center [944, 514] width 76 height 8
click at [934, 550] on span "Persona" at bounding box center [949, 554] width 55 height 8
click at [933, 552] on input "text" at bounding box center [1019, 548] width 429 height 30
type input "[PERSON_NAME] toc"
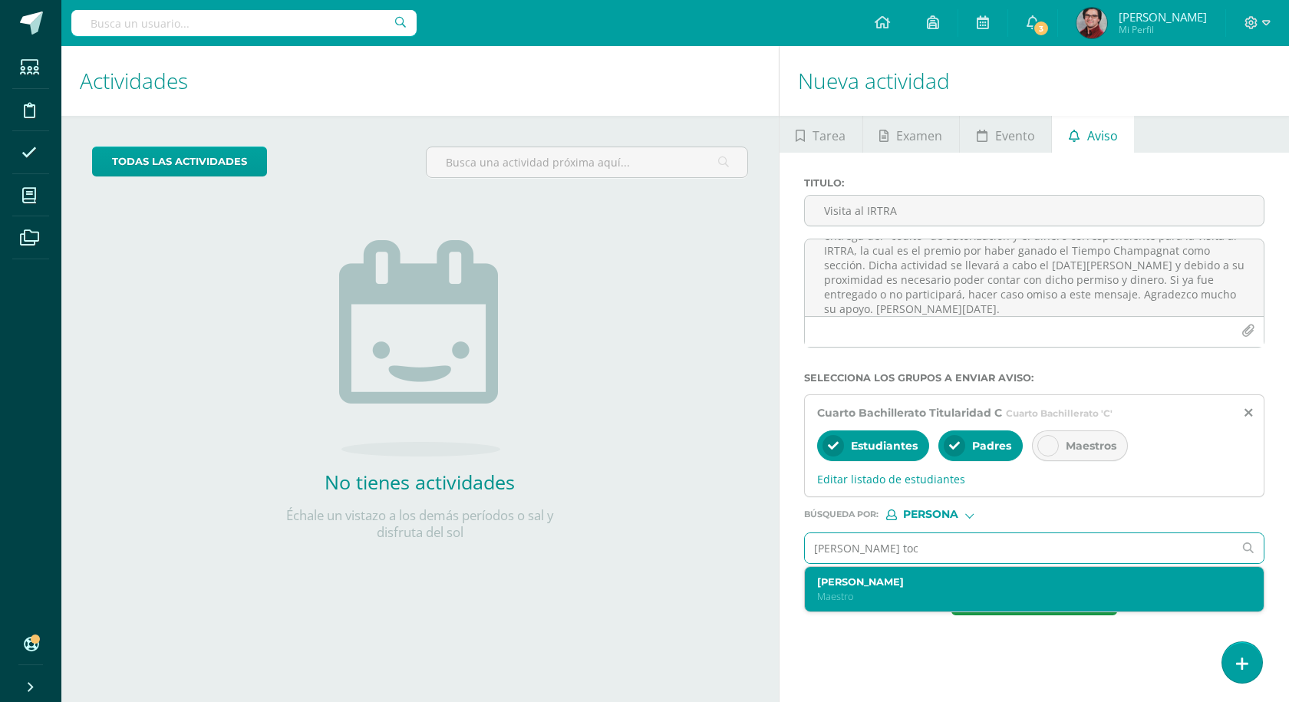
click at [929, 586] on label "[PERSON_NAME]" at bounding box center [1025, 582] width 416 height 12
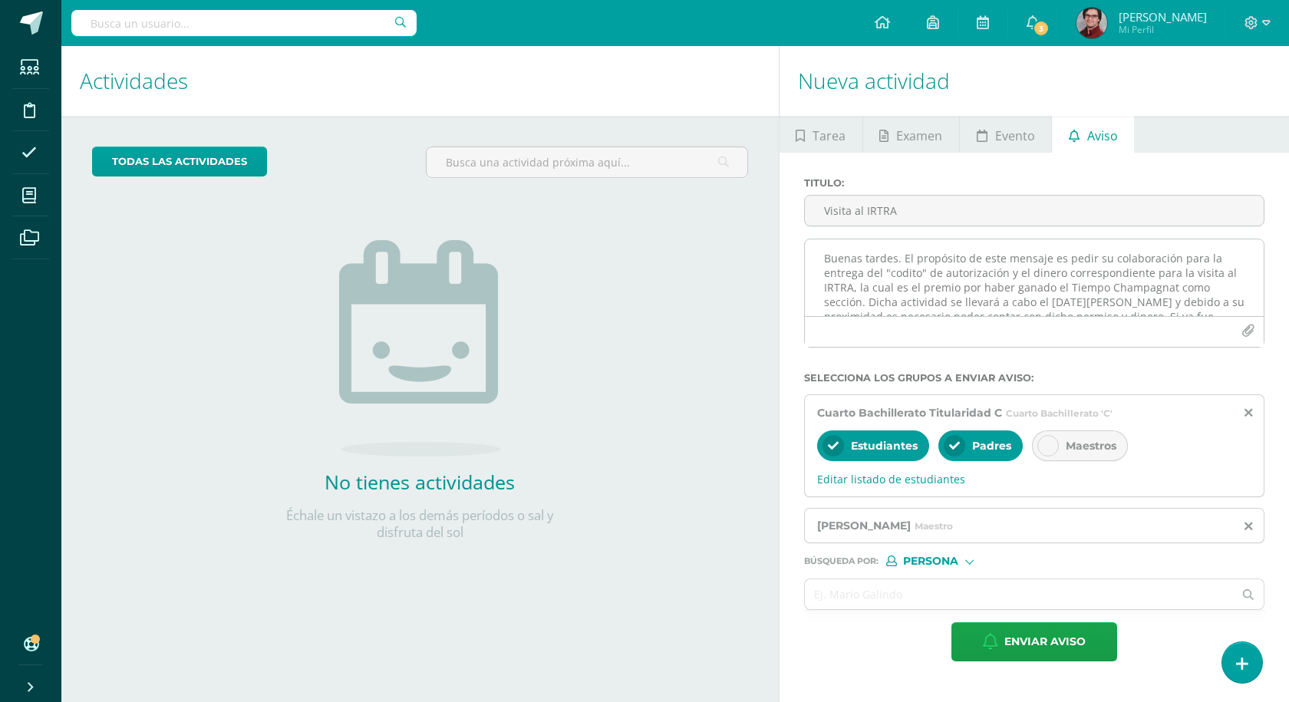
scroll to position [48, 0]
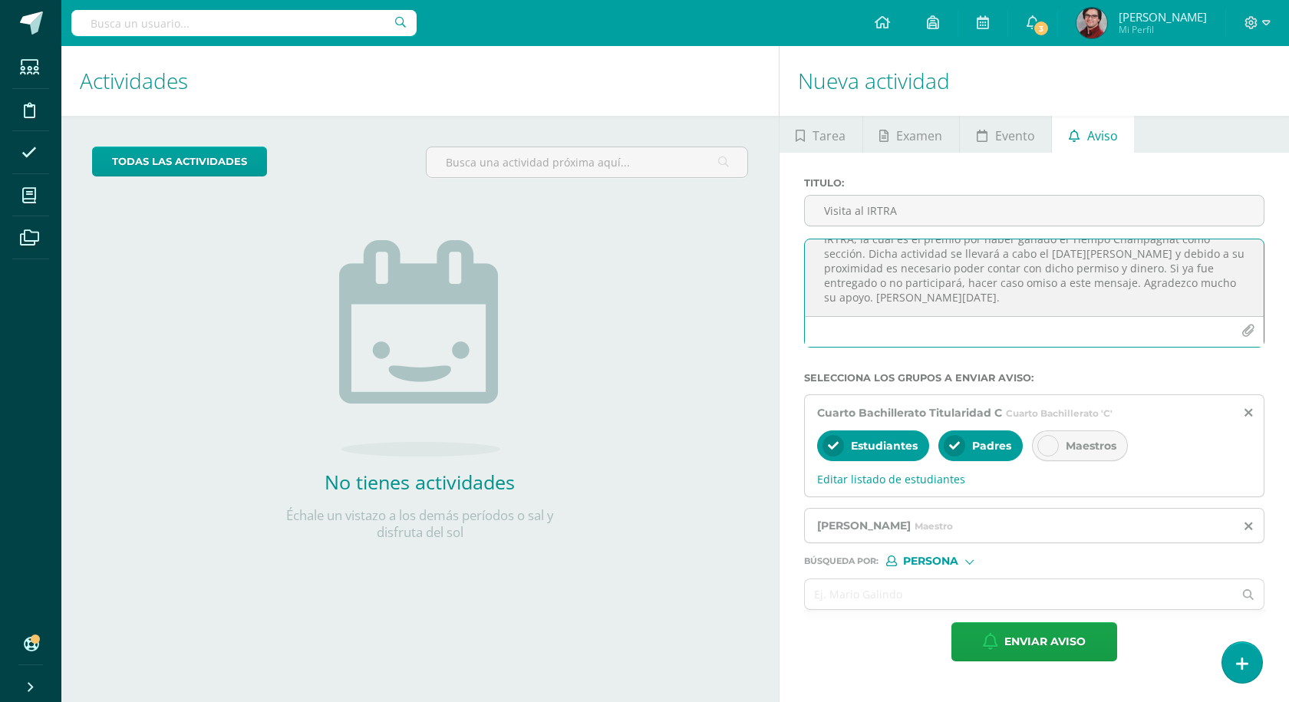
click at [1062, 296] on textarea "Buenas tardes. El propósito de este mensaje es pedir su colaboración para la en…" at bounding box center [1034, 277] width 459 height 77
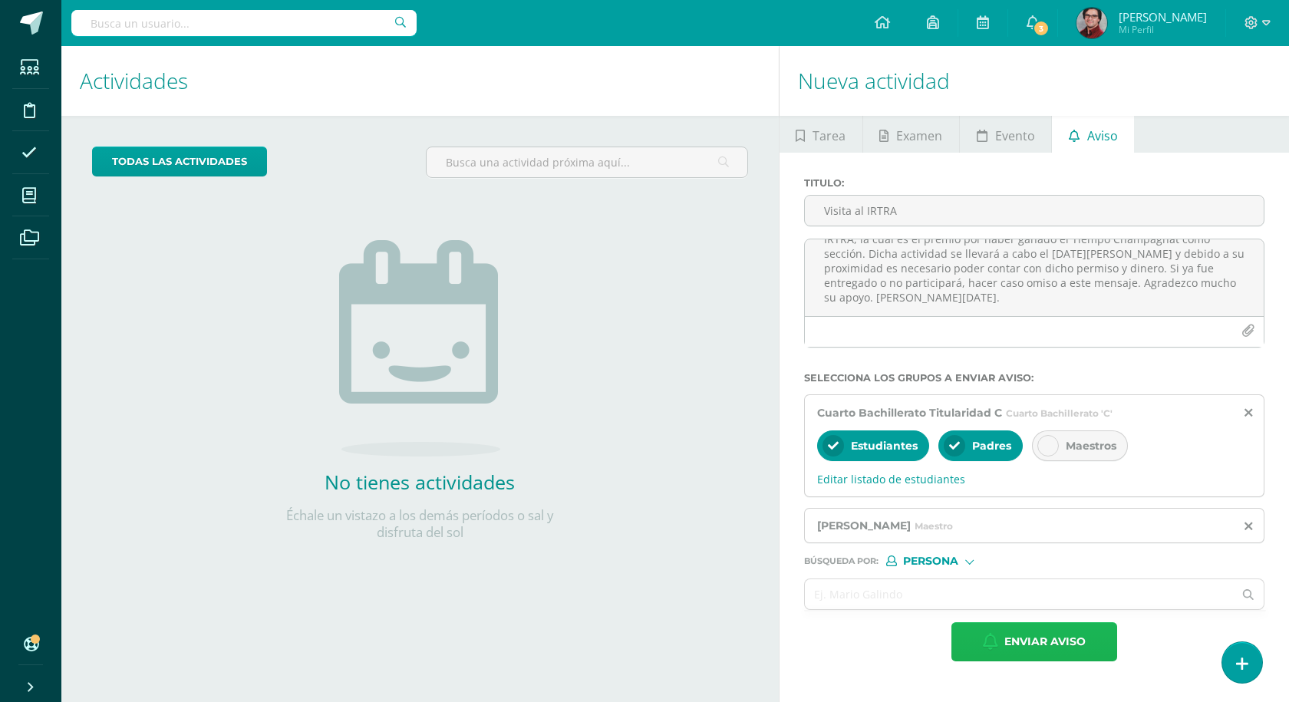
click at [996, 645] on icon "button" at bounding box center [990, 641] width 15 height 17
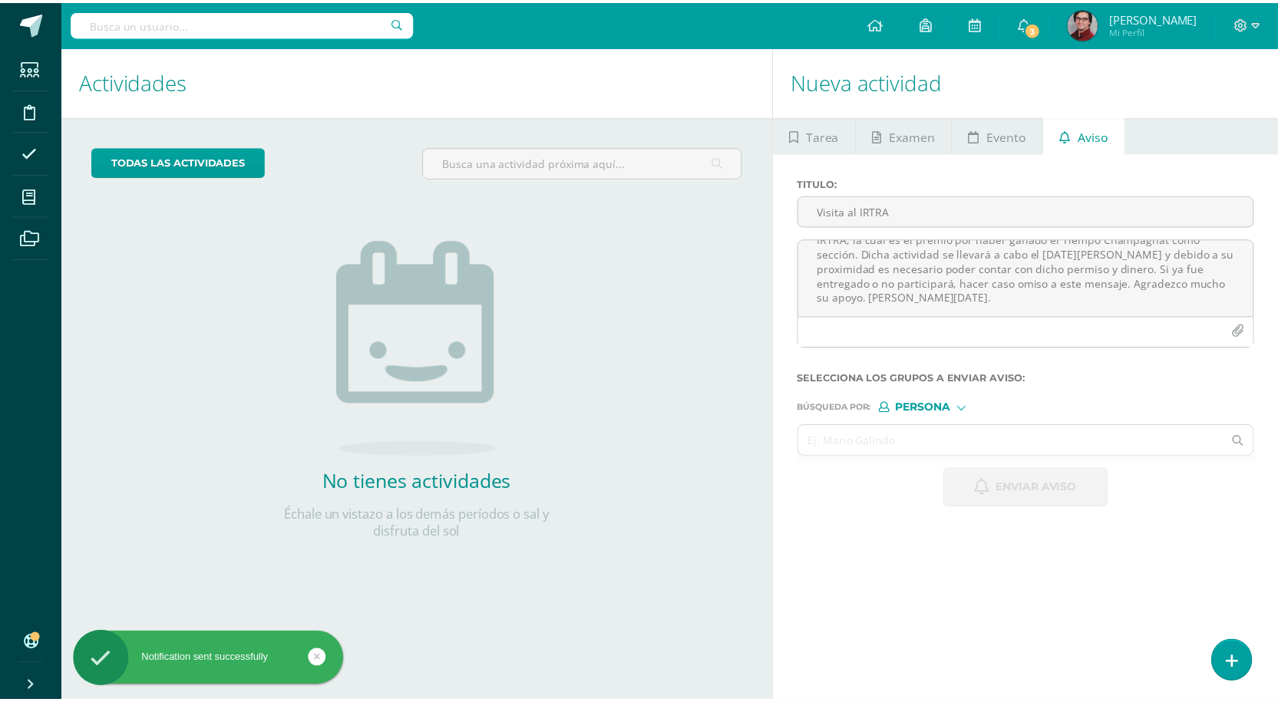
scroll to position [0, 0]
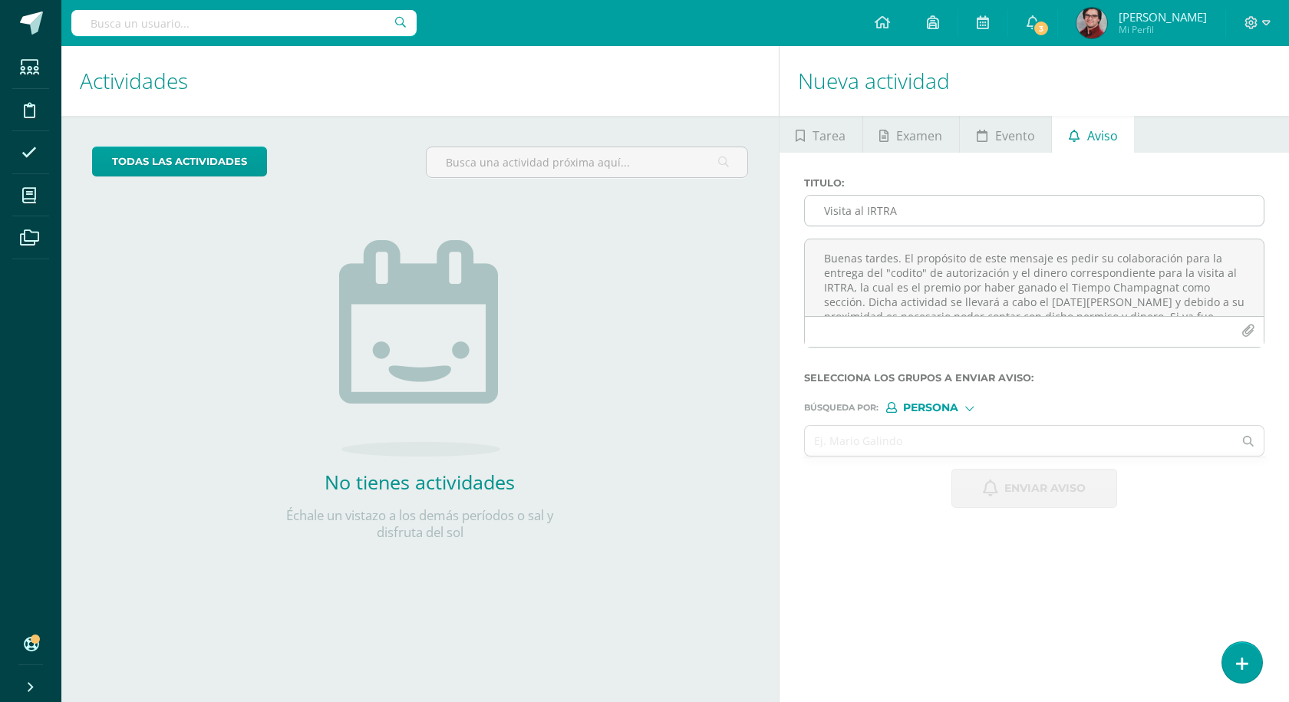
click at [909, 214] on input "Visita al IRTRA" at bounding box center [1034, 211] width 459 height 30
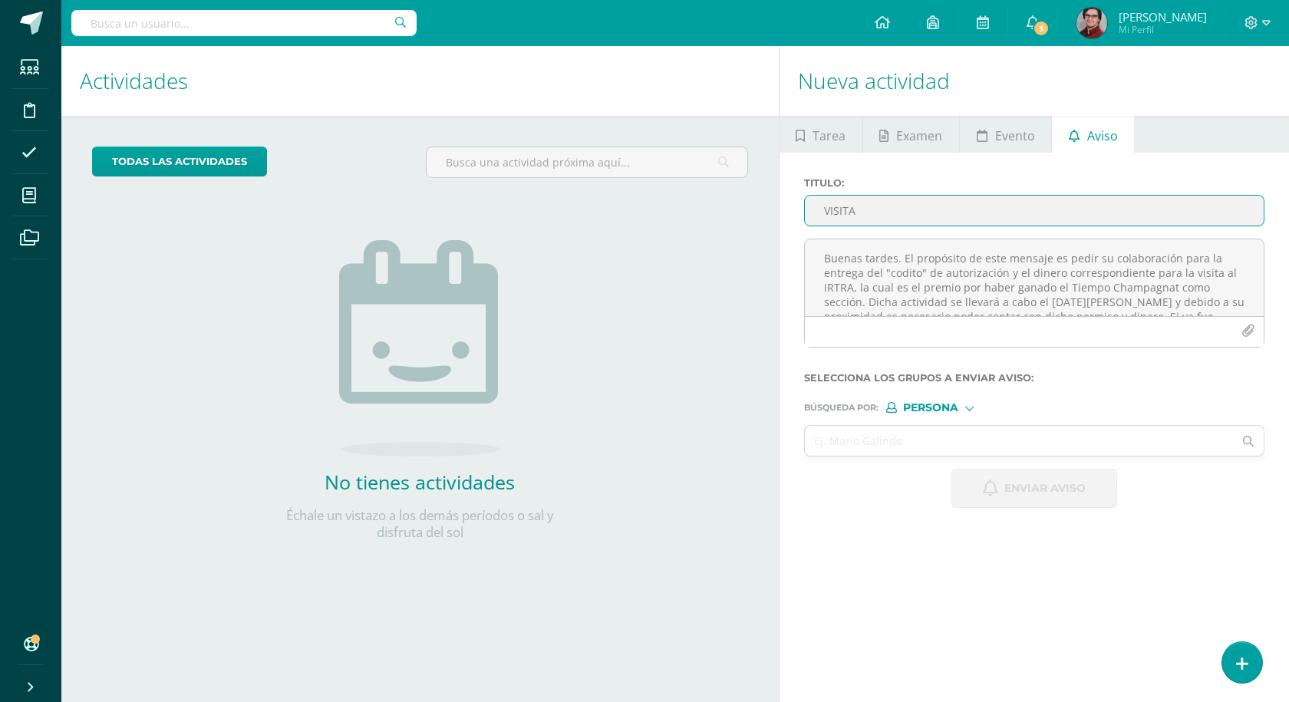
drag, startPoint x: 877, startPoint y: 212, endPoint x: 590, endPoint y: 211, distance: 287.0
click at [590, 211] on div "Actividades Actividad todas las Actividades No tienes actividades Échale un vis…" at bounding box center [675, 374] width 1240 height 656
click at [820, 209] on input "Visita al Teatro" at bounding box center [1034, 211] width 459 height 30
type input "ACLARACIÓN Visita al Teatro"
click at [1014, 285] on textarea "Buenas tardes. El propósito de este mensaje es pedir su colaboración para la en…" at bounding box center [1034, 277] width 459 height 77
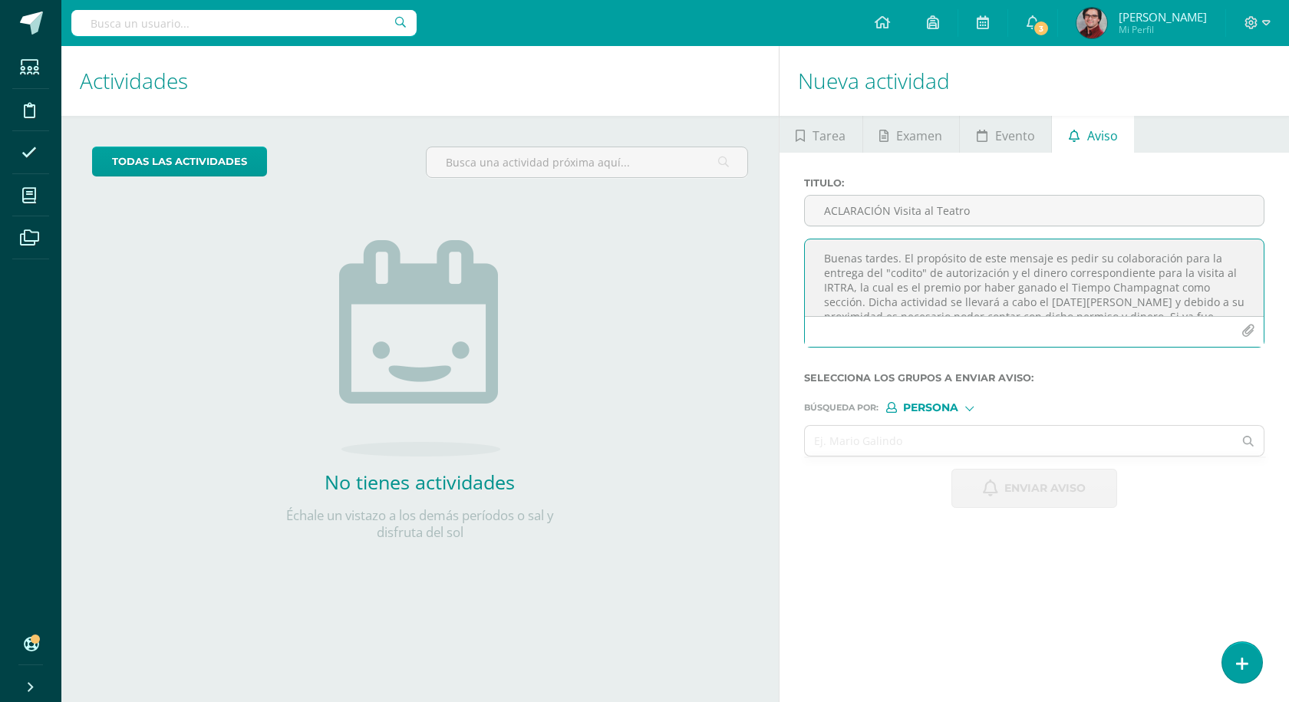
click at [1004, 283] on textarea "Buenas tardes. El propósito de este mensaje es pedir su colaboración para la en…" at bounding box center [1034, 277] width 459 height 77
click at [899, 260] on textarea "Buenas tardes. El propósito de este mensaje es pedir su colaboración para la en…" at bounding box center [1034, 277] width 459 height 77
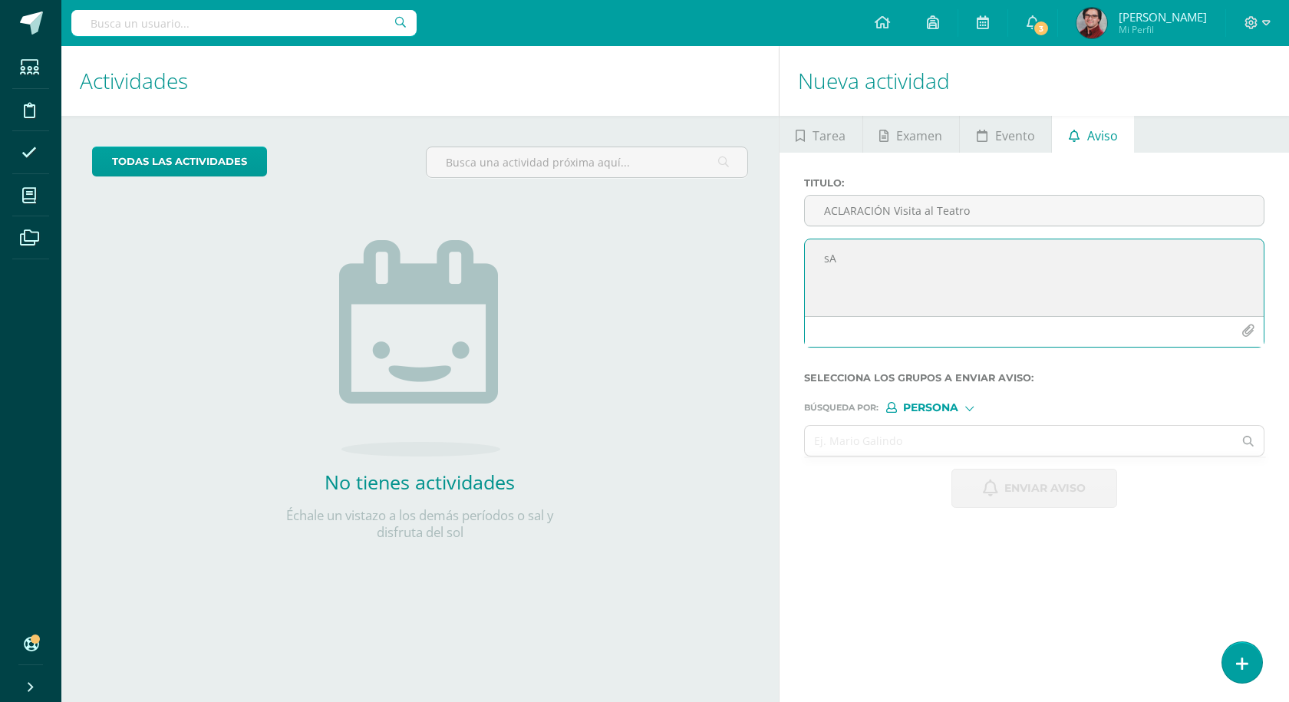
type textarea "s"
click at [958, 258] on textarea "Saludos. Escribo nuevamente para aclarar la fecha de la visita al teatro, la cu…" at bounding box center [1034, 277] width 459 height 77
click at [991, 256] on textarea "Saludos. Escribo para aclarar la fecha de la visita al teatro, la cual es el [D…" at bounding box center [1034, 277] width 459 height 77
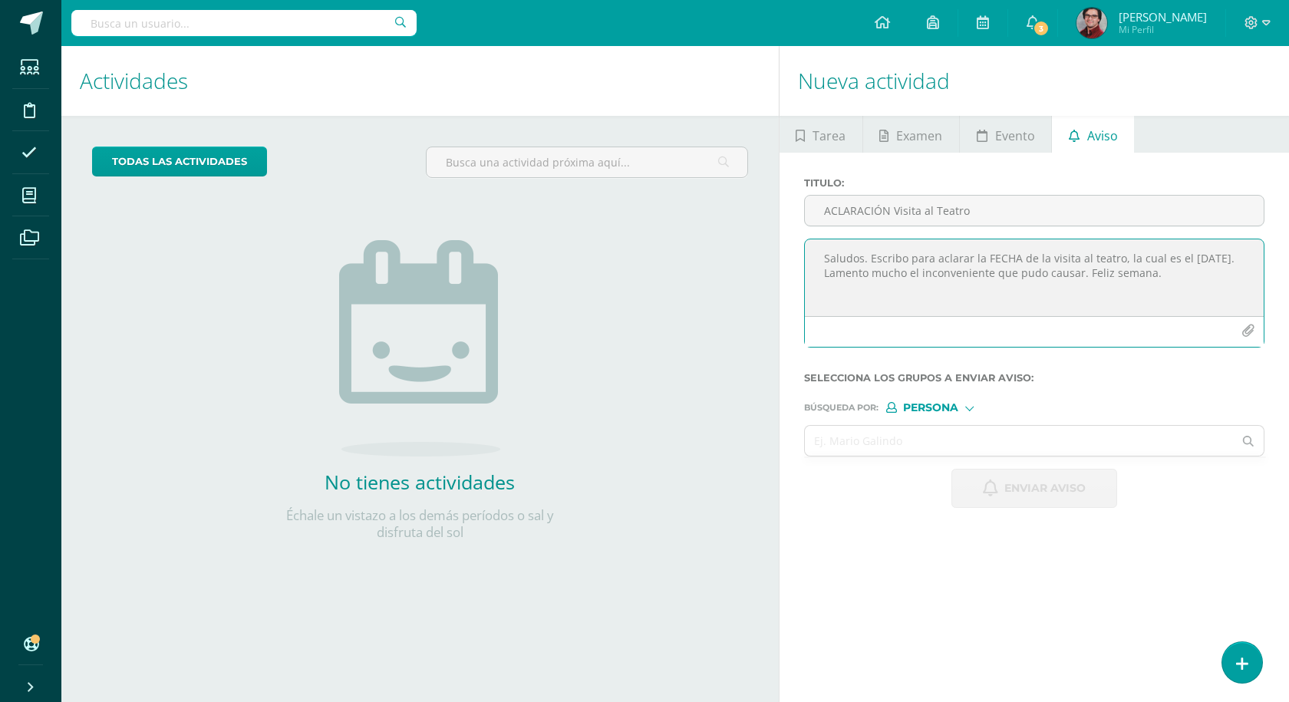
click at [943, 250] on textarea "Saludos. Escribo para aclarar la FECHA de la visita al teatro, la cual es el [D…" at bounding box center [1034, 277] width 459 height 77
click at [952, 259] on textarea "Saludos. Escribo para CORREGIR la FECHA de la visita al teatro, la cual es el […" at bounding box center [1034, 277] width 459 height 77
click at [992, 288] on textarea "Saludos. Escribo para ACLARAR la FECHA de la visita al teatro, la cual es el [D…" at bounding box center [1034, 277] width 459 height 77
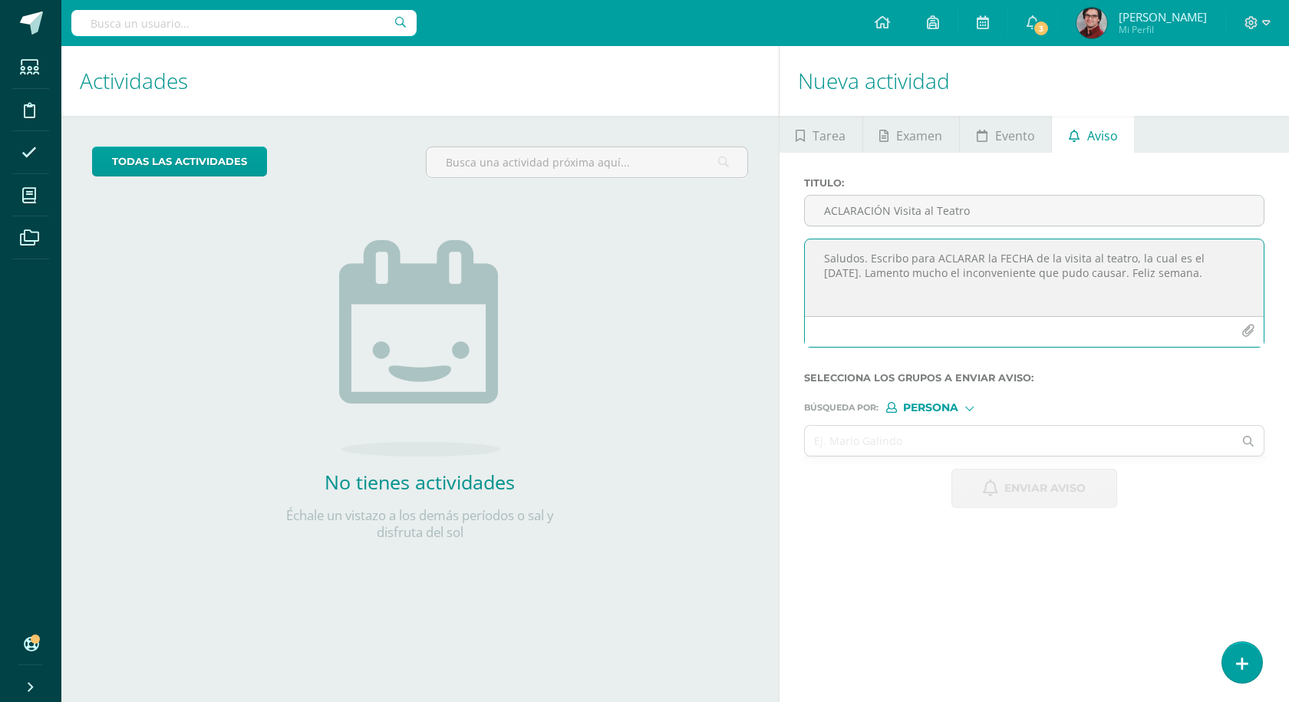
type textarea "Saludos. Escribo para ACLARAR la FECHA de la visita al teatro, la cual es el [D…"
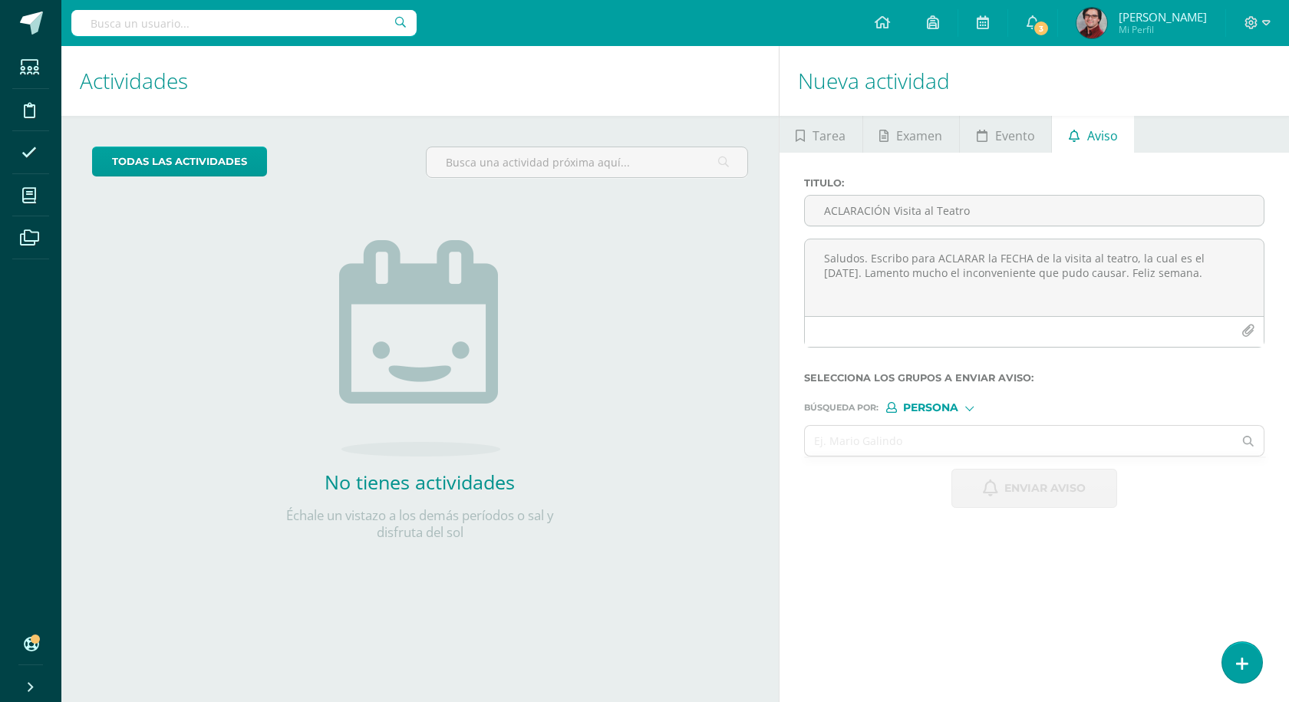
click at [934, 404] on span "Persona" at bounding box center [930, 408] width 55 height 8
click at [831, 429] on input "text" at bounding box center [1019, 441] width 429 height 30
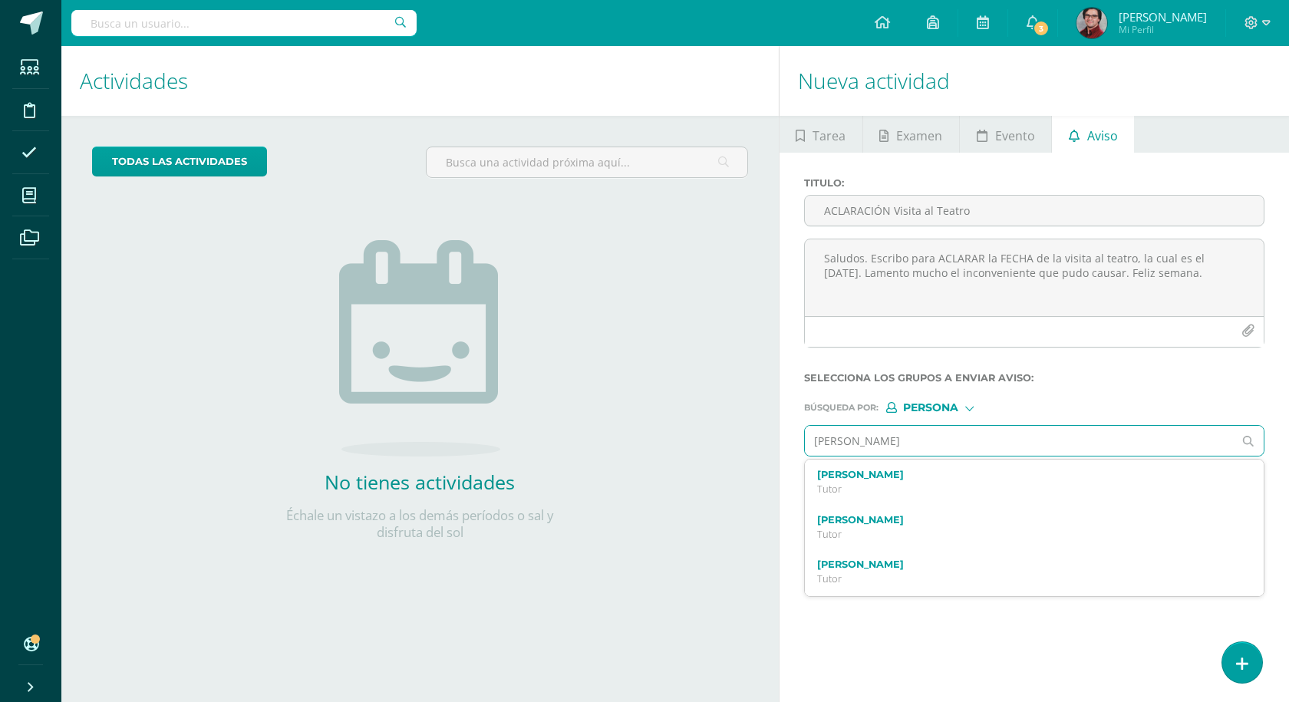
type input "[PERSON_NAME]"
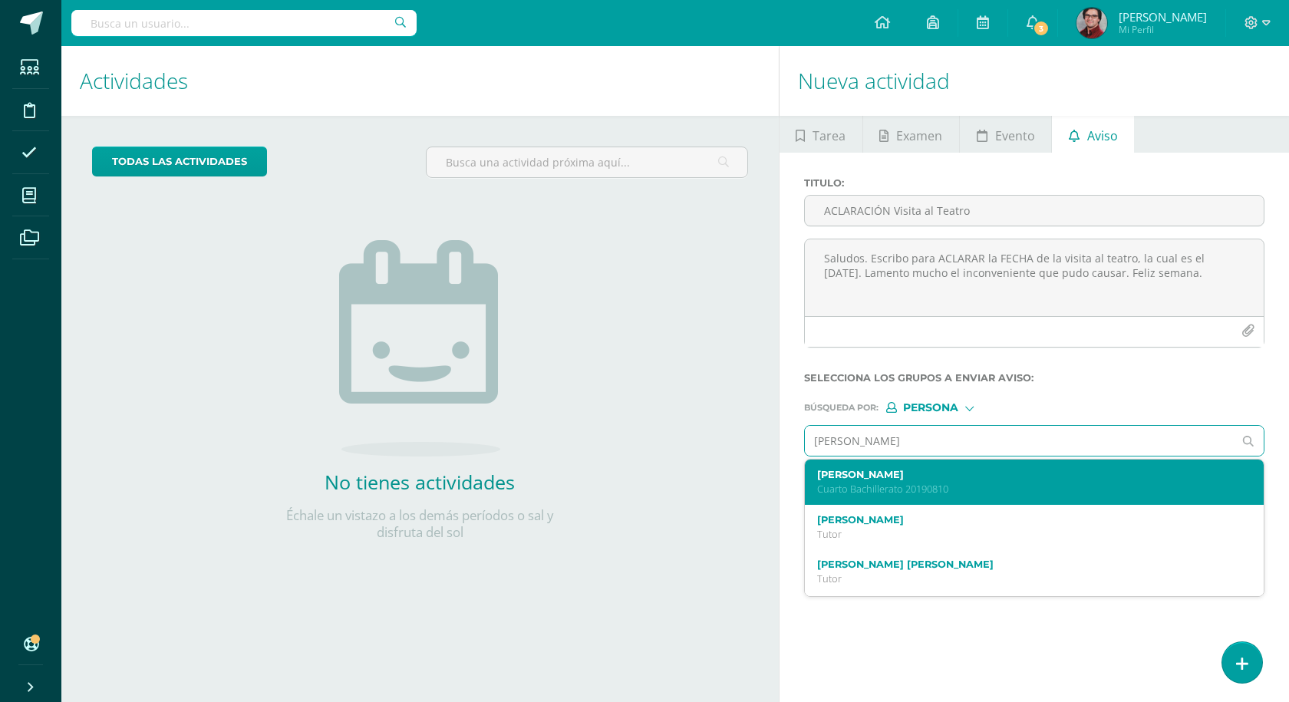
click at [883, 477] on label "[PERSON_NAME]" at bounding box center [1025, 475] width 416 height 12
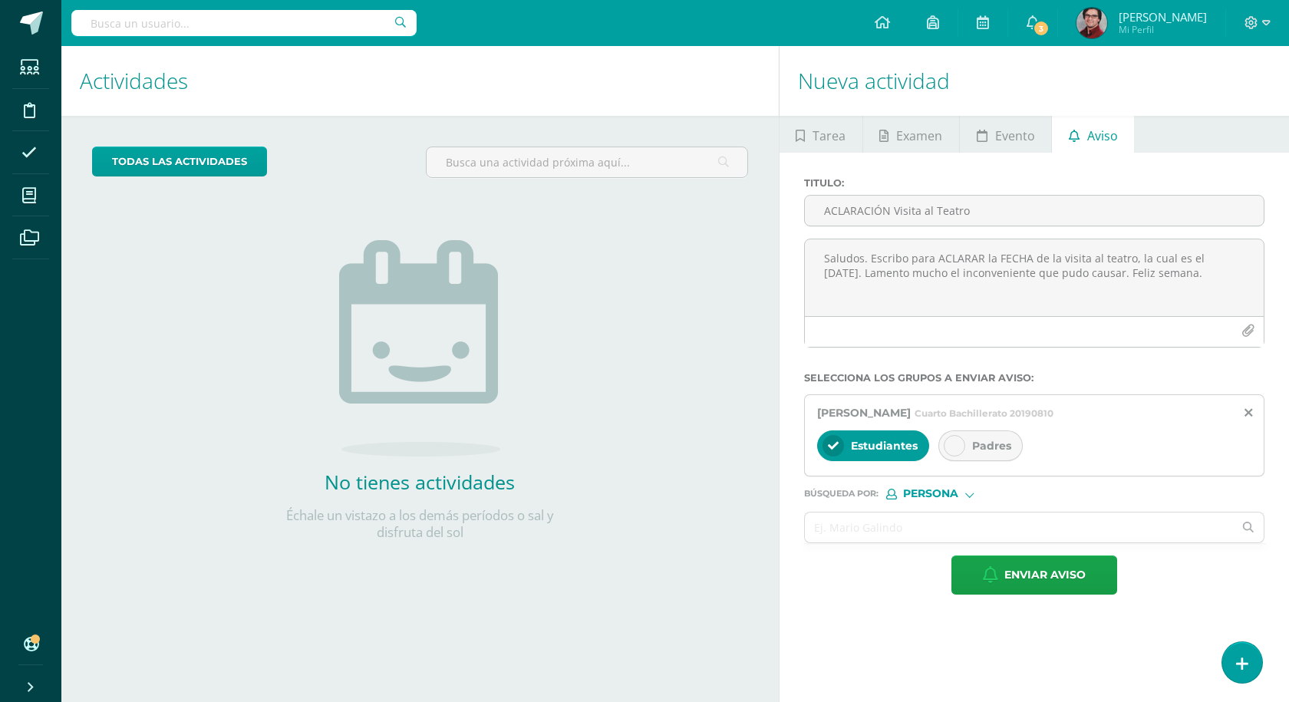
click at [970, 439] on div "Padres" at bounding box center [981, 446] width 84 height 31
click at [846, 535] on input "text" at bounding box center [1019, 528] width 429 height 30
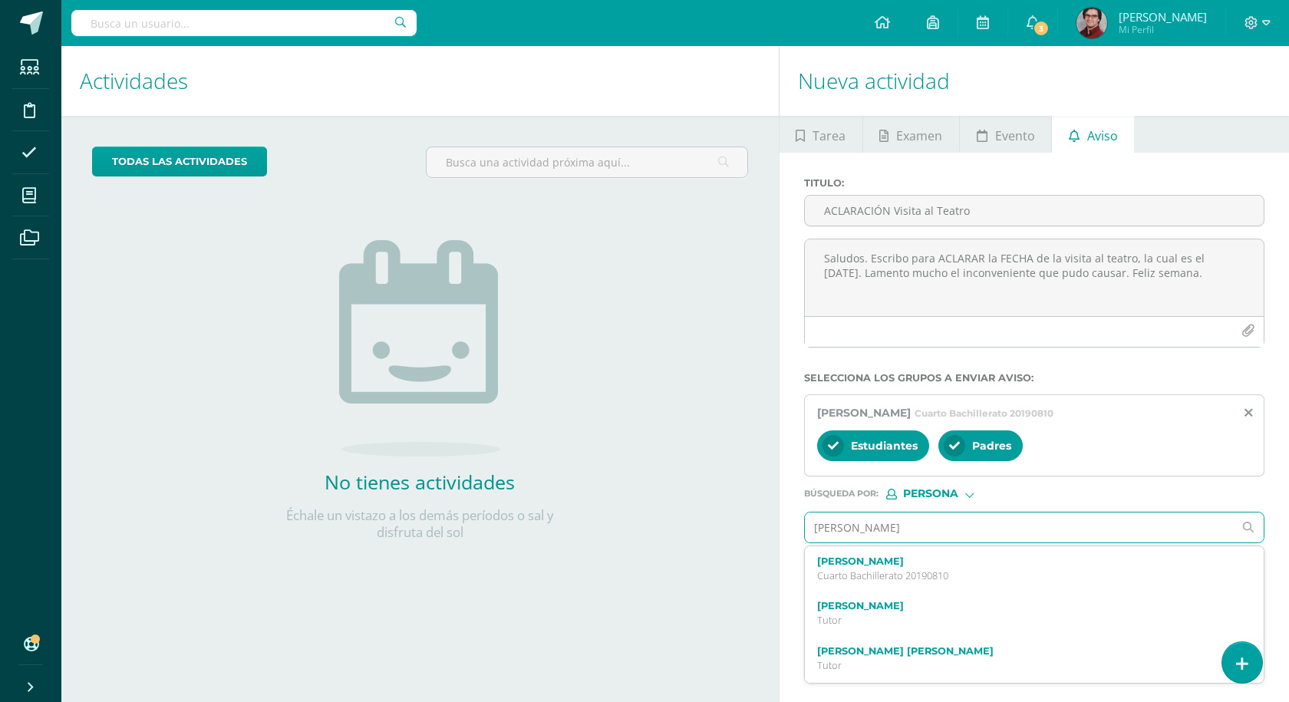
type input "[PERSON_NAME]"
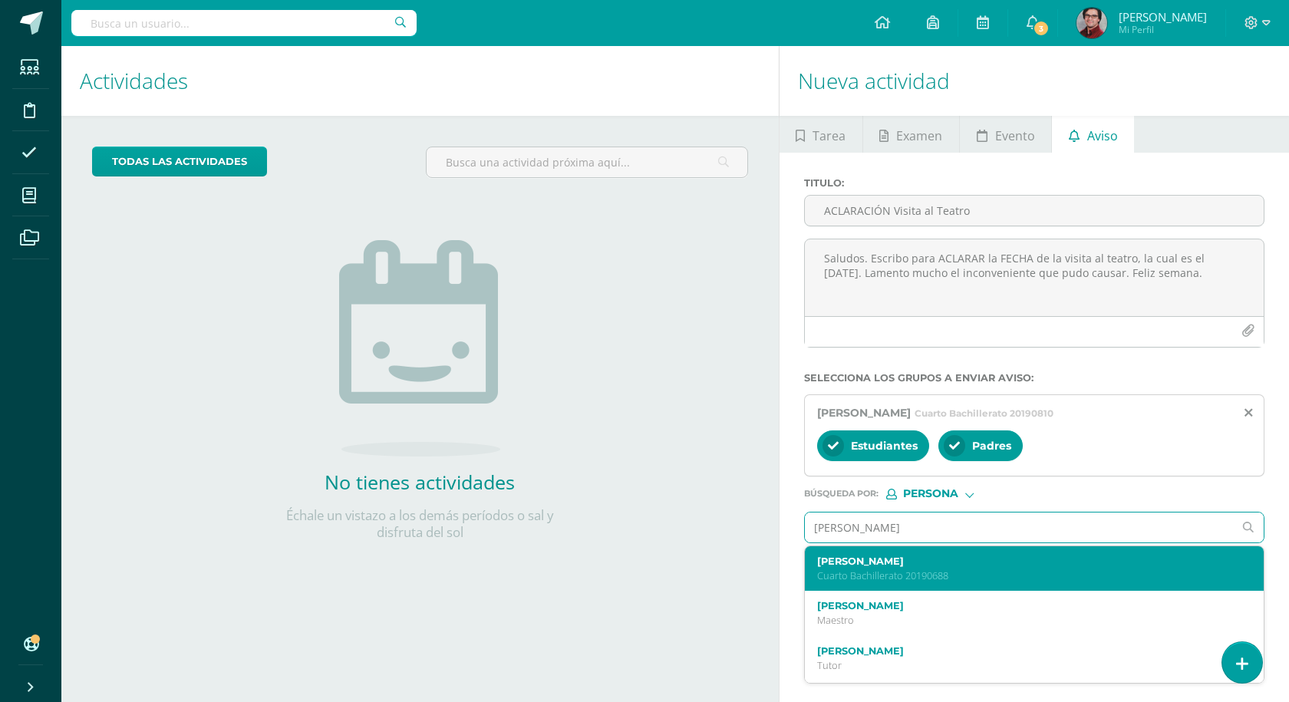
click at [951, 578] on p "Cuarto Bachillerato 20190688" at bounding box center [1025, 575] width 416 height 13
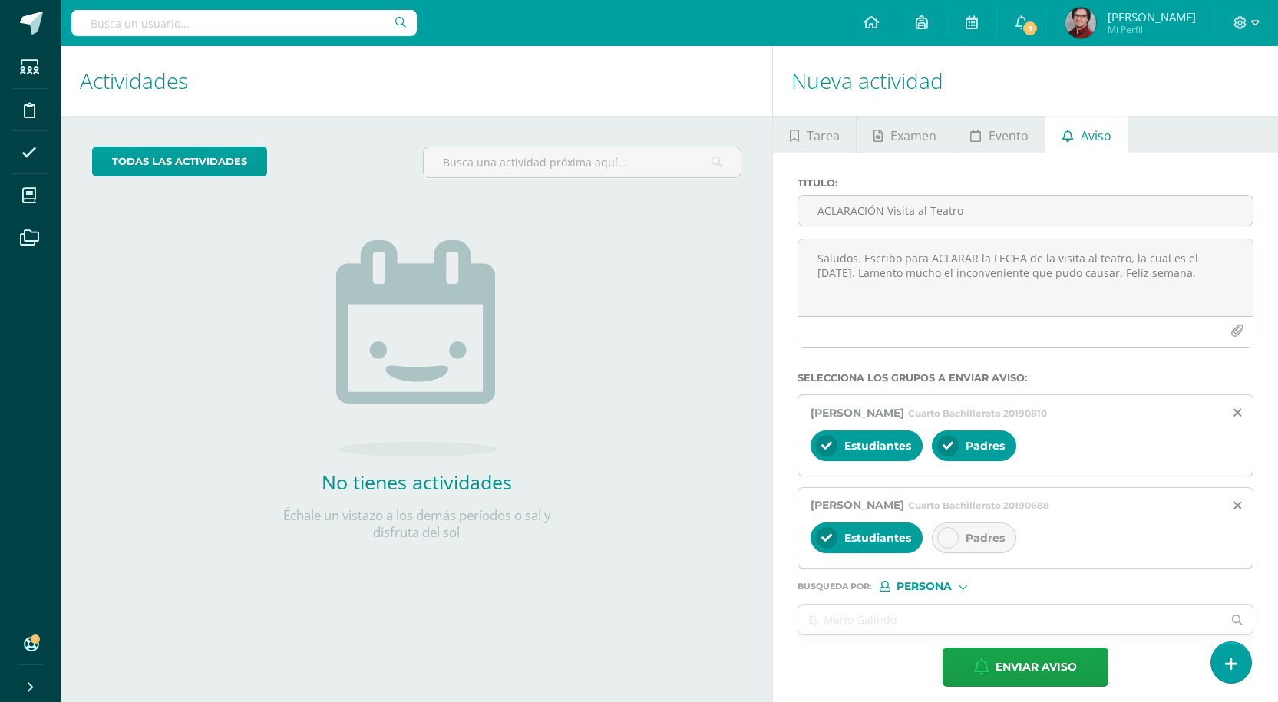
click at [957, 536] on div at bounding box center [947, 537] width 21 height 21
click at [919, 615] on input "text" at bounding box center [1010, 620] width 424 height 30
type input "cuá [PERSON_NAME]"
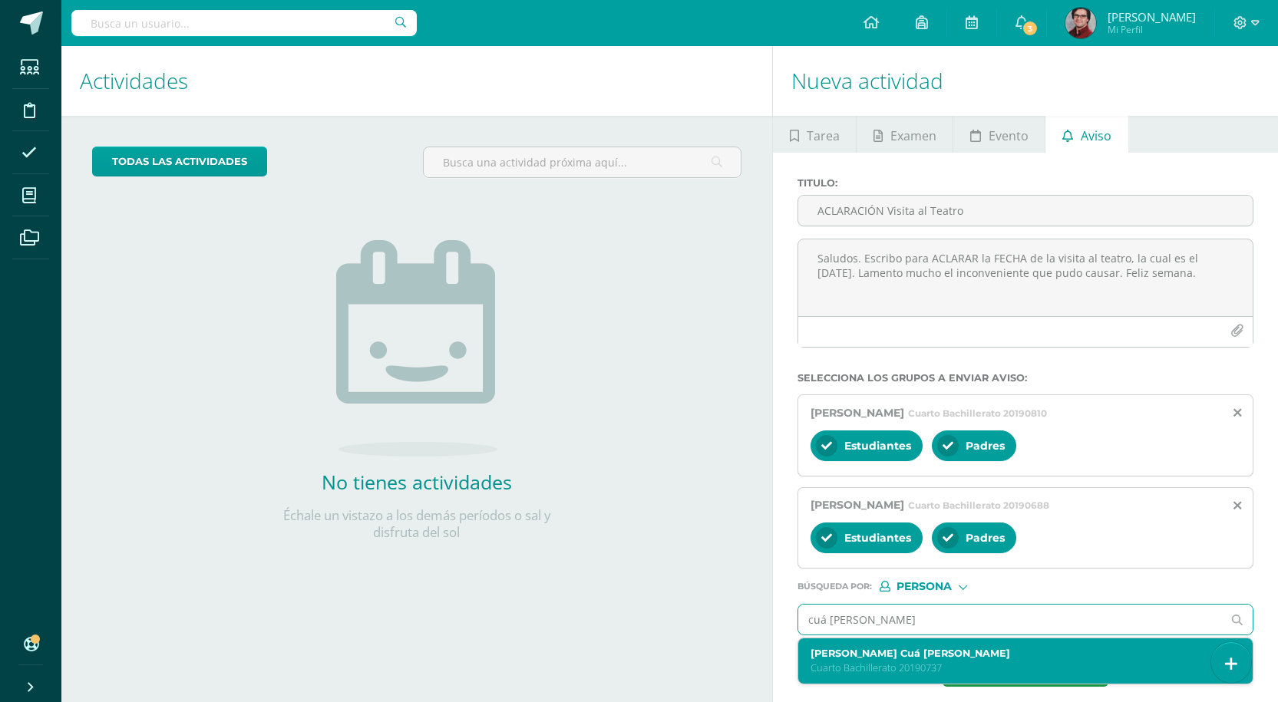
click at [889, 666] on p "Cuarto Bachillerato 20190737" at bounding box center [1015, 667] width 411 height 13
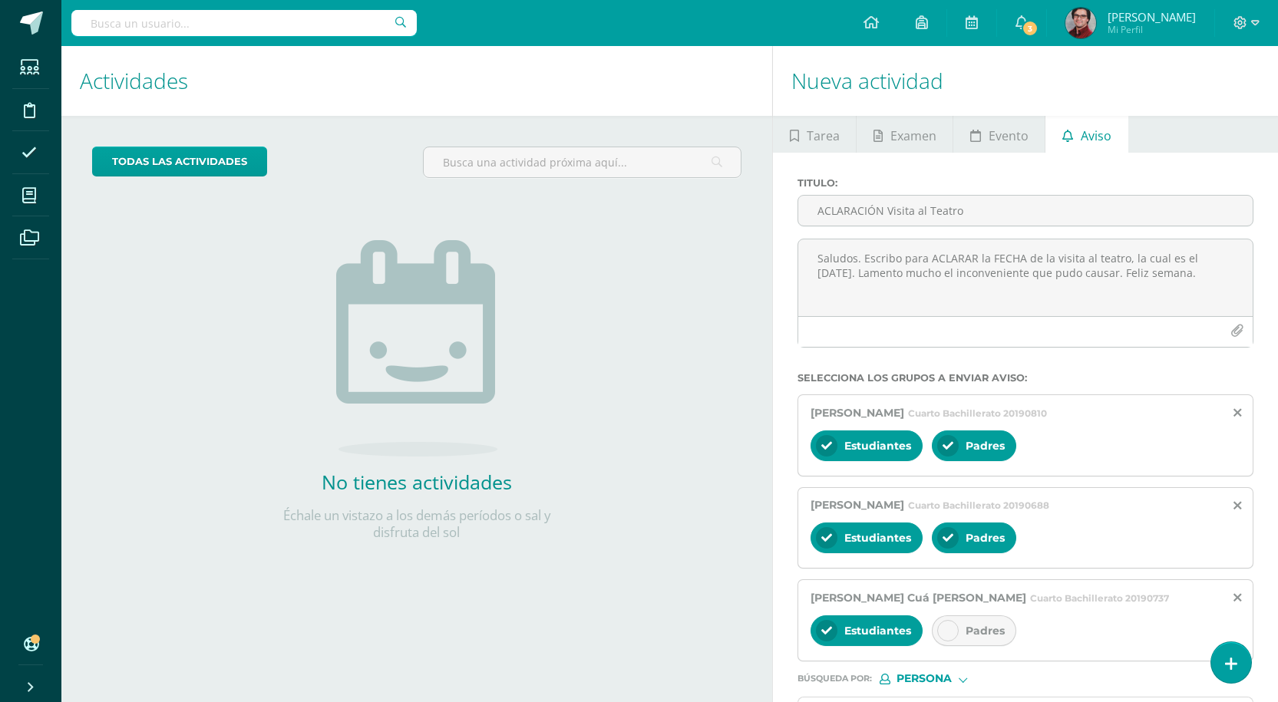
click at [961, 610] on div "[PERSON_NAME] Cuá [PERSON_NAME] Cuarto Bachillerato 20190737 Estudiantes Padres" at bounding box center [1025, 620] width 456 height 82
click at [961, 615] on div "Padres" at bounding box center [974, 630] width 84 height 31
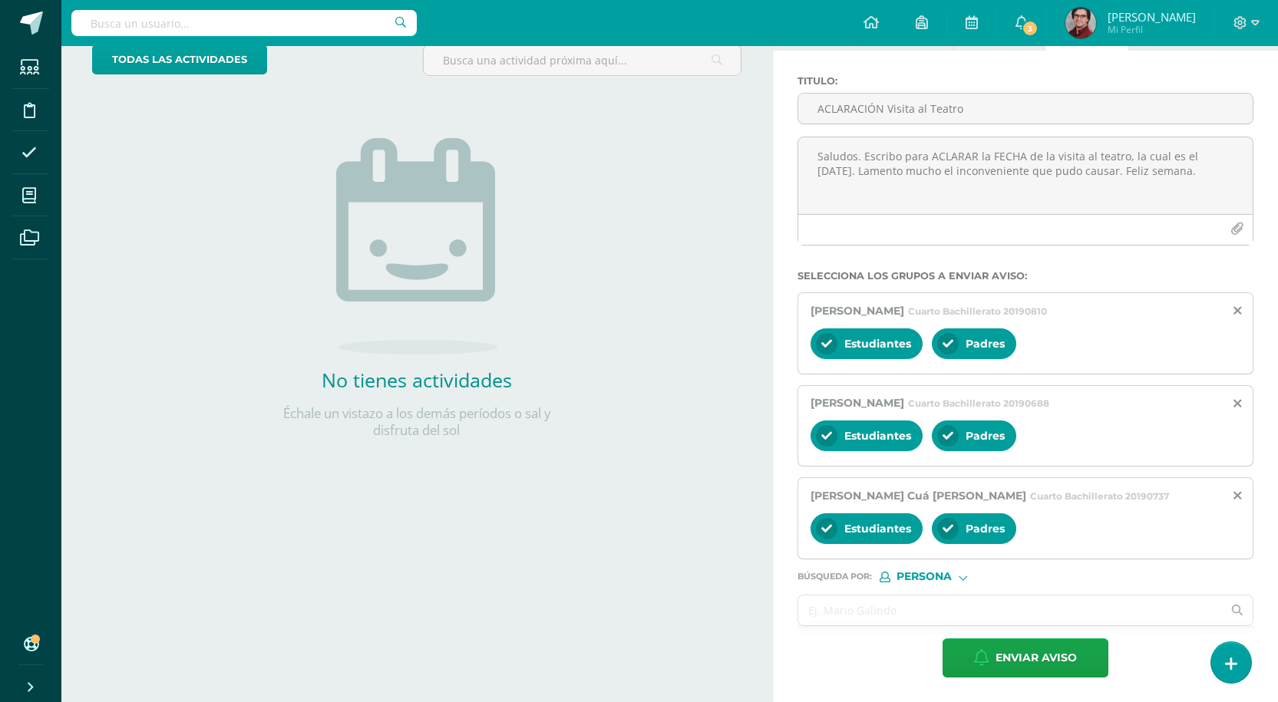
click at [844, 624] on input "text" at bounding box center [1010, 611] width 424 height 30
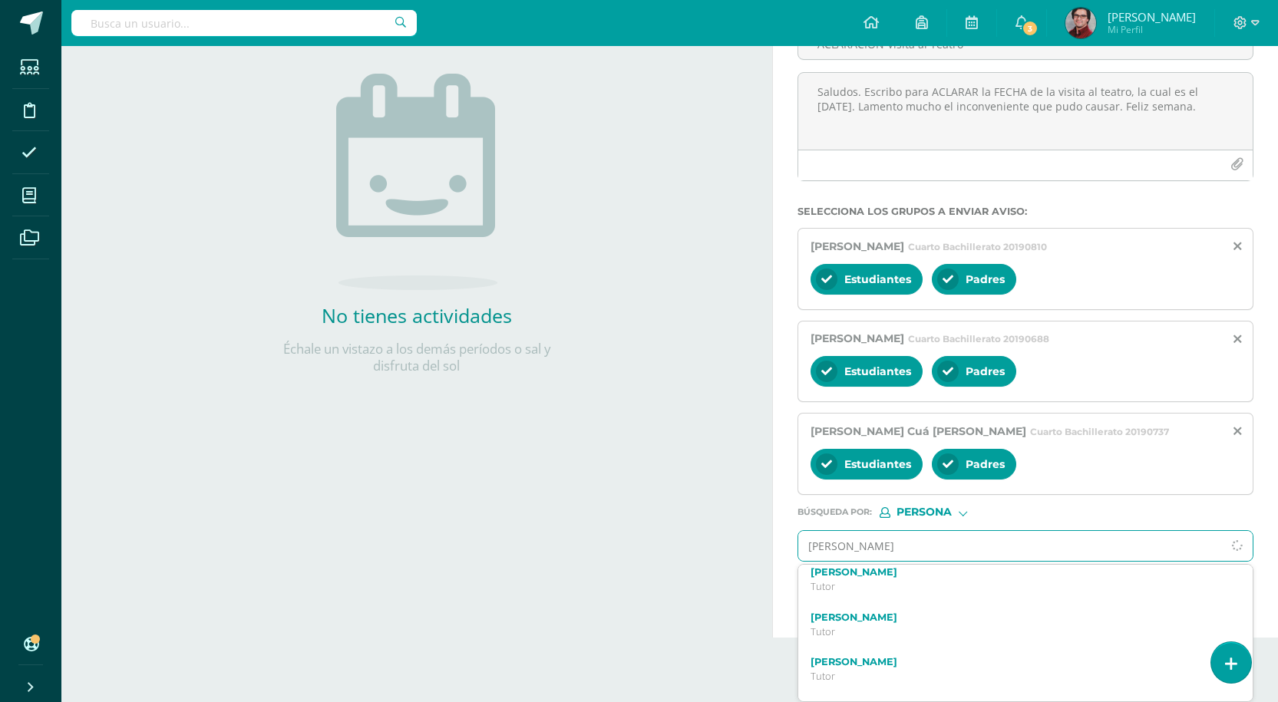
scroll to position [134, 0]
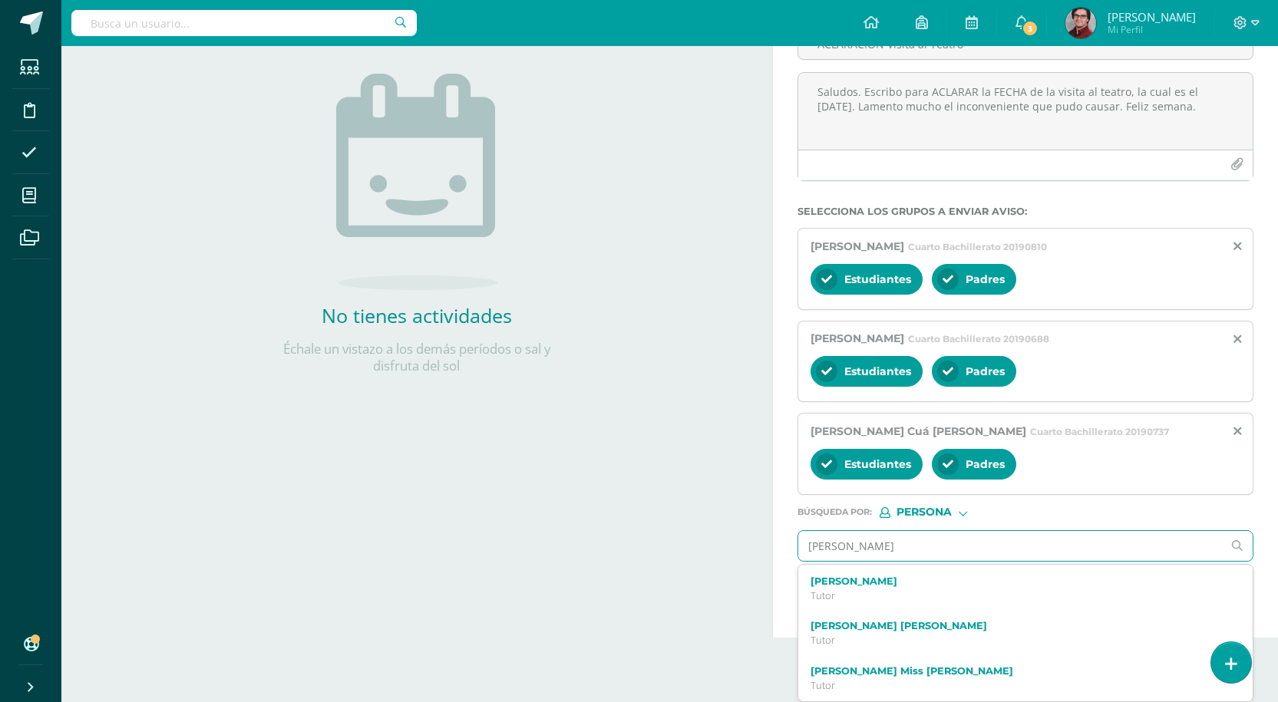
click at [892, 552] on input "[PERSON_NAME]" at bounding box center [1010, 546] width 424 height 30
click at [842, 537] on input "[PERSON_NAME]" at bounding box center [1010, 546] width 424 height 30
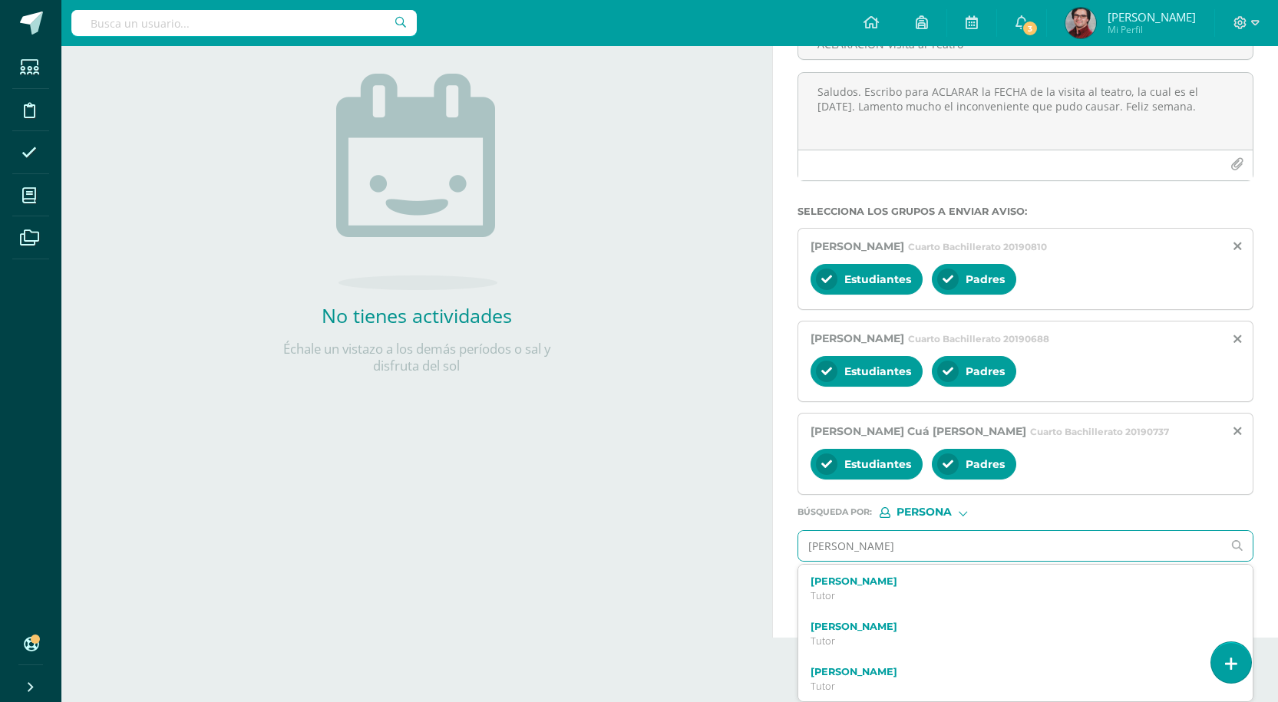
click at [842, 537] on input "[PERSON_NAME]" at bounding box center [1010, 546] width 424 height 30
paste input "[PERSON_NAME], [PERSON_NAME]"
type input "[PERSON_NAME] [PERSON_NAME]"
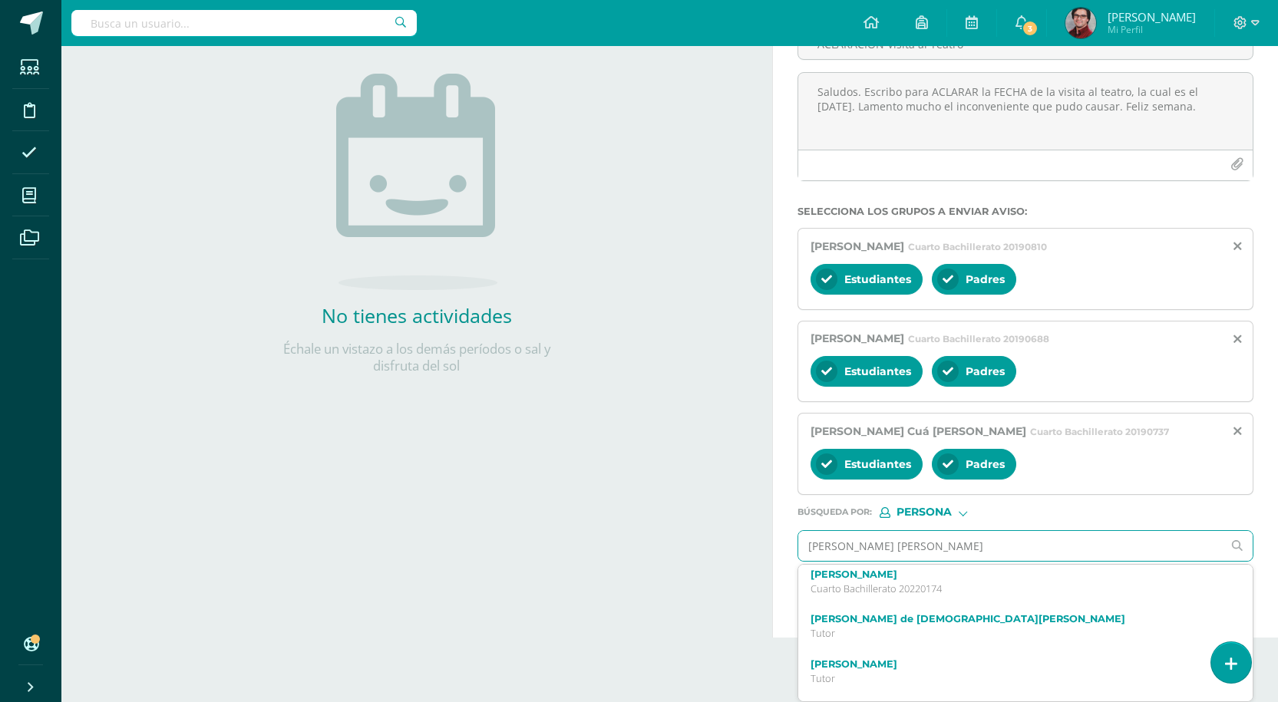
scroll to position [0, 0]
click at [910, 592] on p "Cuarto Bachillerato 20220174" at bounding box center [1015, 594] width 411 height 13
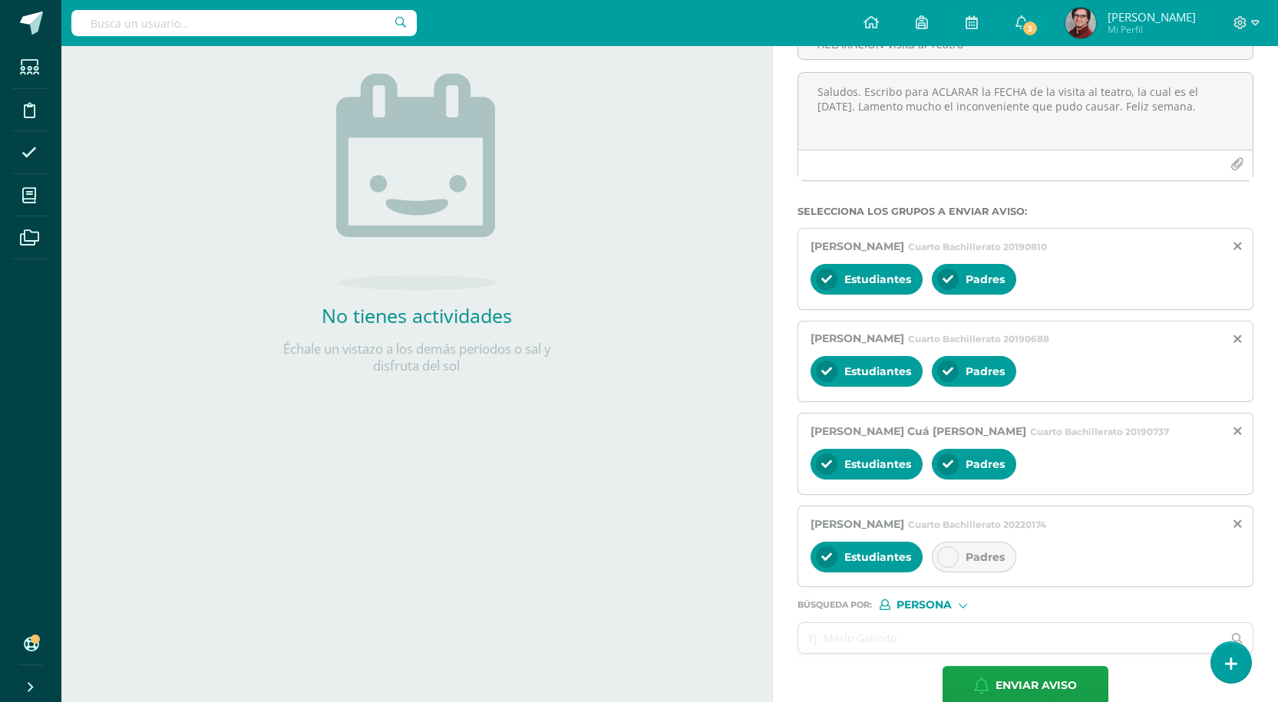
click at [993, 556] on span "Padres" at bounding box center [984, 557] width 39 height 14
click at [883, 652] on input "text" at bounding box center [1010, 638] width 424 height 30
paste input "[PERSON_NAME] [PERSON_NAME]"
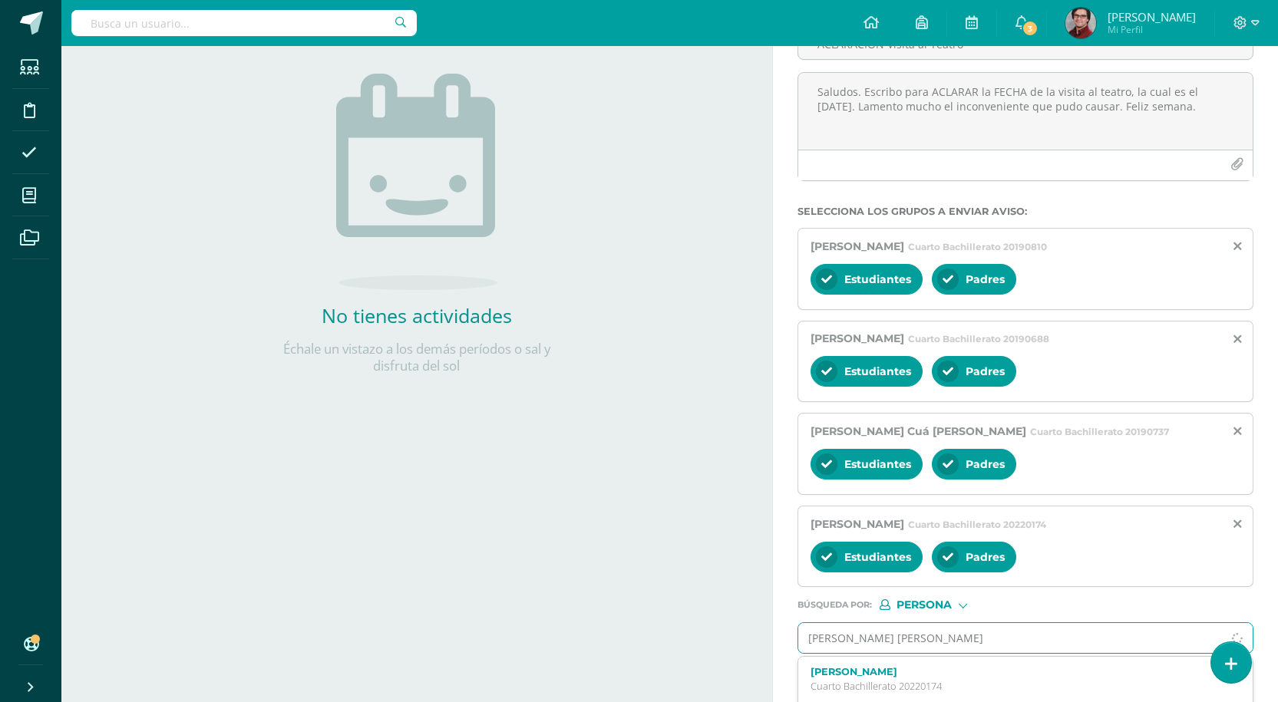
type input "[PERSON_NAME] [PERSON_NAME]"
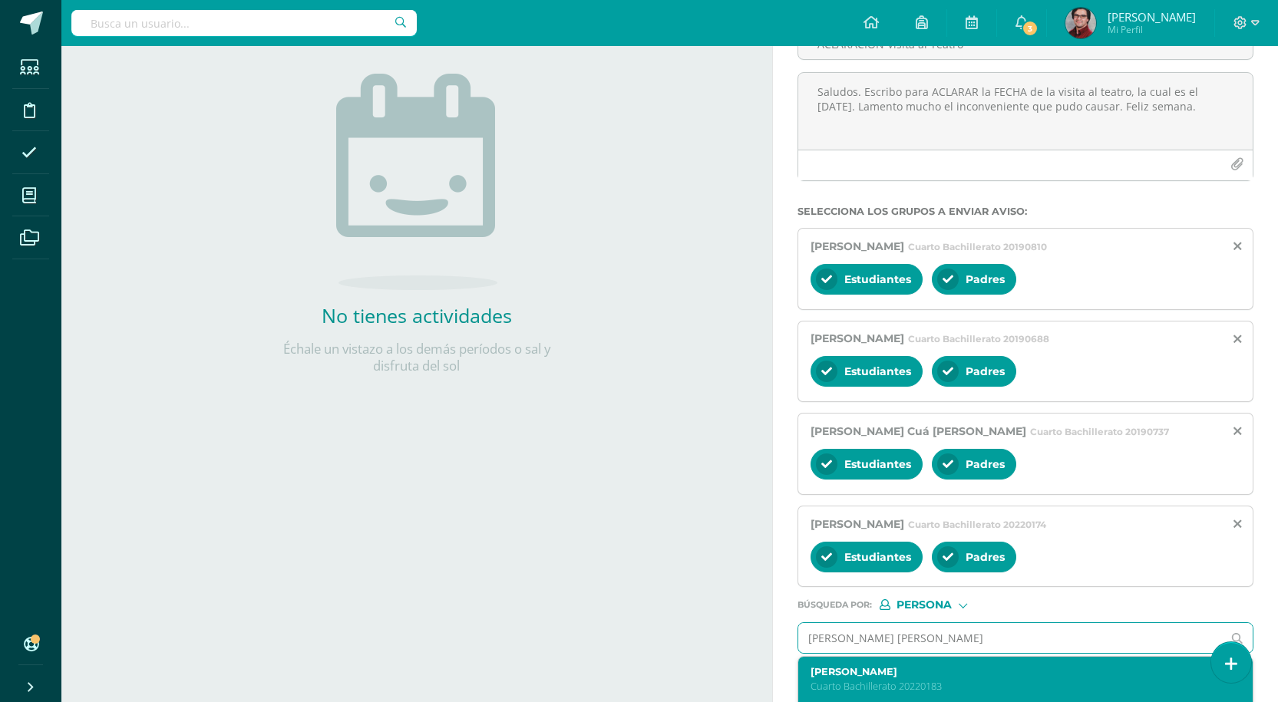
click at [948, 688] on p "Cuarto Bachillerato 20220183" at bounding box center [1015, 686] width 411 height 13
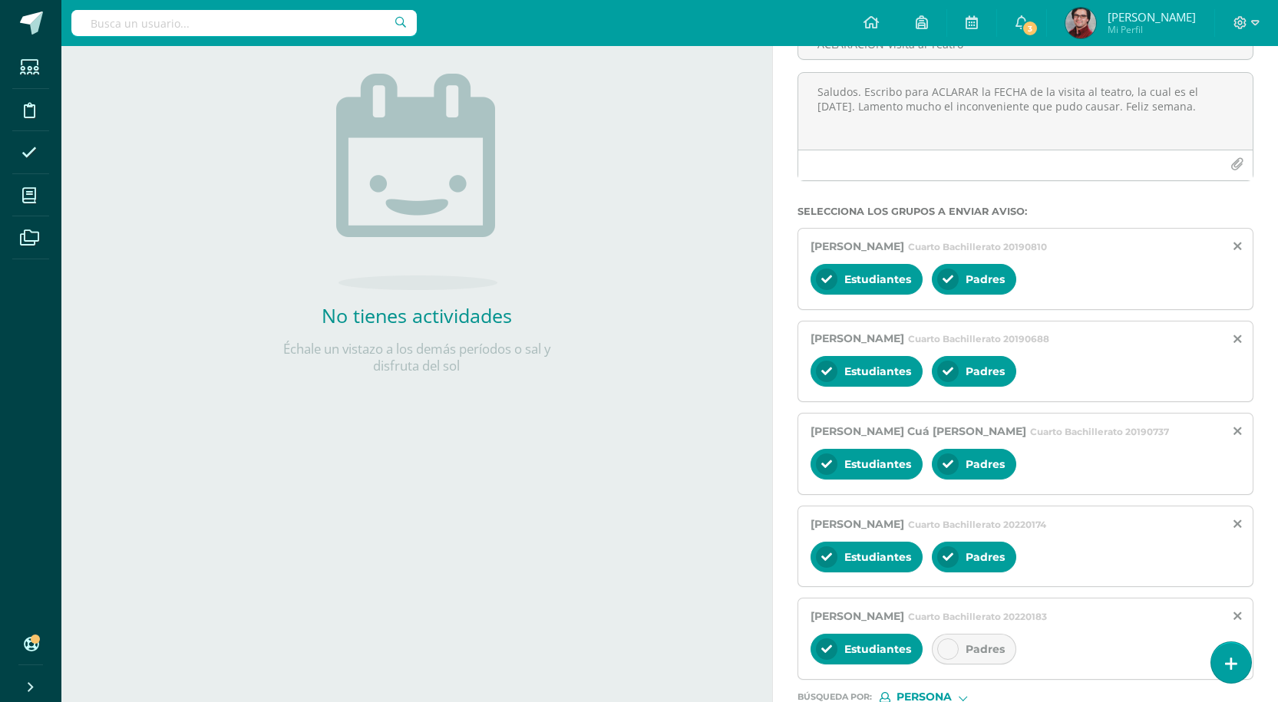
click at [969, 658] on div "Padres" at bounding box center [974, 649] width 84 height 31
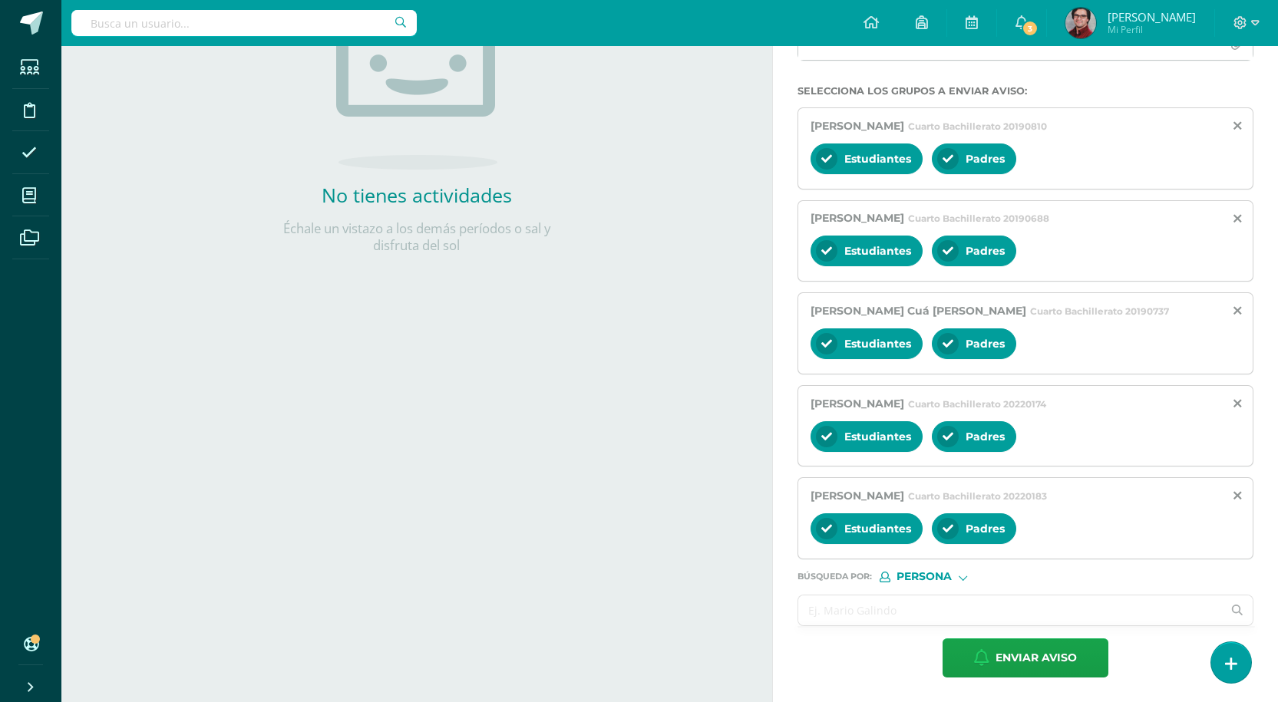
click at [902, 612] on input "text" at bounding box center [1010, 611] width 424 height 30
paste input "[PERSON_NAME]"
type input "[PERSON_NAME]"
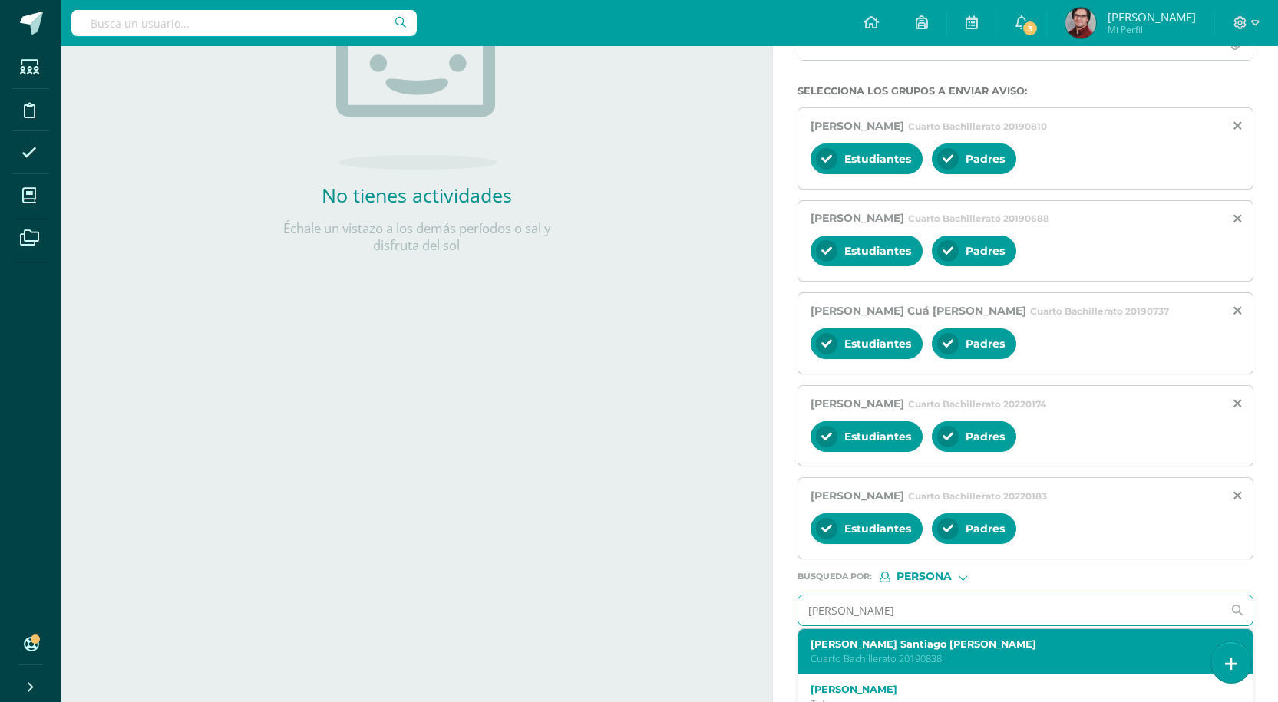
click at [912, 647] on label "[PERSON_NAME] Santiago [PERSON_NAME]" at bounding box center [1015, 644] width 411 height 12
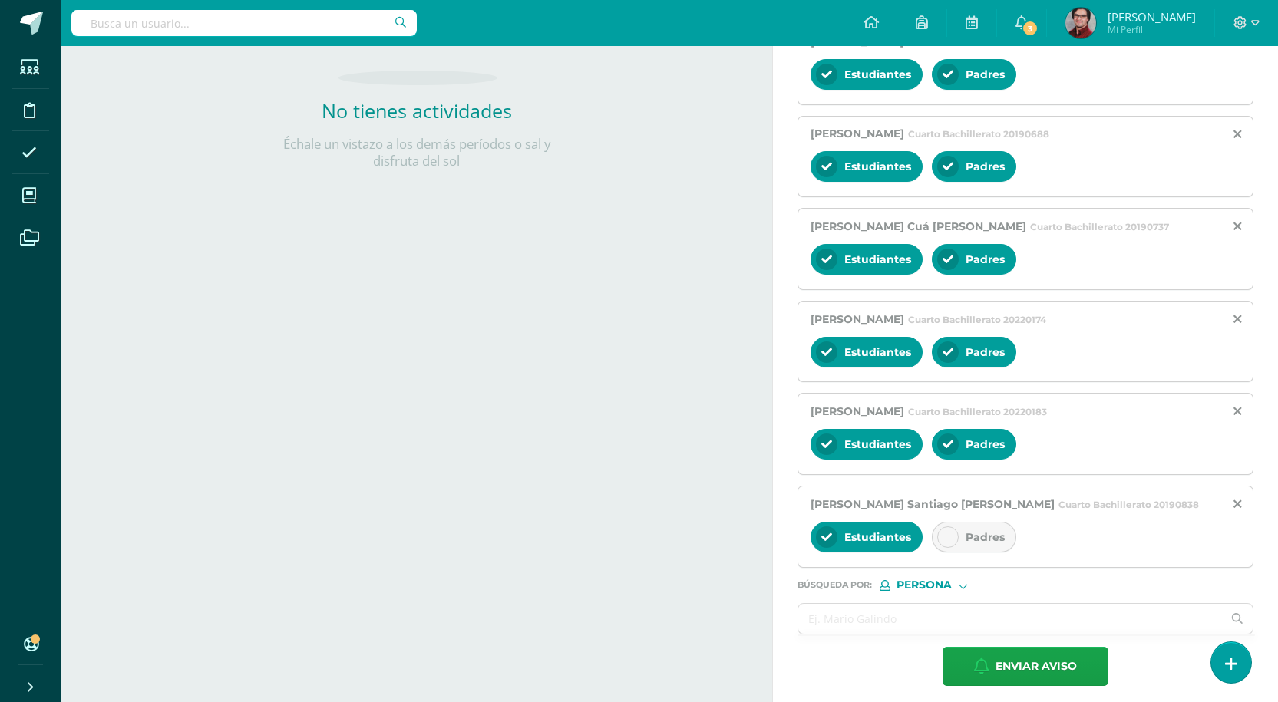
scroll to position [380, 0]
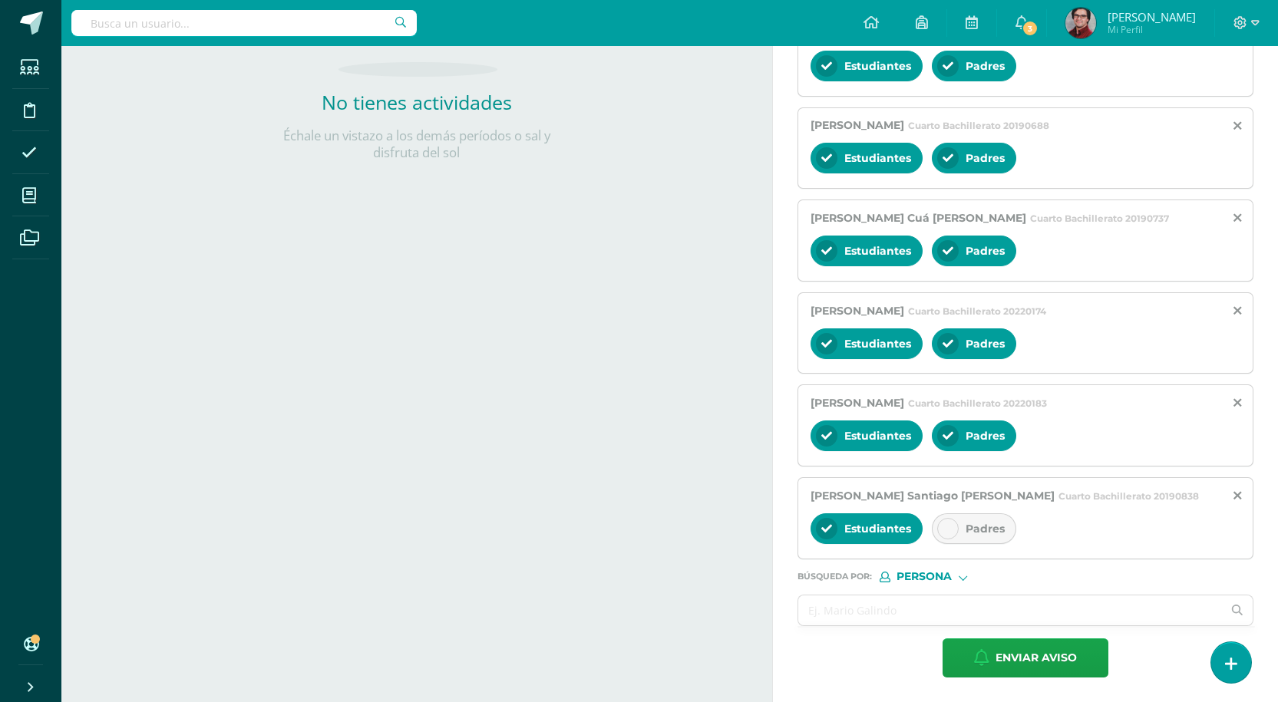
click at [952, 530] on icon at bounding box center [947, 528] width 11 height 11
click at [892, 623] on input "text" at bounding box center [1010, 611] width 424 height 30
paste input "[PERSON_NAME] [PERSON_NAME]"
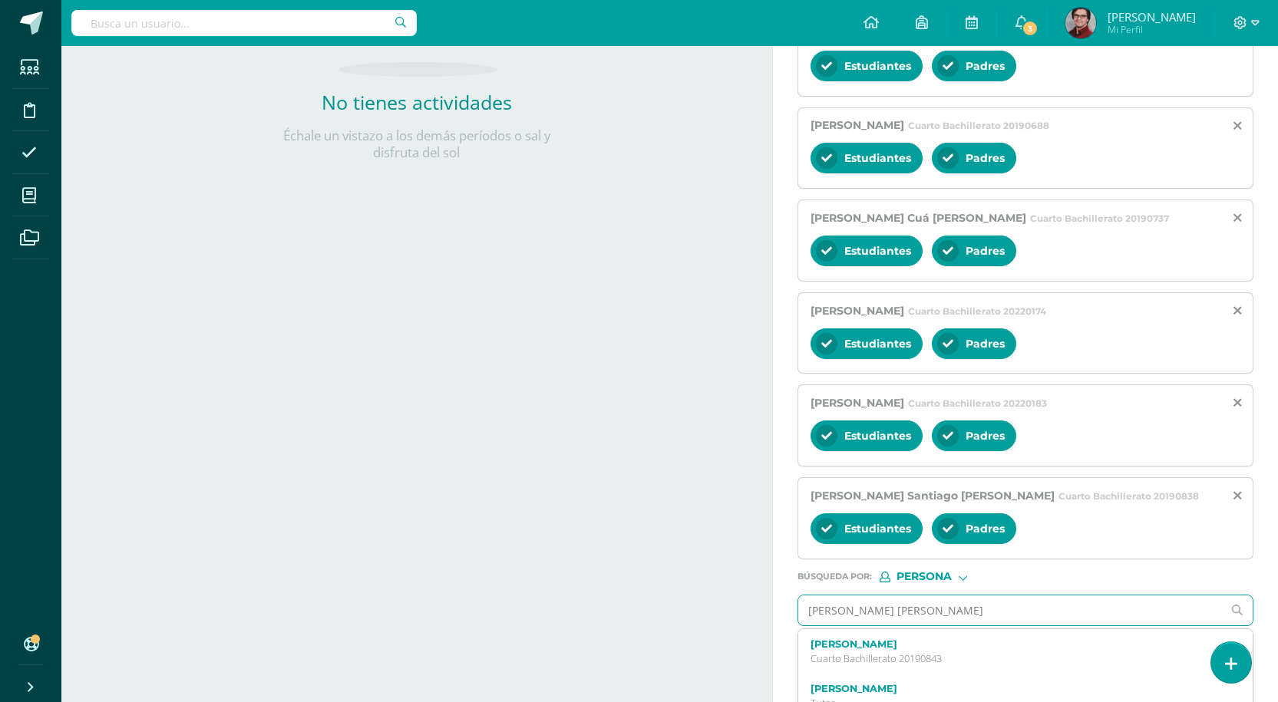
type input "[PERSON_NAME] [PERSON_NAME]"
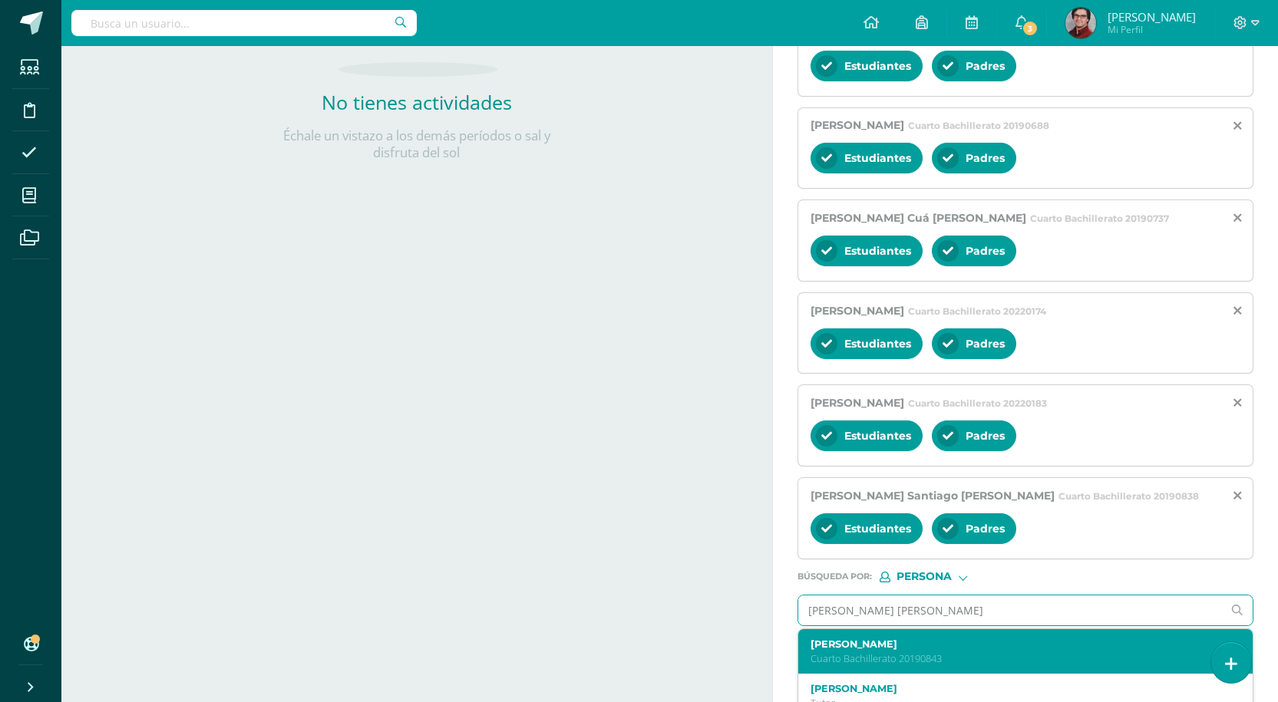
click at [939, 654] on p "Cuarto Bachillerato 20190843" at bounding box center [1015, 658] width 411 height 13
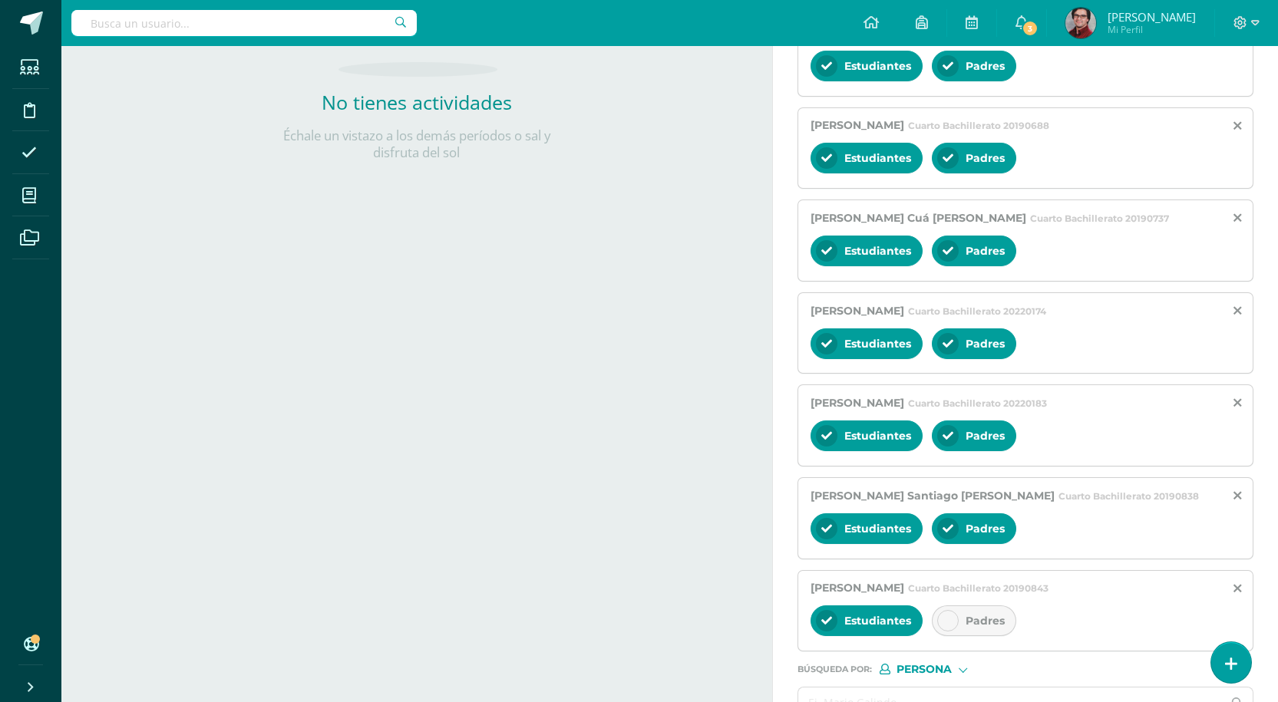
click at [970, 622] on span "Padres" at bounding box center [984, 621] width 39 height 14
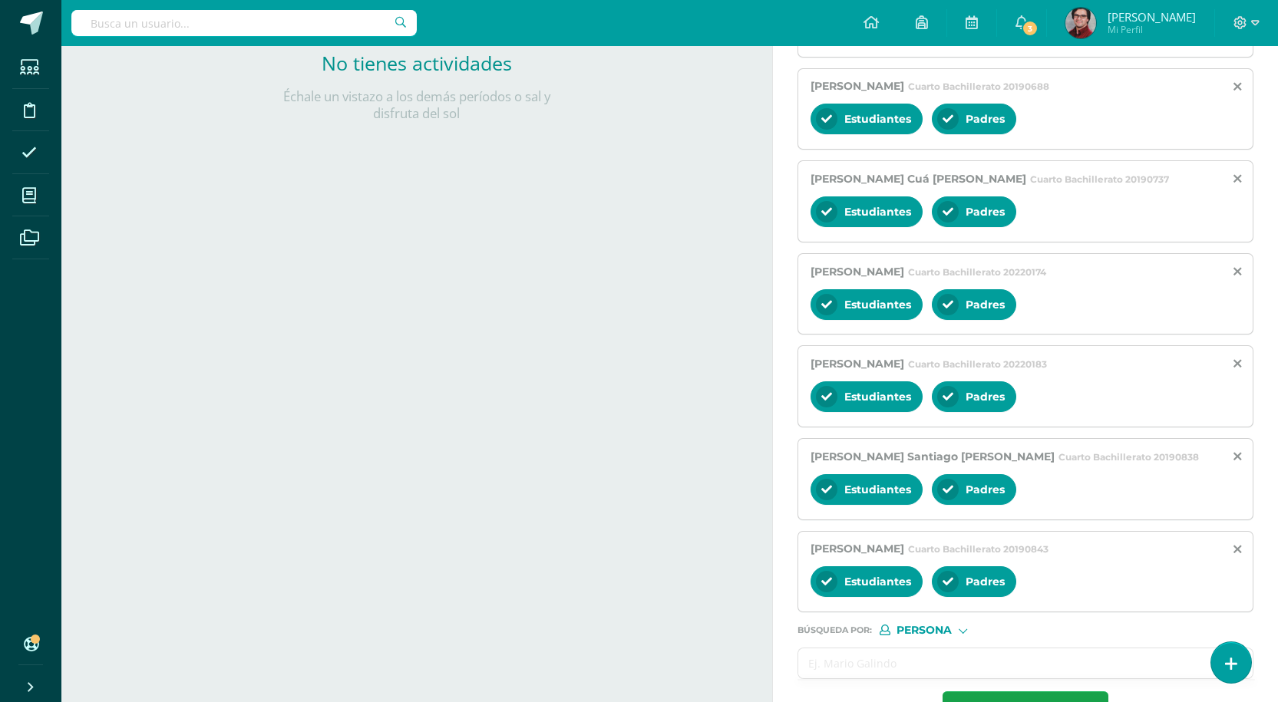
scroll to position [472, 0]
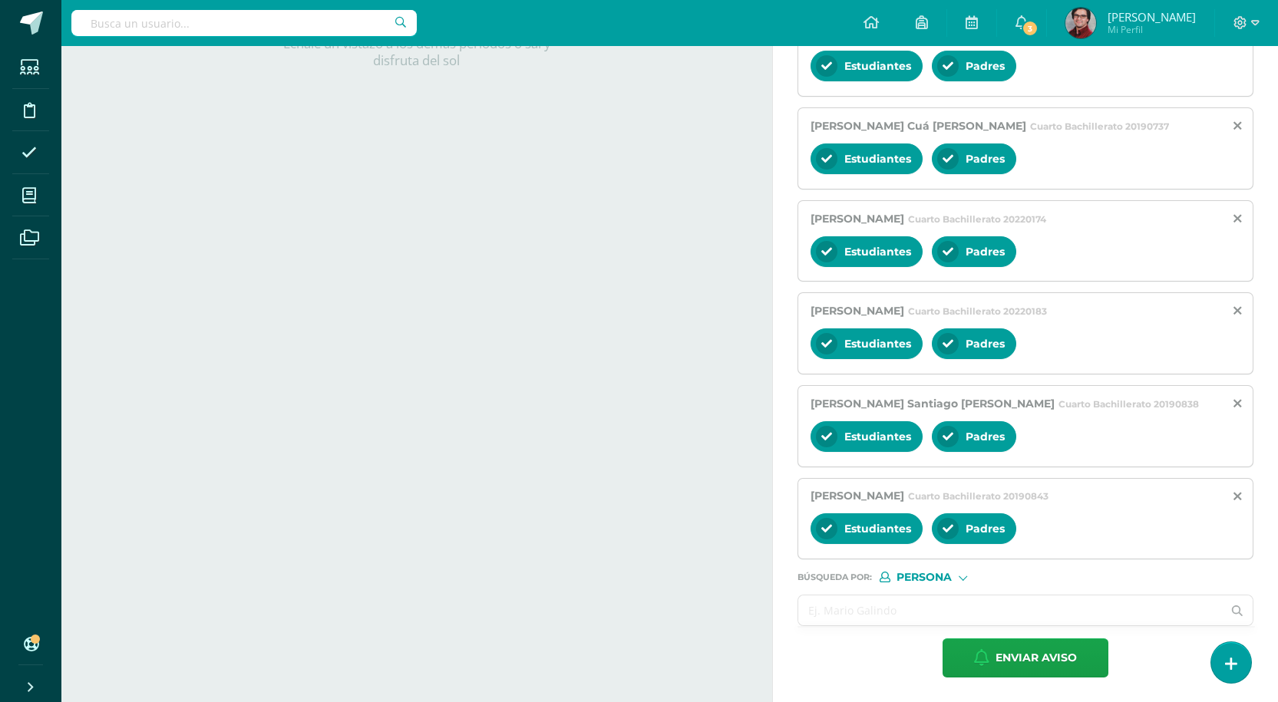
click at [935, 599] on input "text" at bounding box center [1010, 611] width 424 height 30
click at [868, 605] on input "text" at bounding box center [1010, 611] width 424 height 30
paste input "[PERSON_NAME] [PERSON_NAME]"
type input "[PERSON_NAME] [PERSON_NAME]"
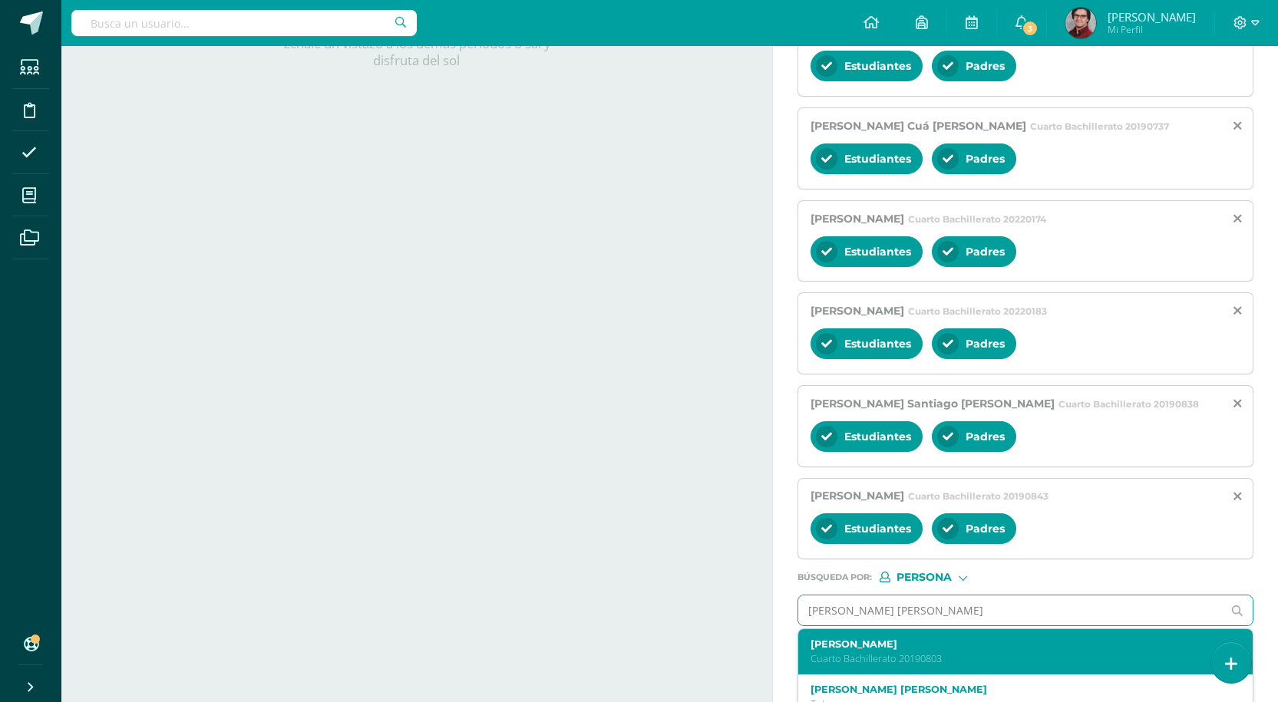
click at [870, 642] on label "[PERSON_NAME]" at bounding box center [1015, 644] width 411 height 12
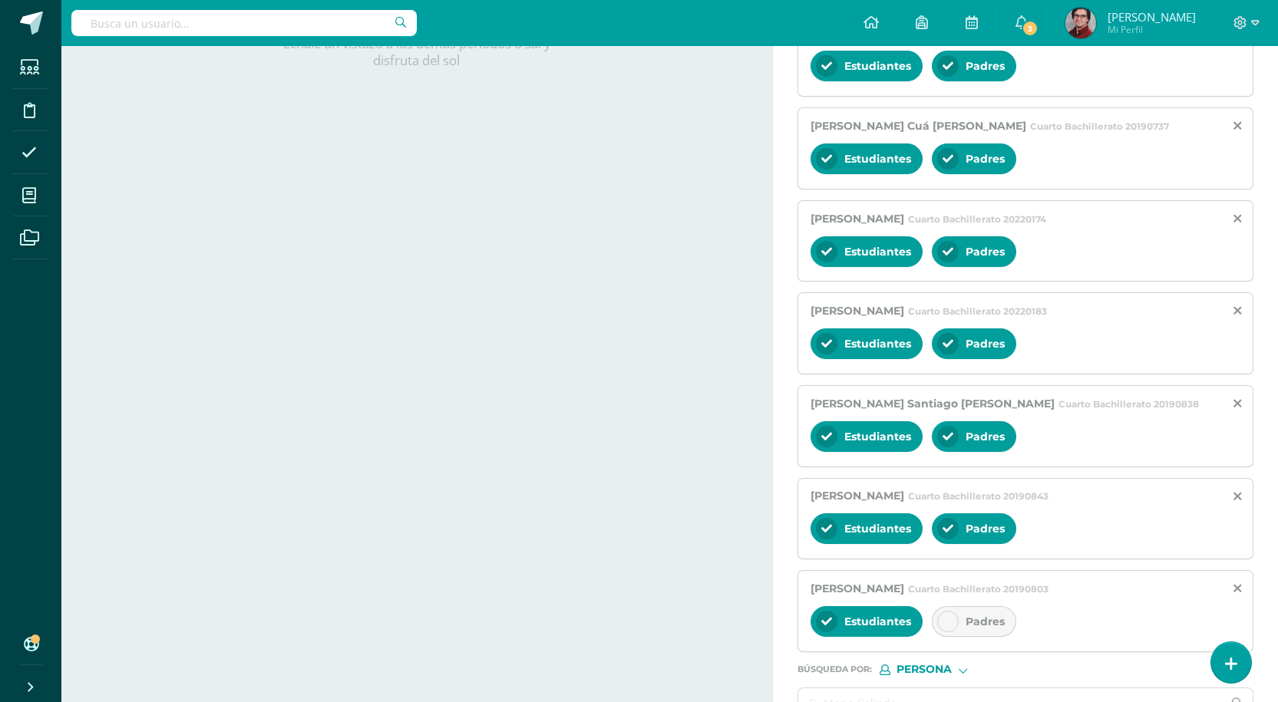
click at [952, 621] on icon at bounding box center [947, 621] width 11 height 11
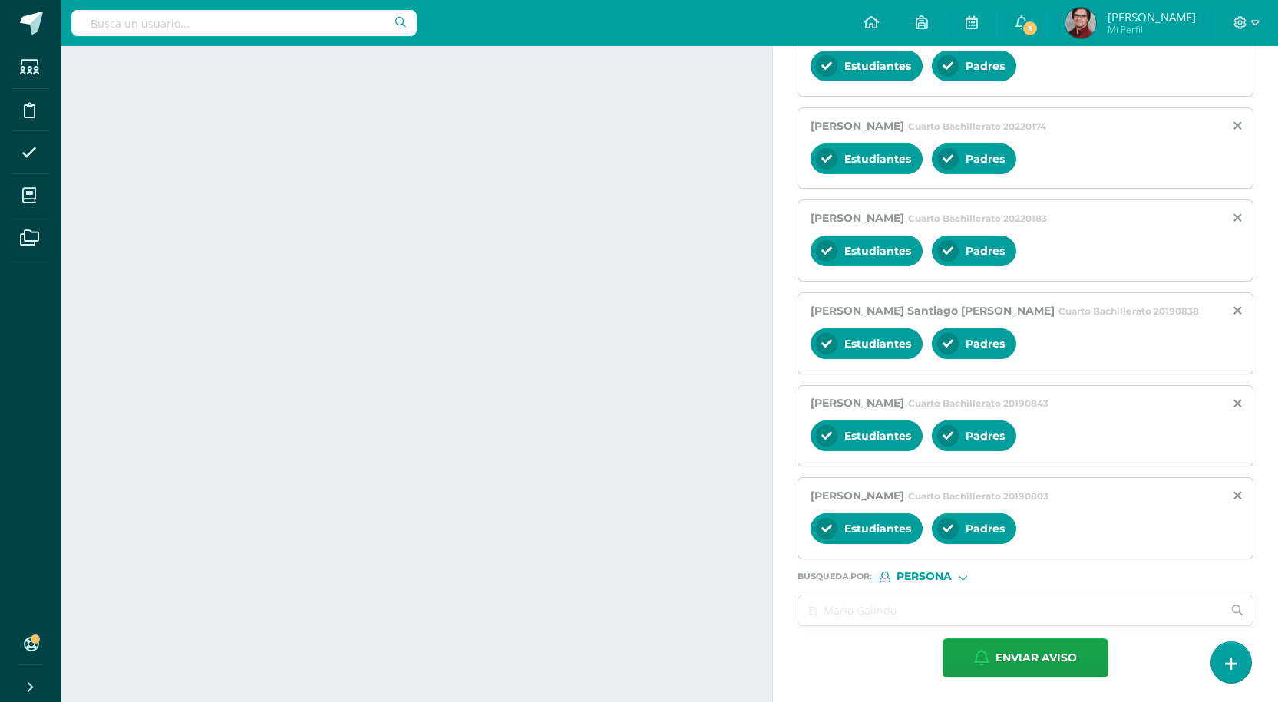
click at [874, 618] on input "text" at bounding box center [1010, 611] width 424 height 30
paste input "[PERSON_NAME] [PERSON_NAME]"
type input "[PERSON_NAME] [PERSON_NAME]"
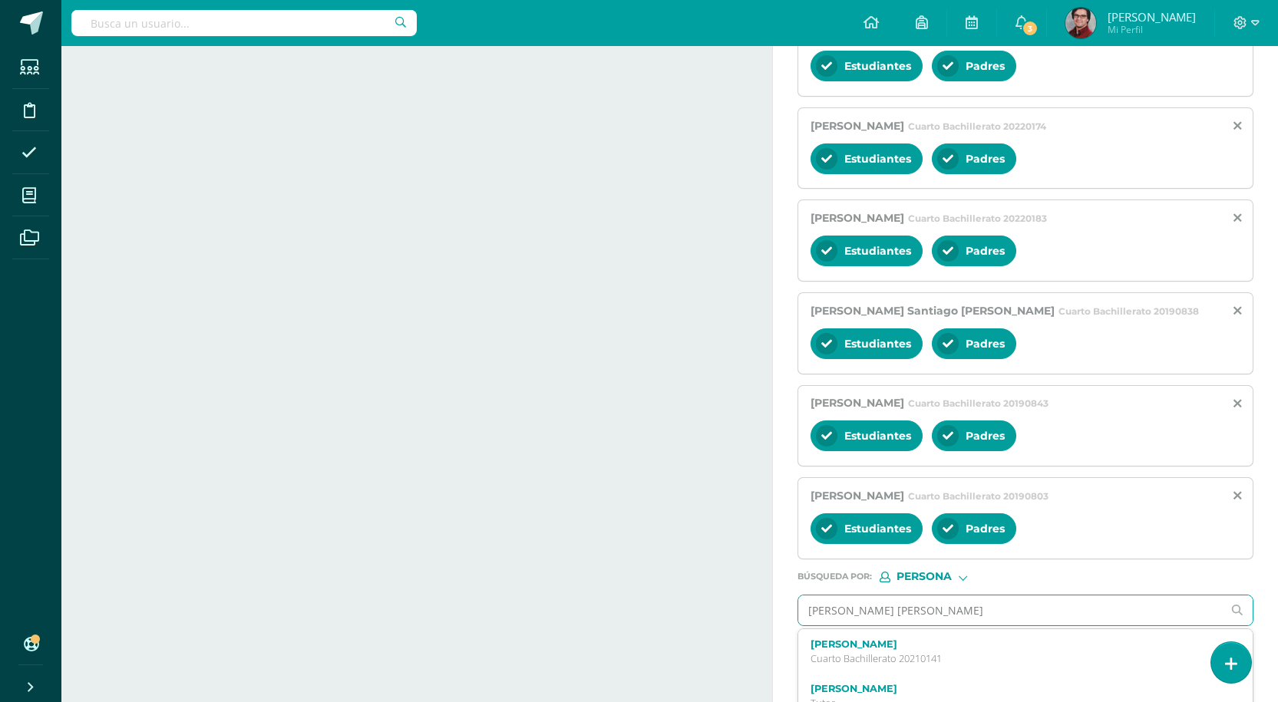
click at [917, 644] on label "[PERSON_NAME]" at bounding box center [1015, 644] width 411 height 12
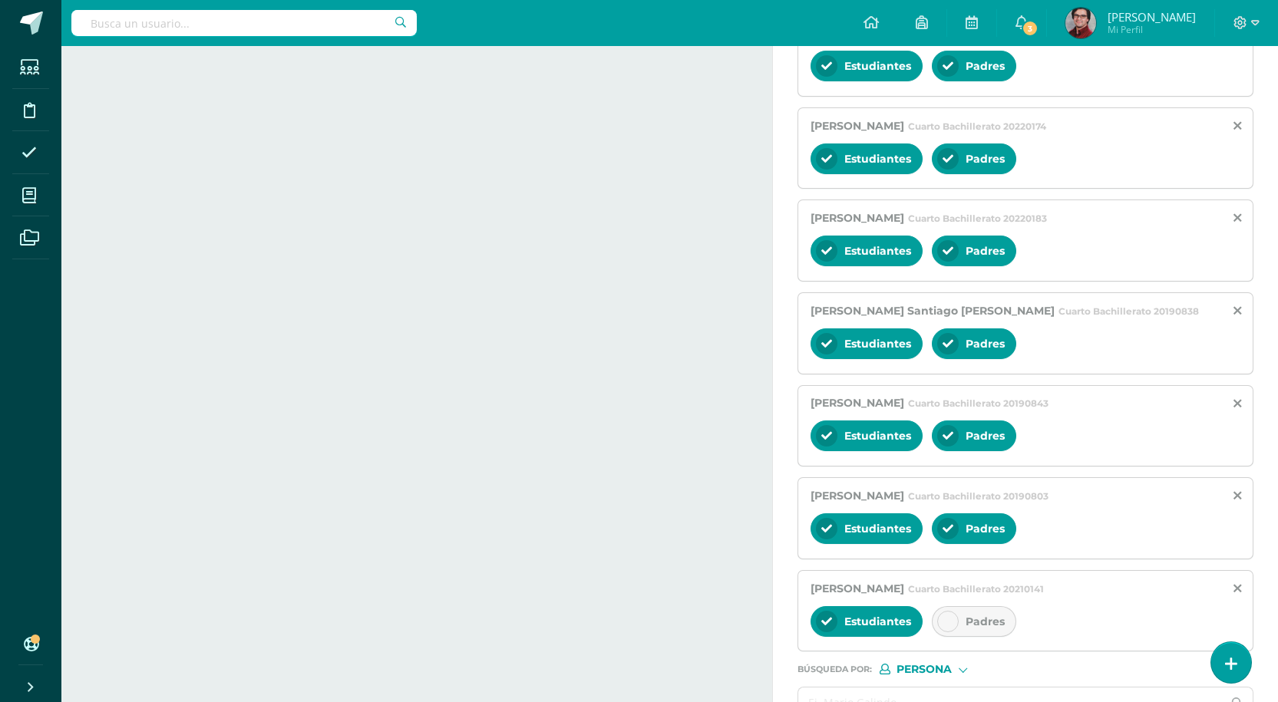
click at [965, 631] on div "Padres" at bounding box center [974, 621] width 84 height 31
click at [905, 687] on div at bounding box center [1025, 702] width 456 height 31
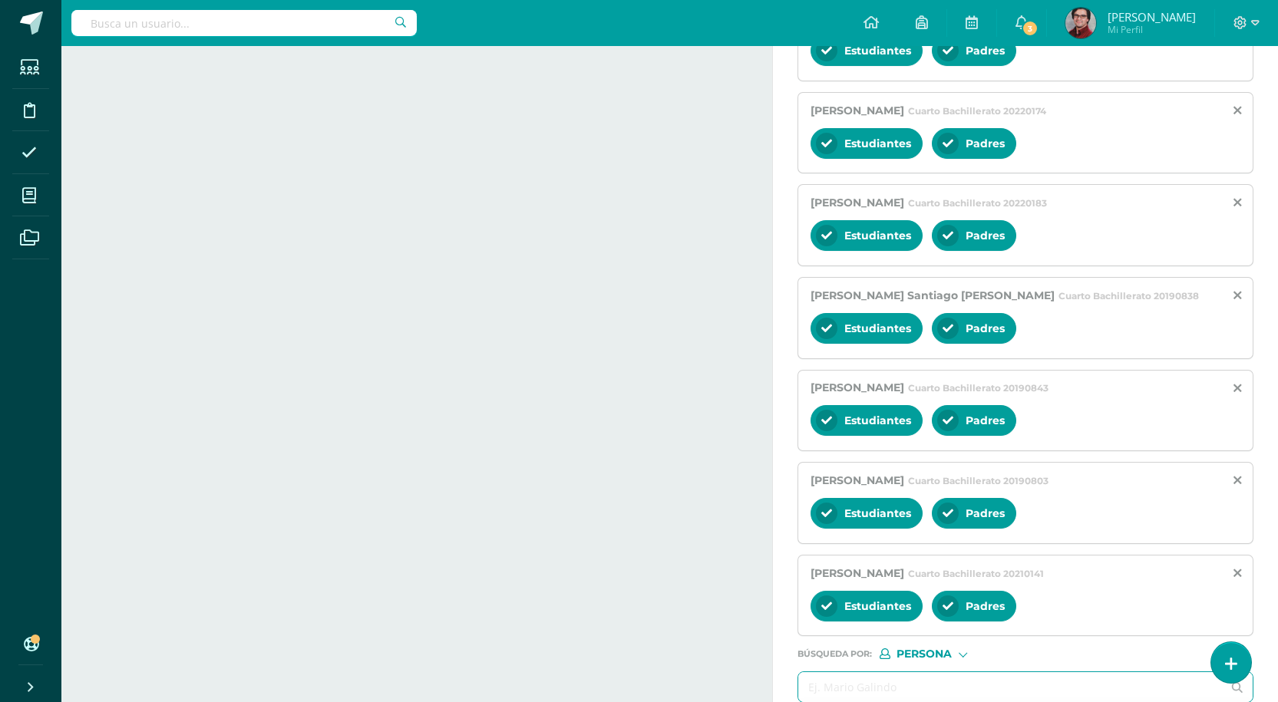
paste input "[PERSON_NAME] [PERSON_NAME]"
type input "[PERSON_NAME] [PERSON_NAME]"
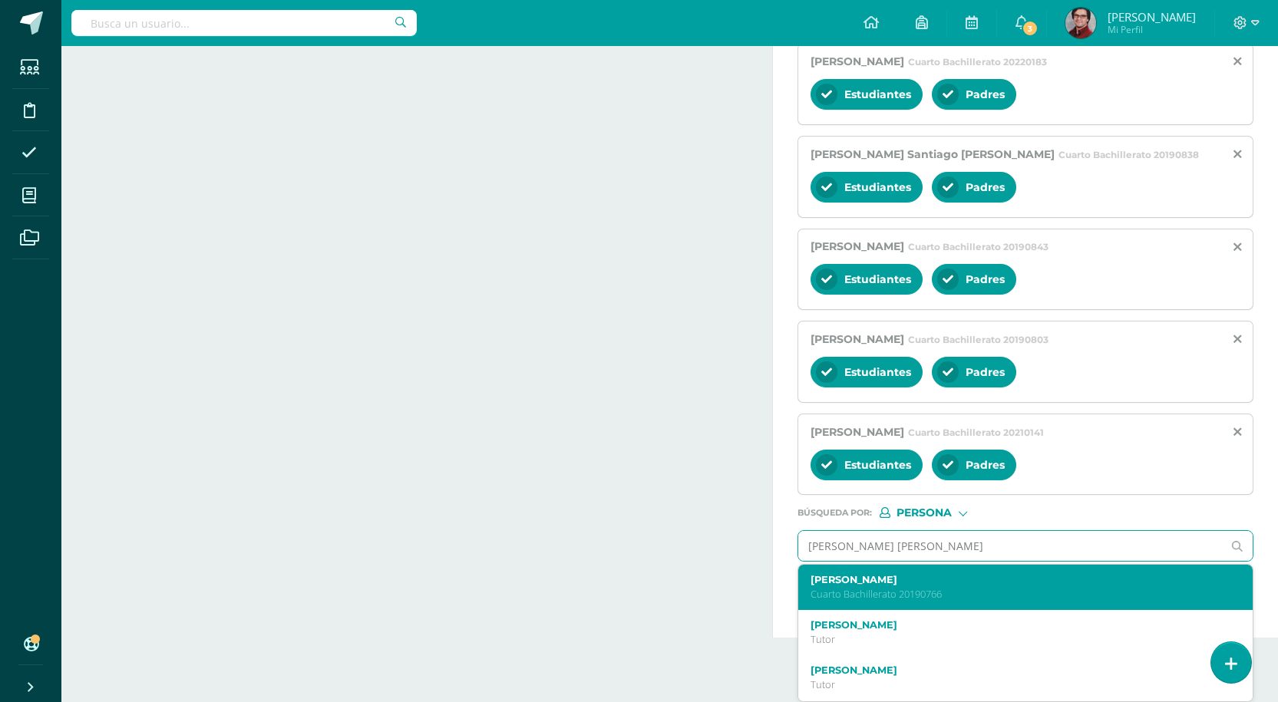
click at [885, 576] on label "[PERSON_NAME]" at bounding box center [1015, 580] width 411 height 12
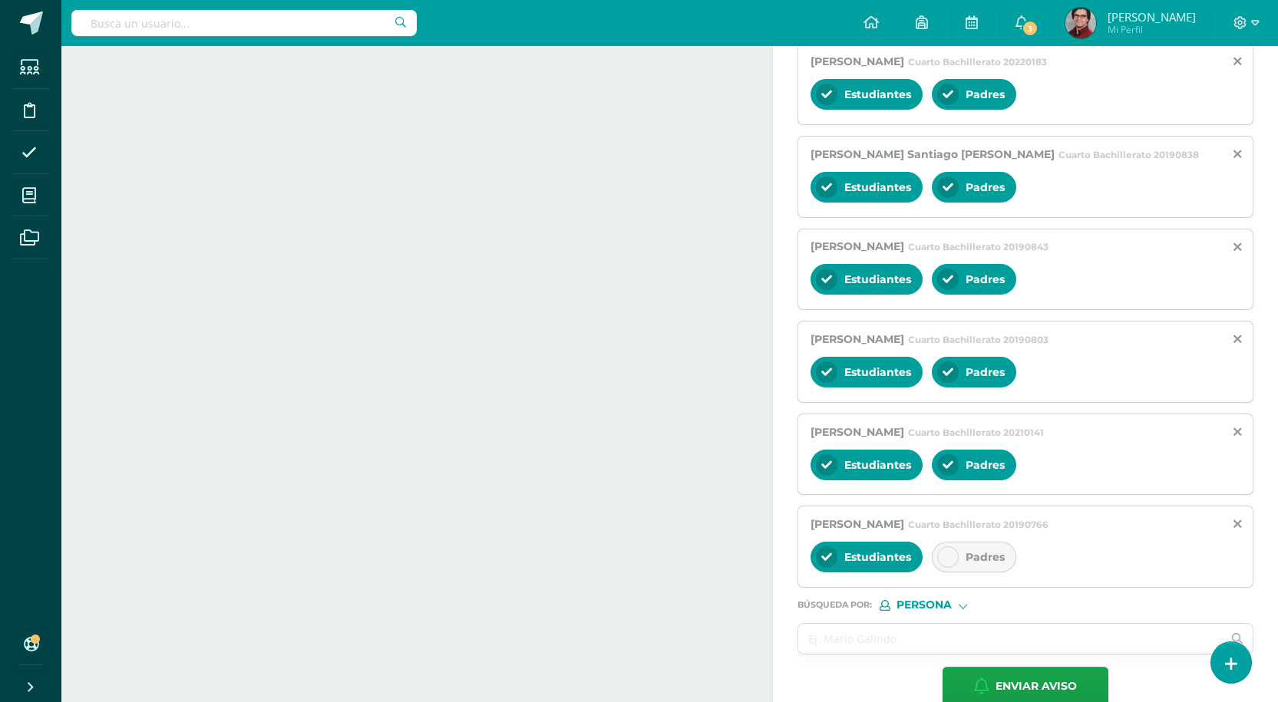
click at [989, 563] on span "Padres" at bounding box center [984, 557] width 39 height 14
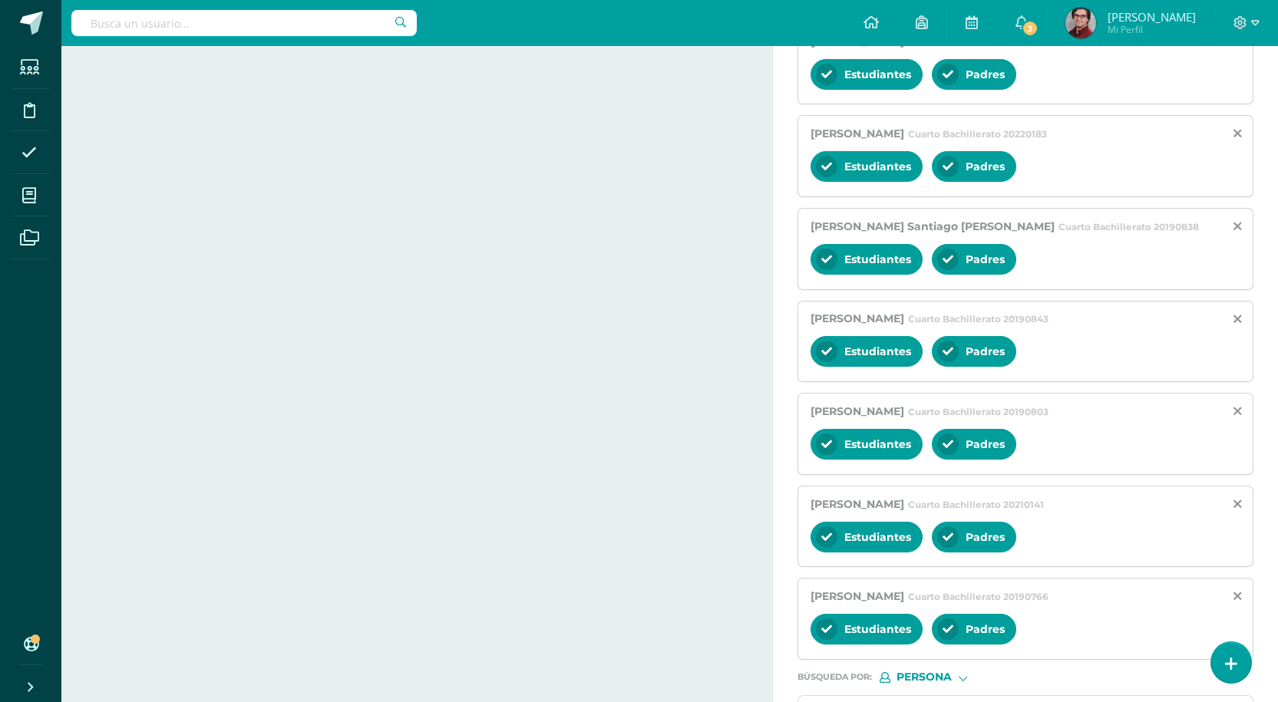
scroll to position [750, 0]
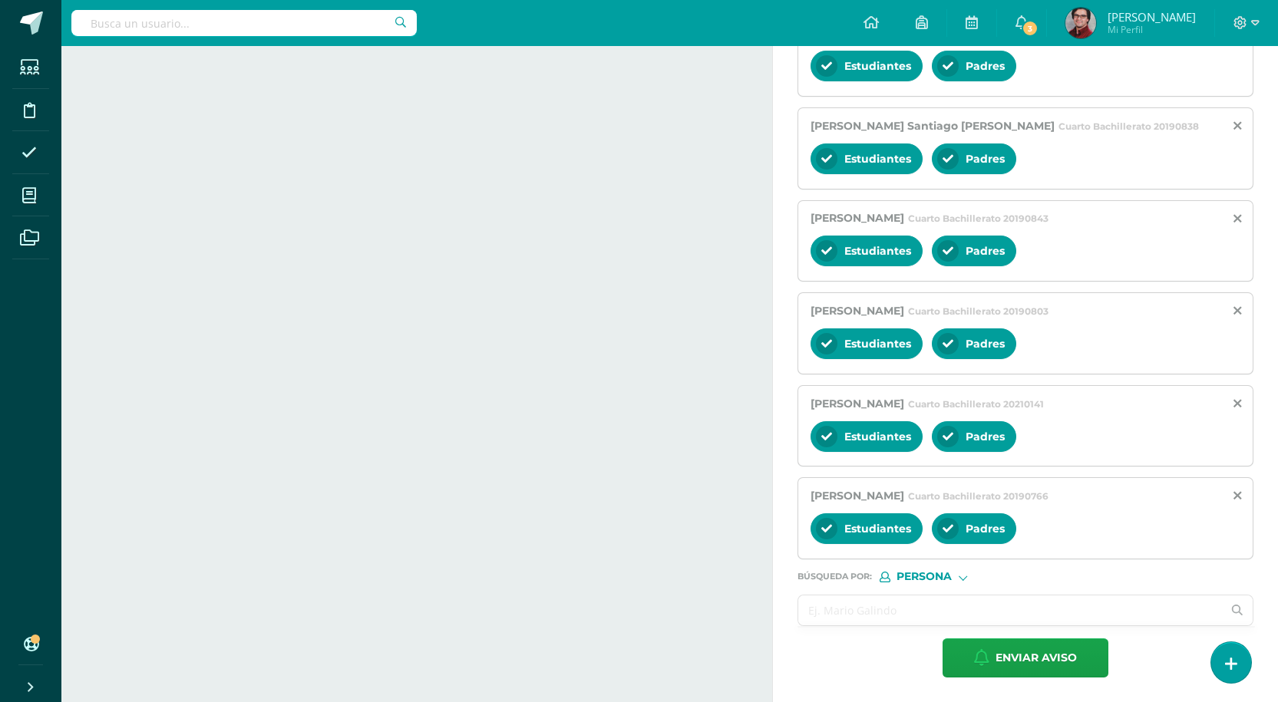
click at [916, 598] on input "text" at bounding box center [1010, 611] width 424 height 30
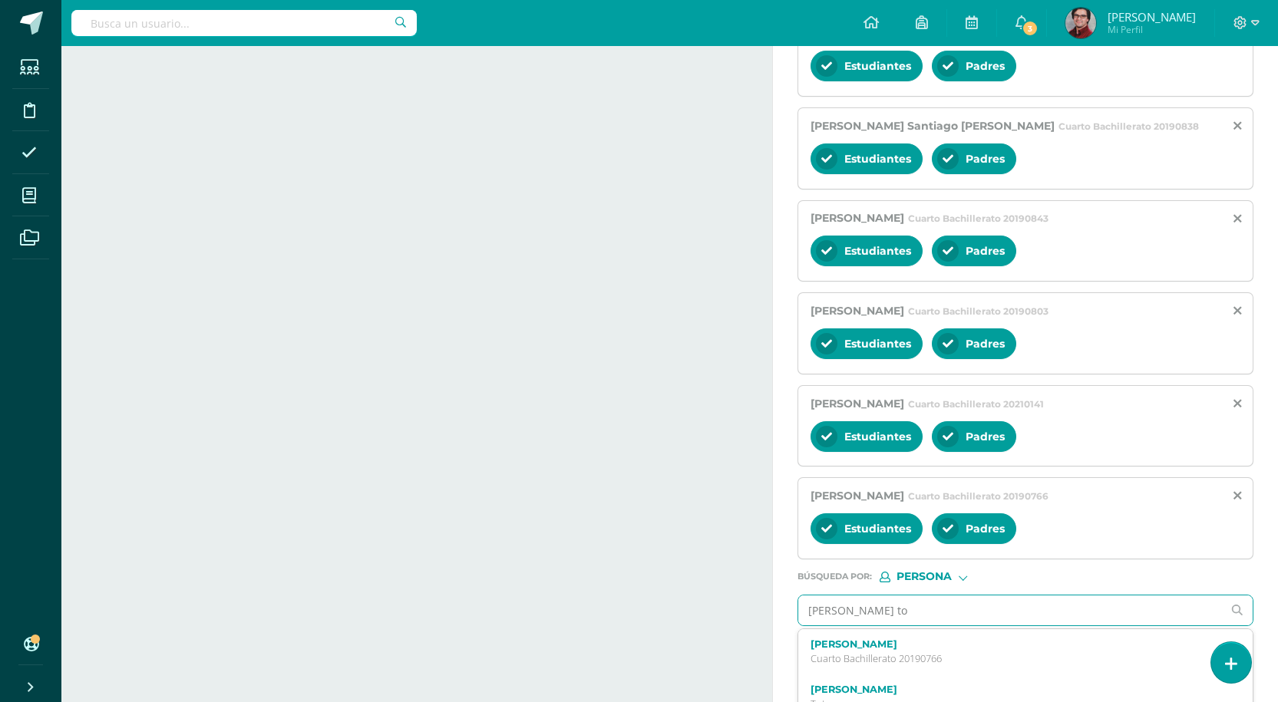
type input "[PERSON_NAME] toc"
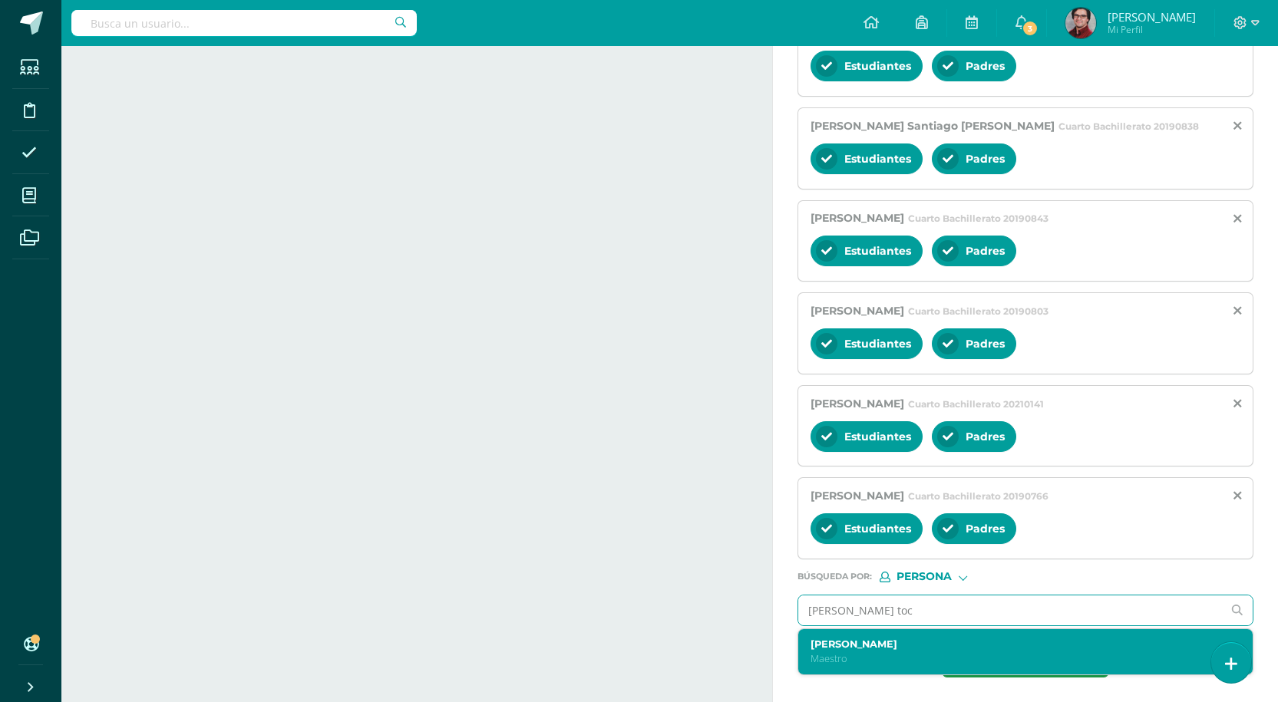
click at [902, 638] on label "[PERSON_NAME]" at bounding box center [1015, 644] width 411 height 12
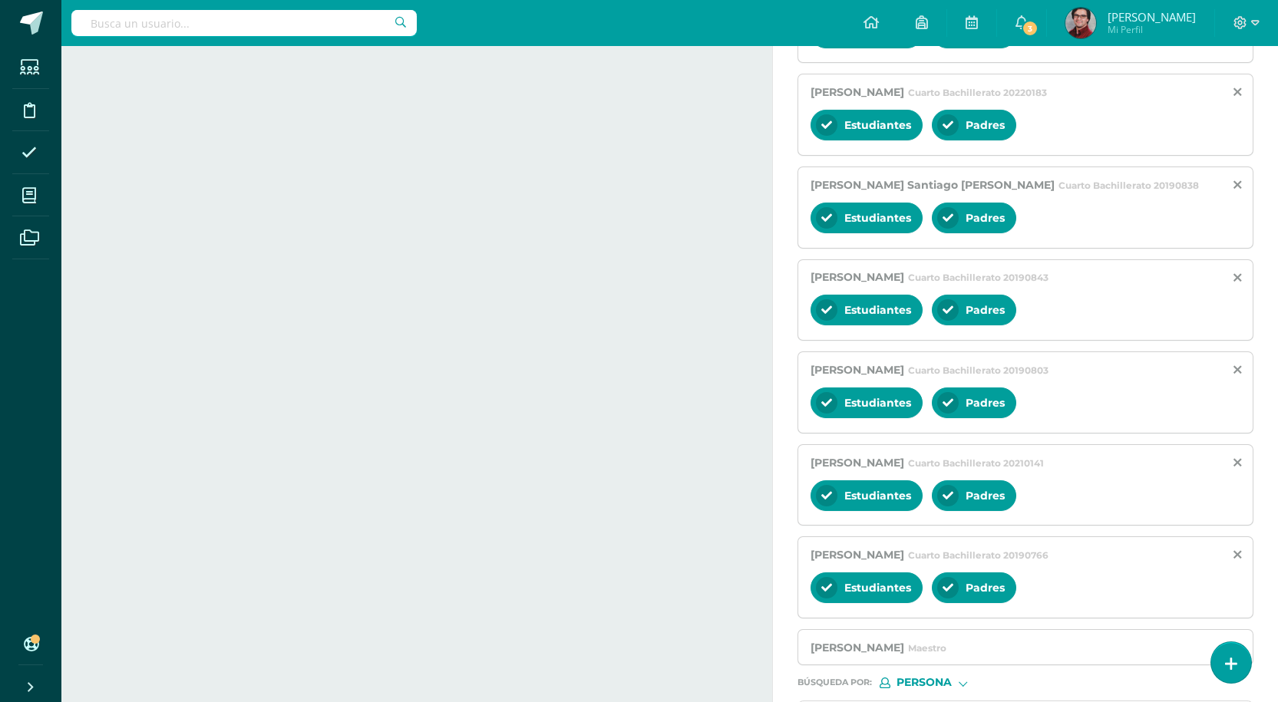
scroll to position [797, 0]
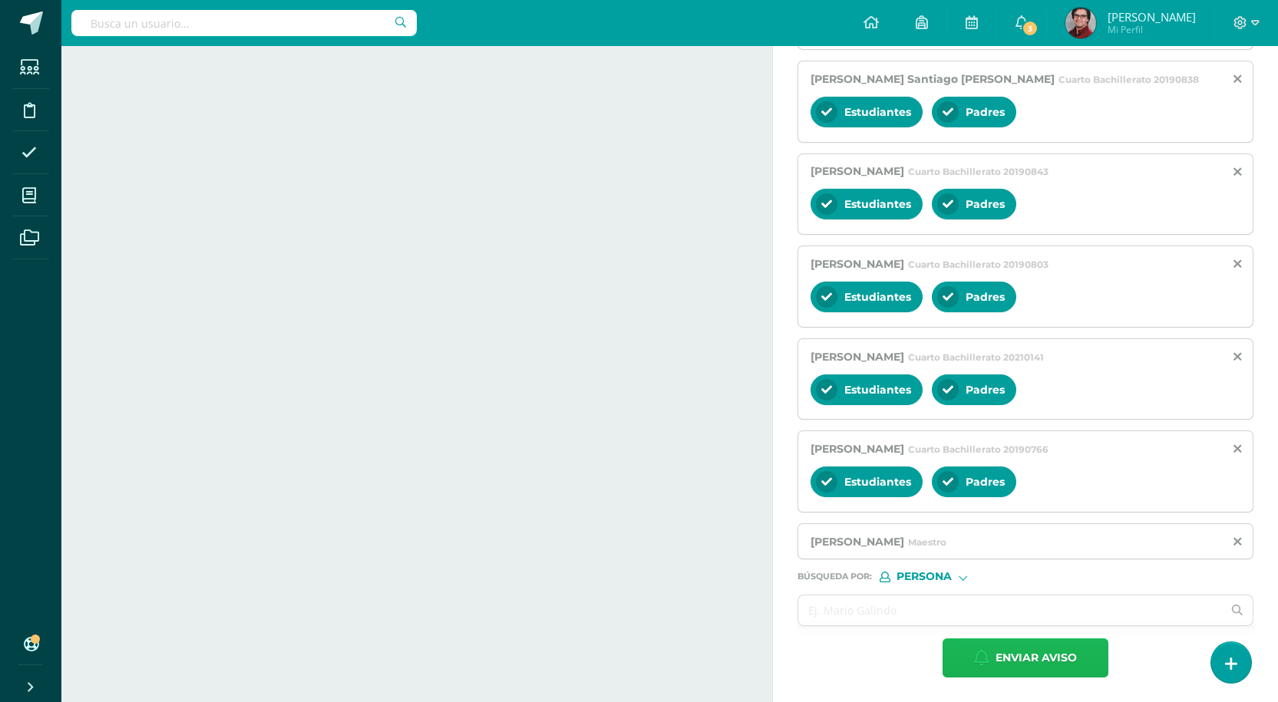
click at [1019, 659] on span "Enviar aviso" at bounding box center [1035, 658] width 81 height 38
